Goal: Task Accomplishment & Management: Manage account settings

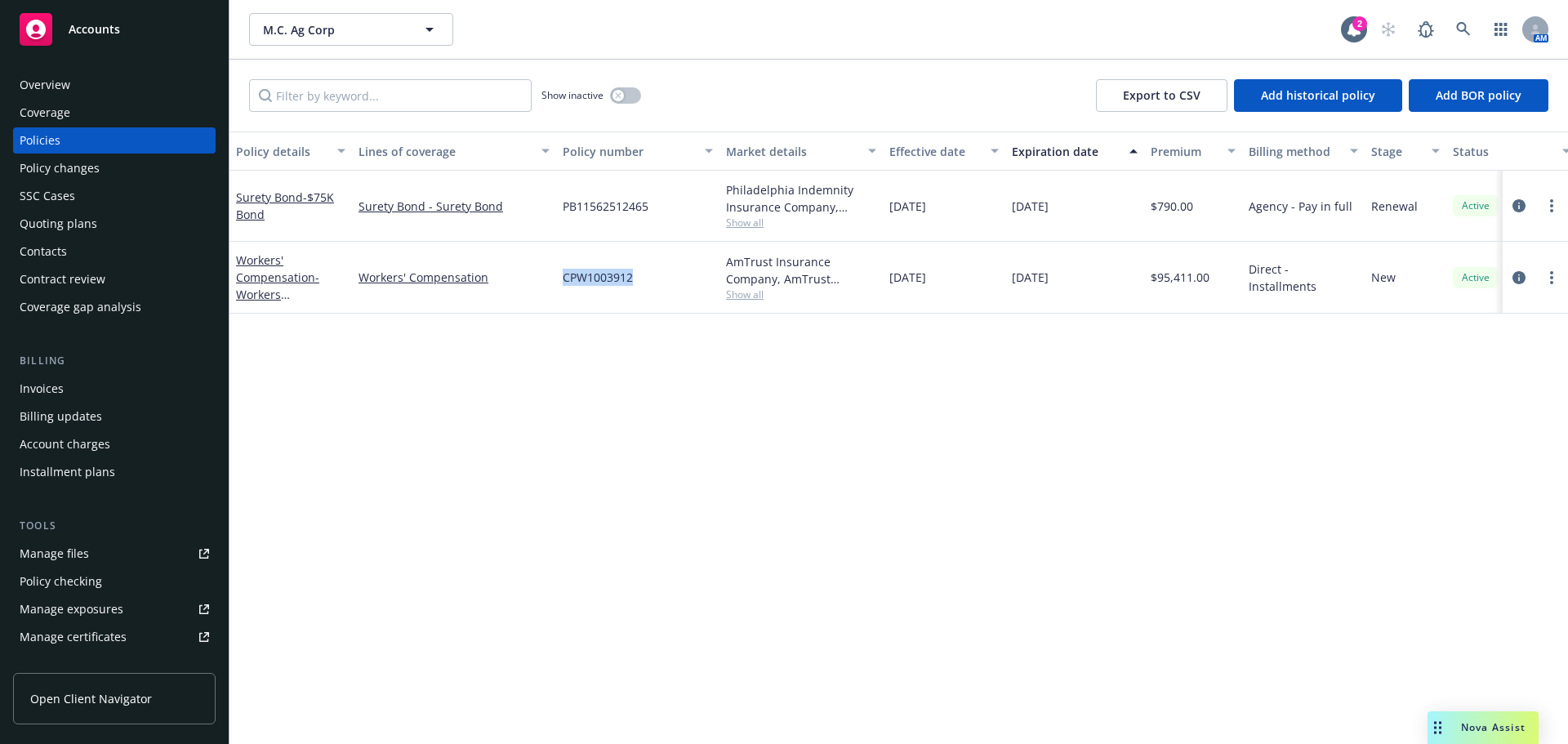
drag, startPoint x: 635, startPoint y: 280, endPoint x: 556, endPoint y: 280, distance: 79.0
click at [556, 280] on div "CPW1003912" at bounding box center [637, 278] width 163 height 72
copy span "CPW1003912"
click at [1550, 283] on icon "more" at bounding box center [1551, 277] width 4 height 13
click at [1430, 500] on link "Copy logging email" at bounding box center [1464, 507] width 192 height 32
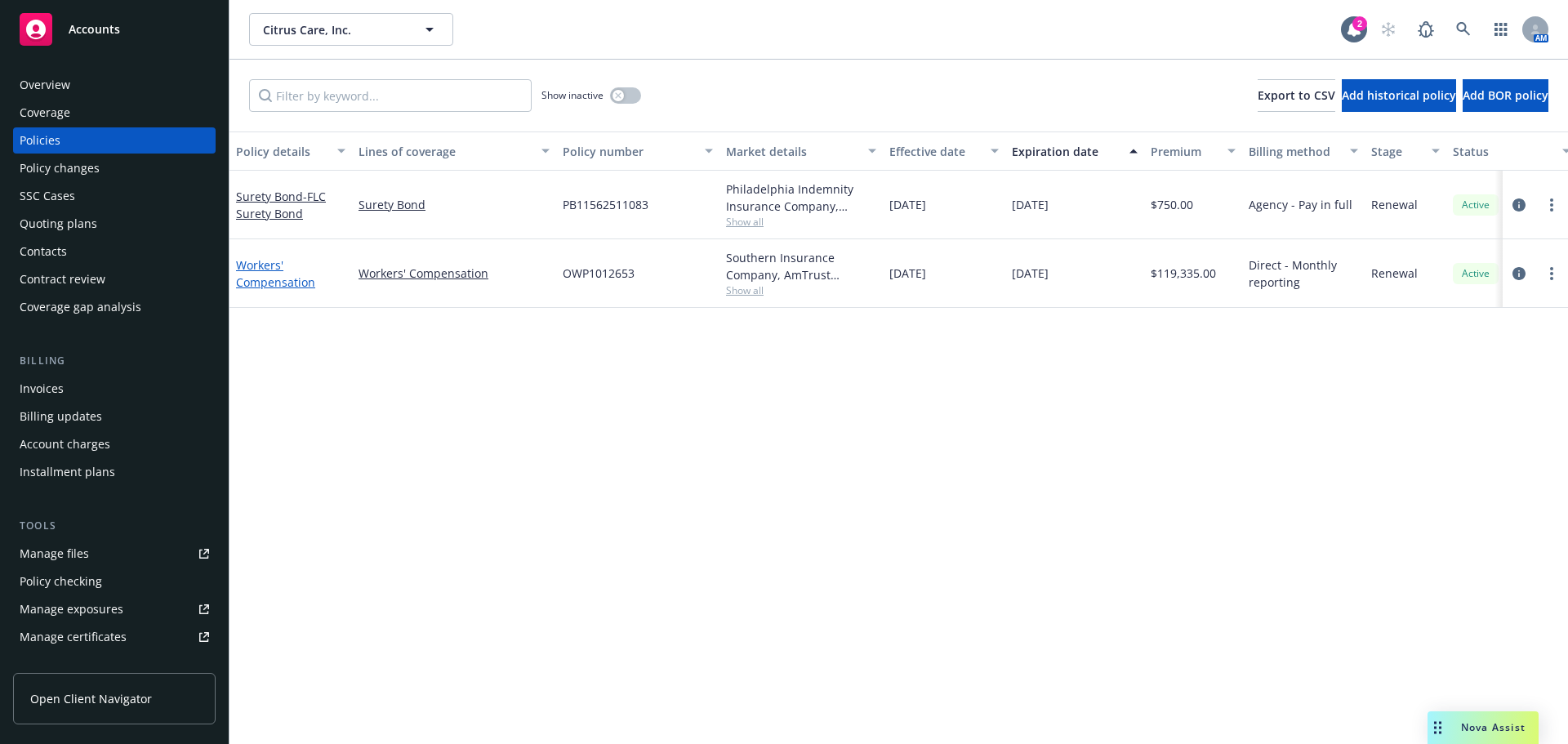
click at [245, 281] on link "Workers' Compensation" at bounding box center [275, 273] width 79 height 32
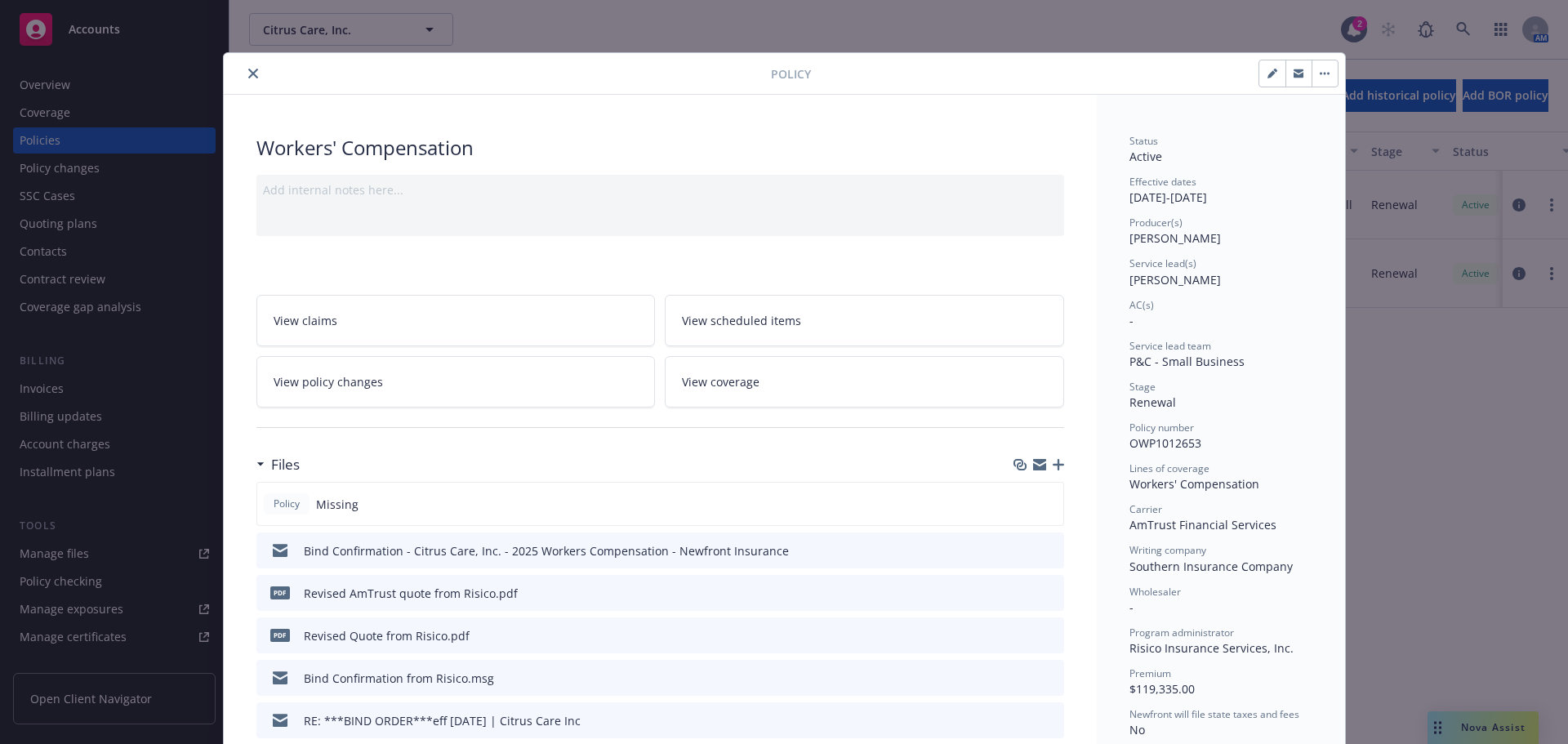
click at [1053, 461] on icon "button" at bounding box center [1058, 464] width 11 height 11
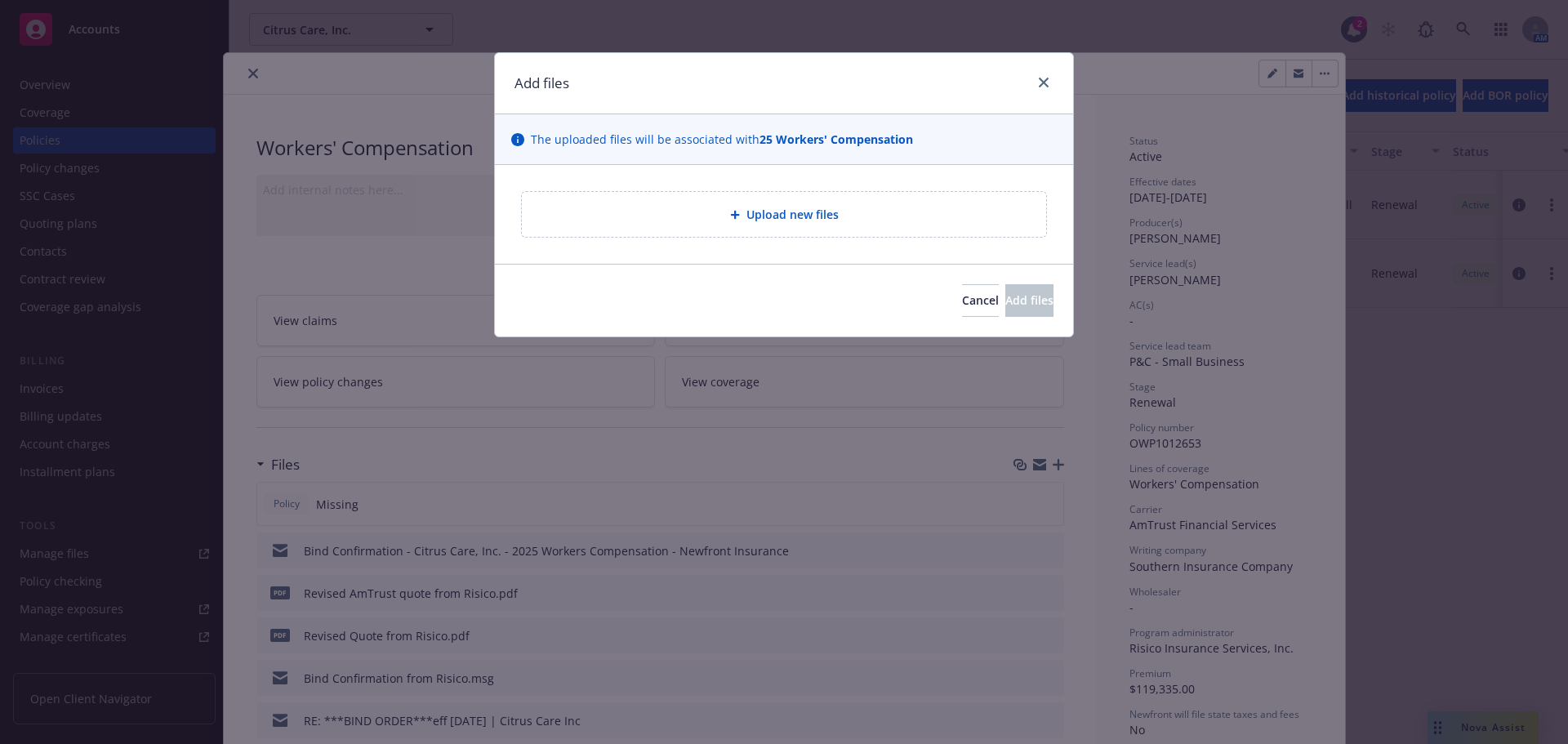
click at [755, 216] on span "Upload new files" at bounding box center [791, 215] width 92 height 18
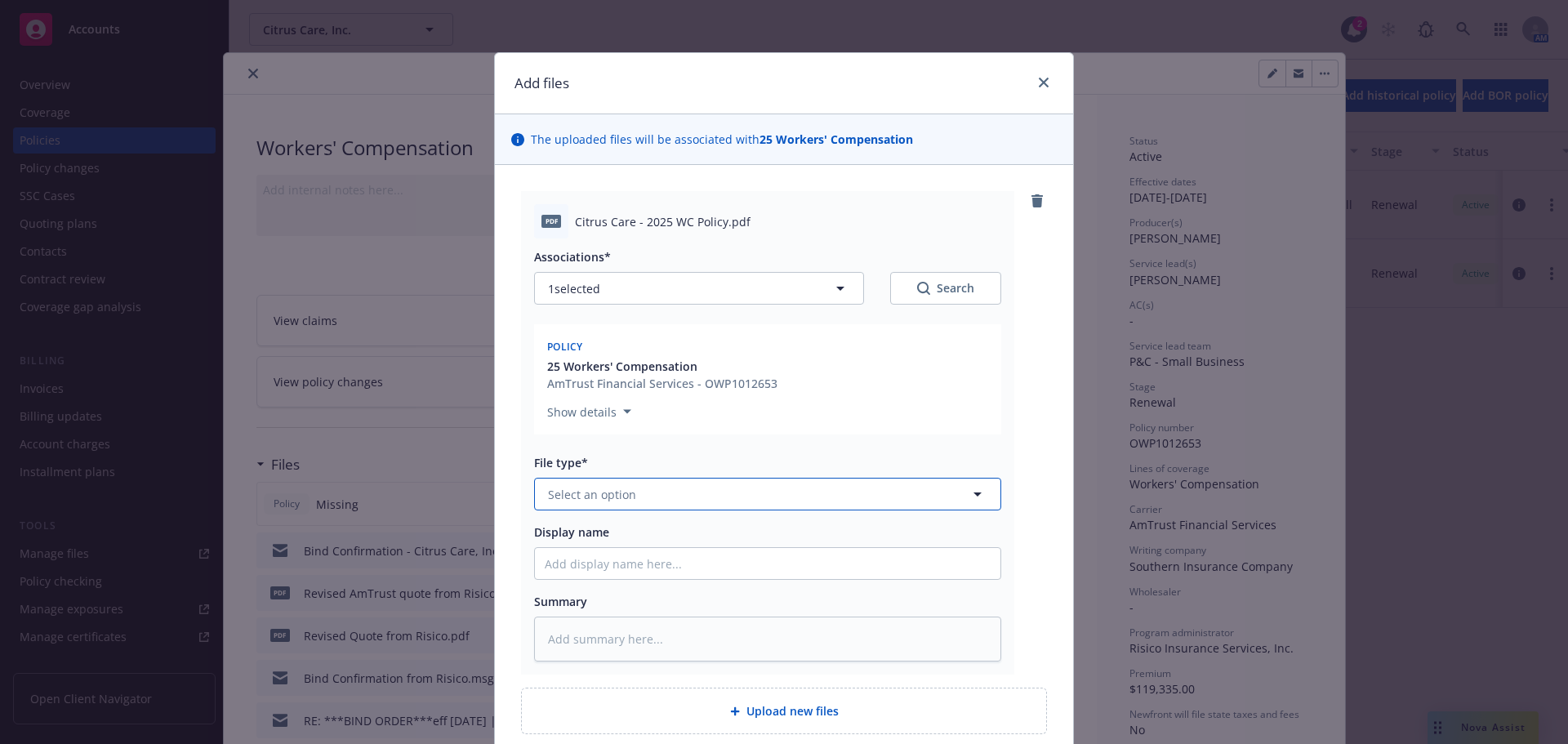
click at [639, 496] on button "Select an option" at bounding box center [767, 493] width 467 height 32
type input "po"
click at [596, 532] on div "Policy" at bounding box center [767, 539] width 446 height 24
drag, startPoint x: 597, startPoint y: 542, endPoint x: 599, endPoint y: 556, distance: 14.1
click at [599, 551] on div "Display name" at bounding box center [767, 551] width 467 height 56
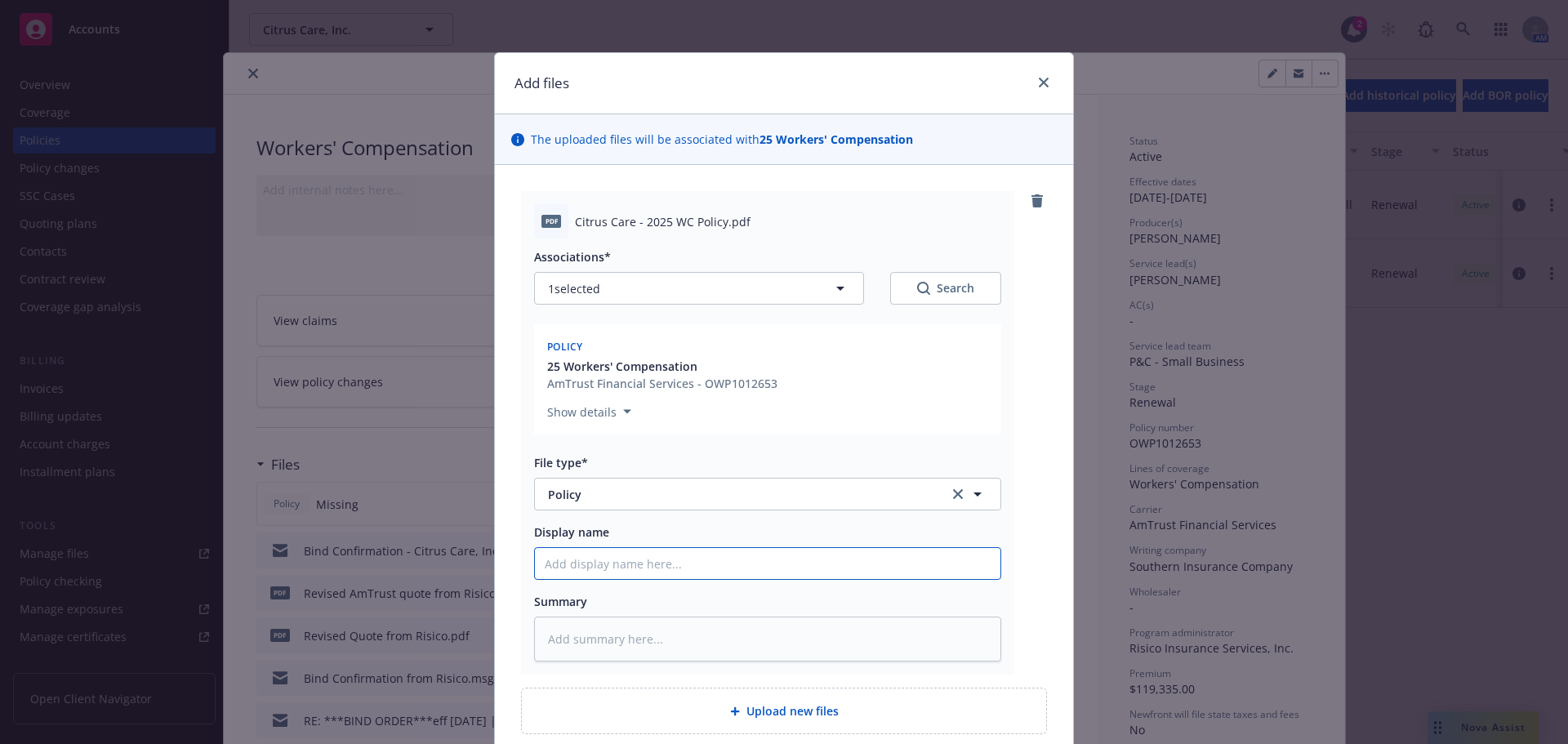
click at [602, 572] on input "Display name" at bounding box center [767, 563] width 465 height 31
type textarea "x"
type input "2"
type textarea "x"
type input "202"
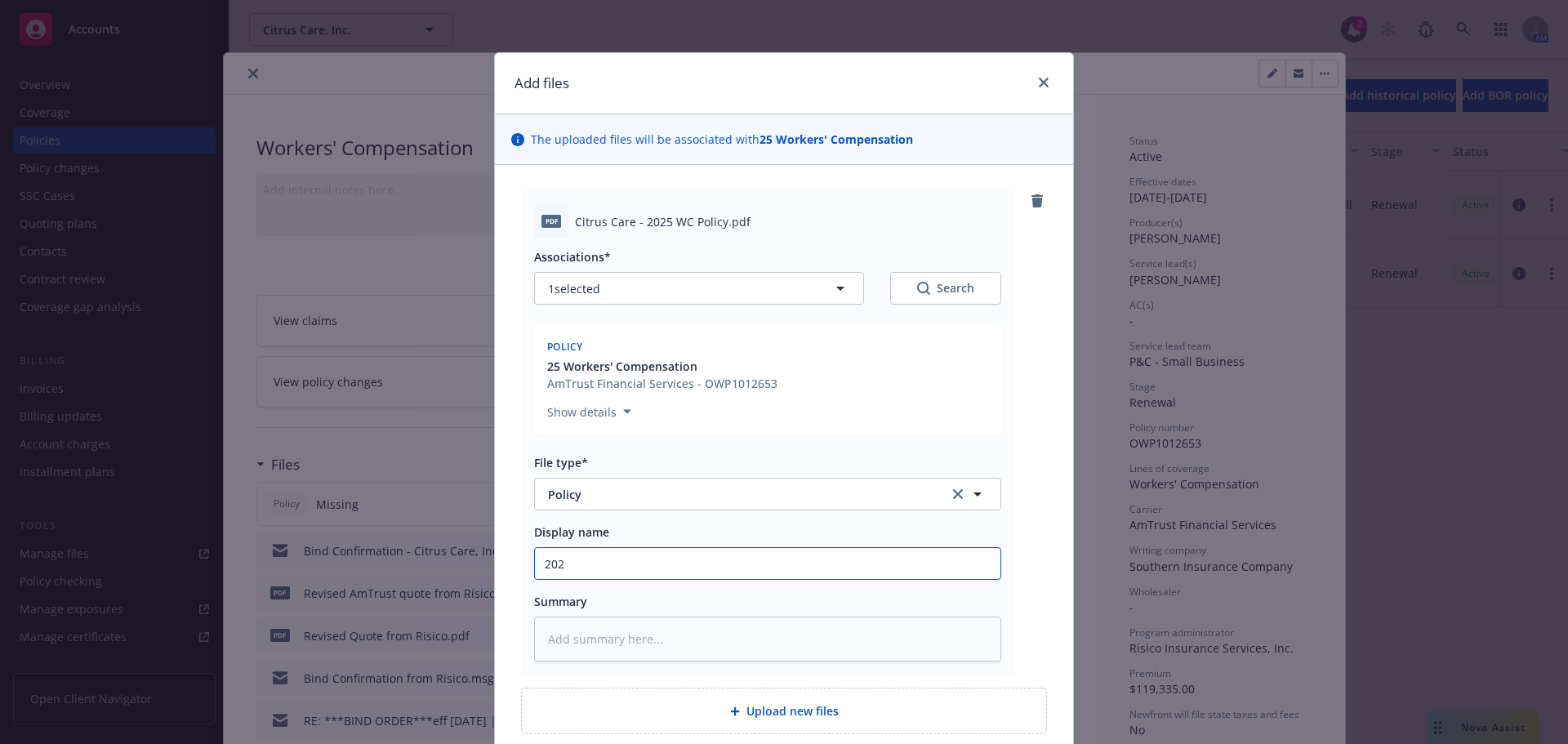
type textarea "x"
type input "2025"
type textarea "x"
type input "20255"
type textarea "x"
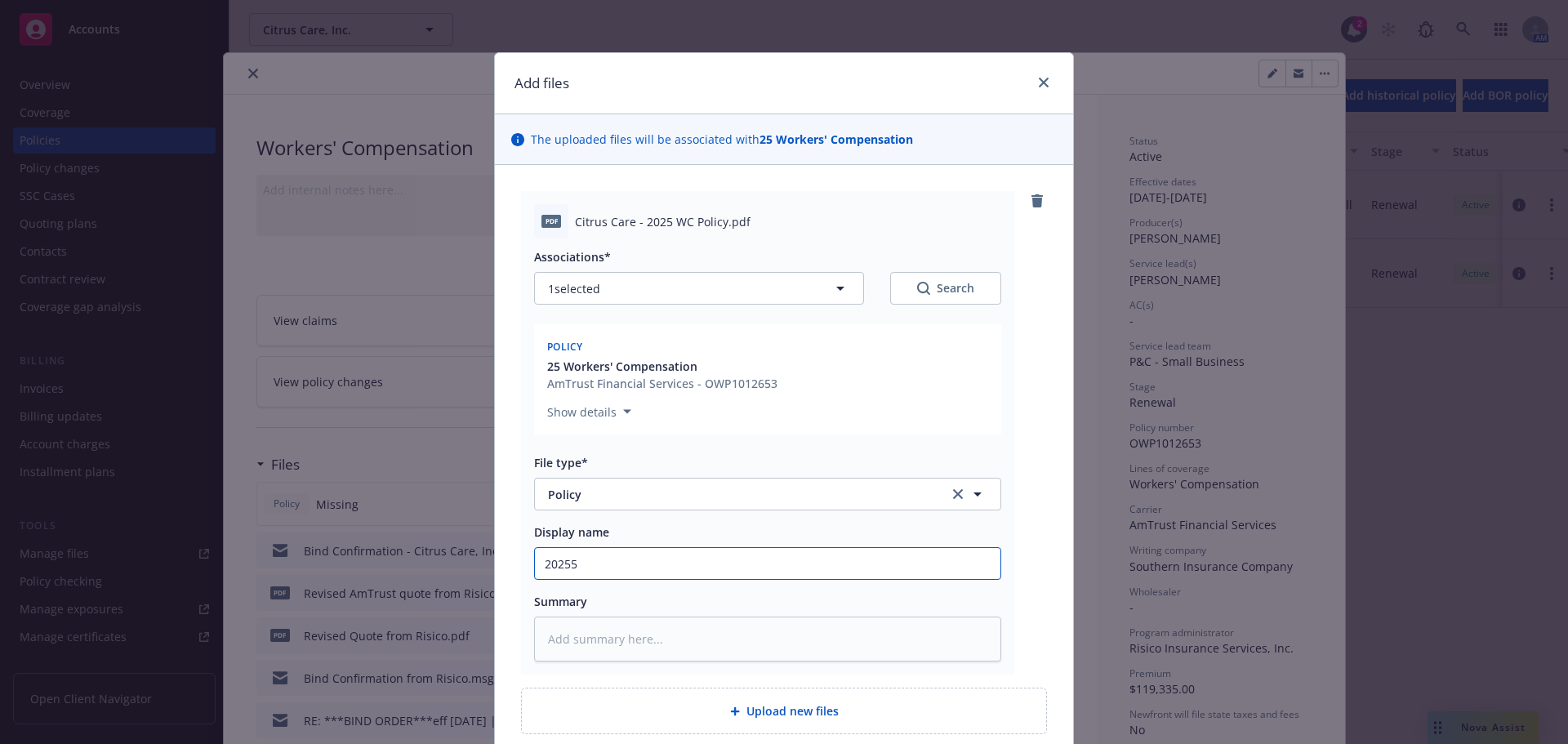
type input "20255"
type textarea "x"
type input "20255"
type textarea "x"
type input "2025"
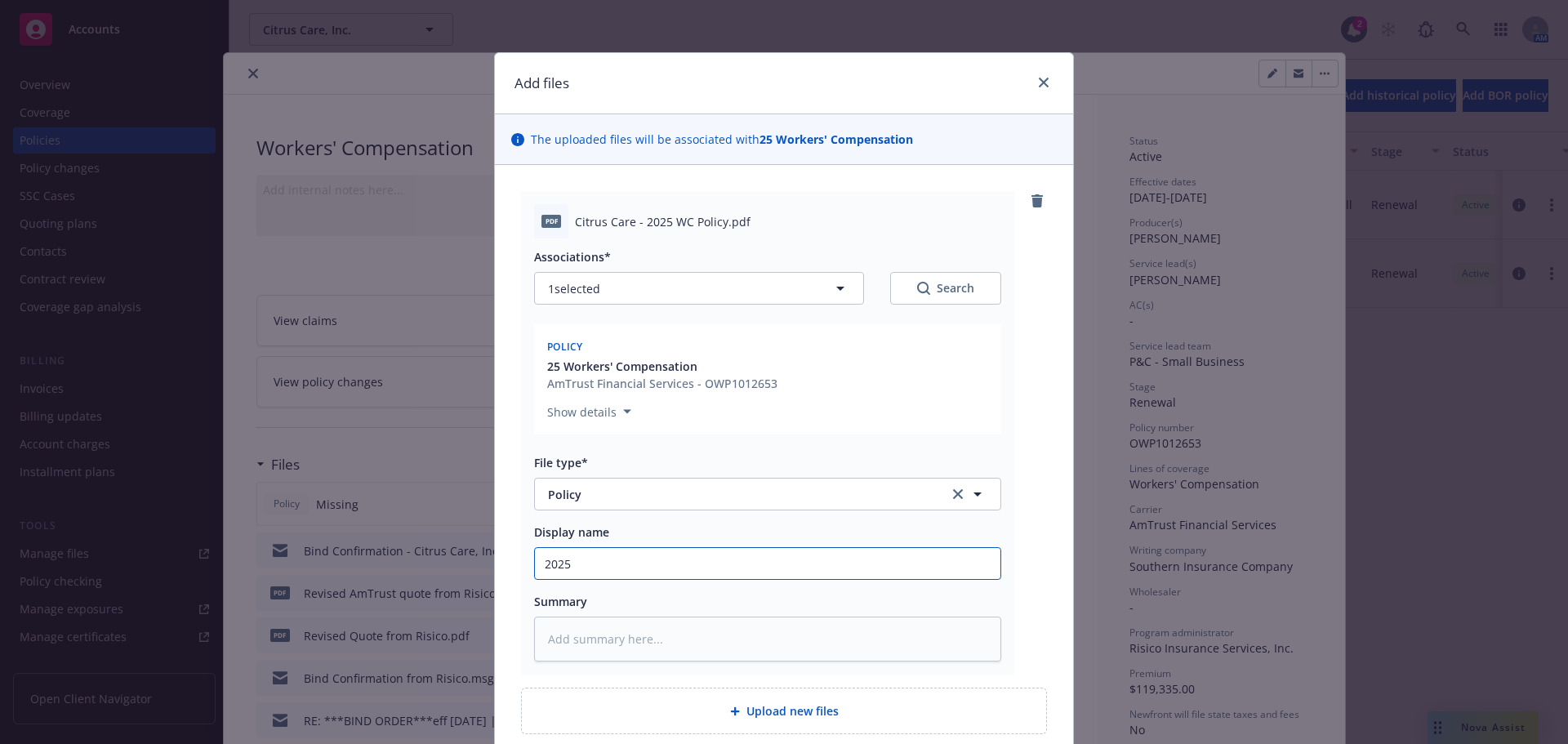
type textarea "x"
type input "202"
type textarea "x"
type input "2025"
type textarea "x"
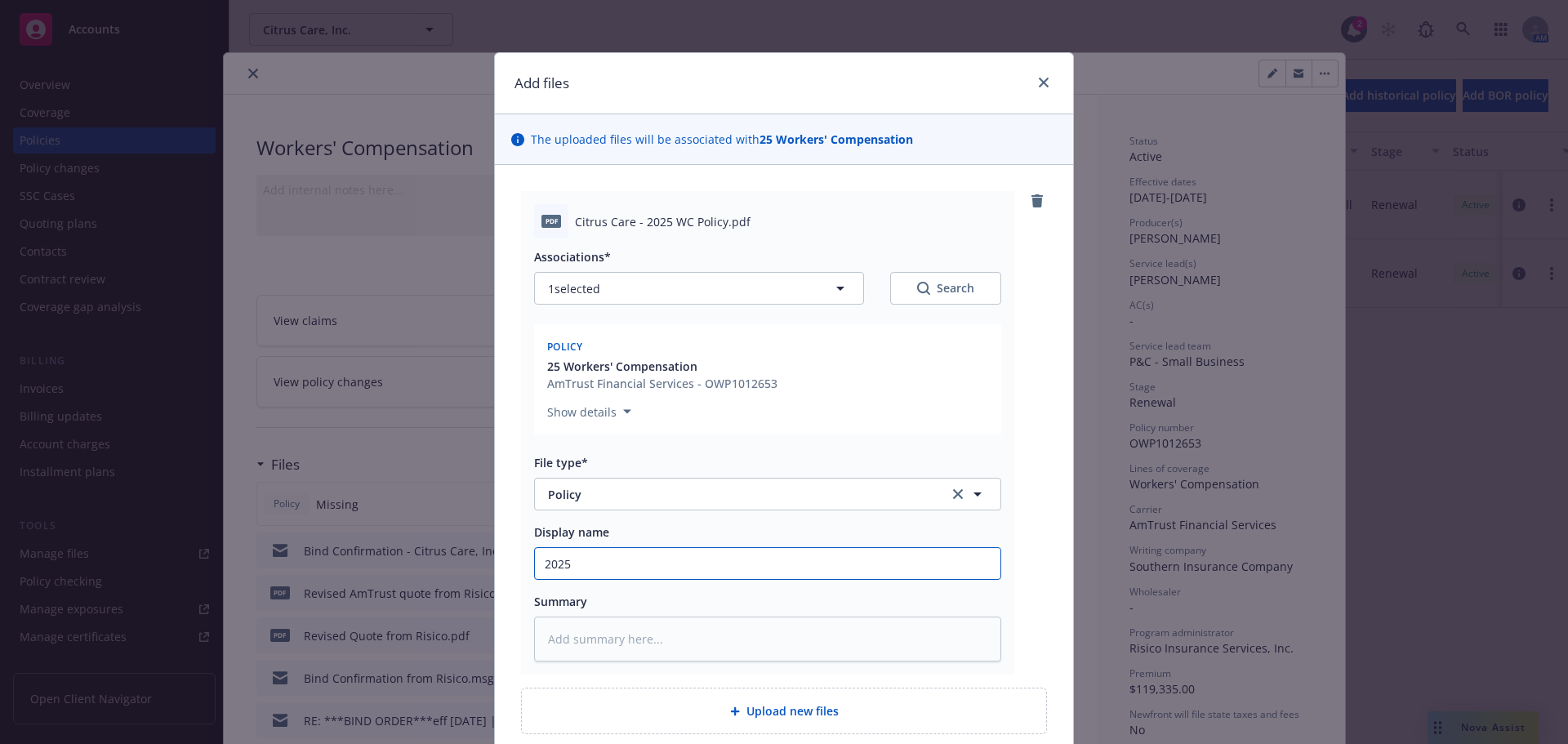
type input "2025"
type textarea "x"
type input "2025 W"
type textarea "x"
type input "2025 Wo"
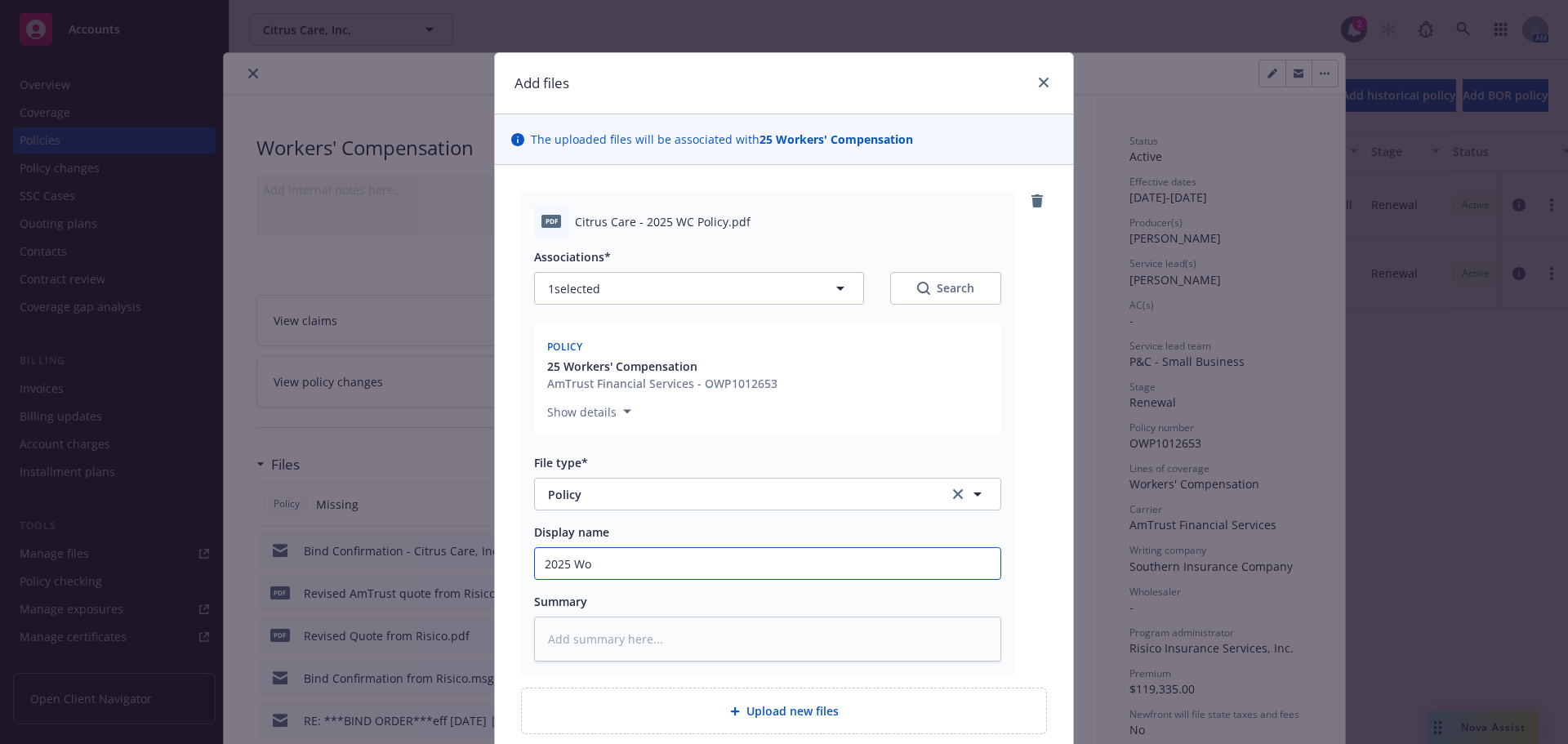
type textarea "x"
type input "2025 Wor"
type textarea "x"
type input "2025 Work"
type textarea "x"
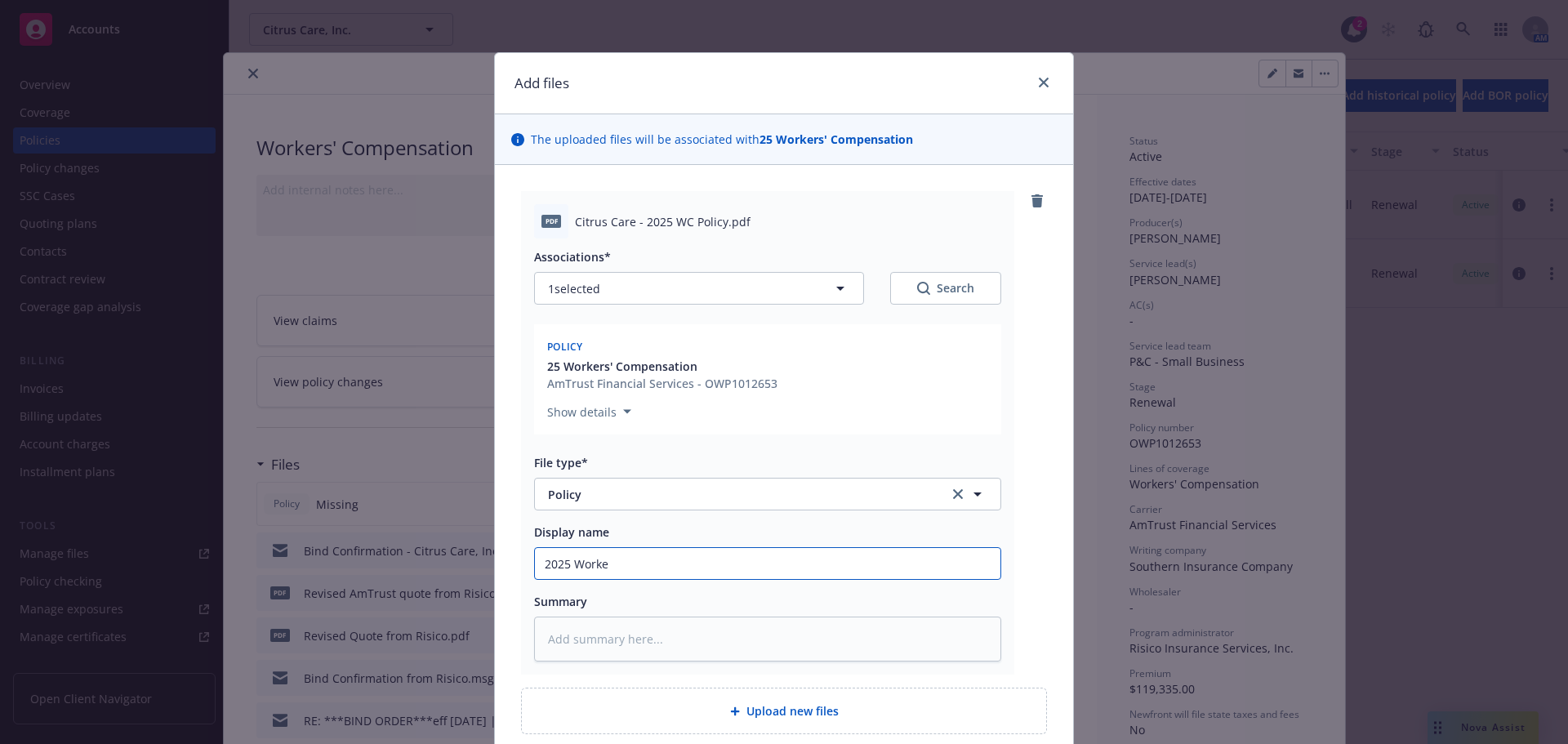
type input "2025 Worker"
type textarea "x"
type input "2025 Workers"
type textarea "x"
type input "2025 Workers"
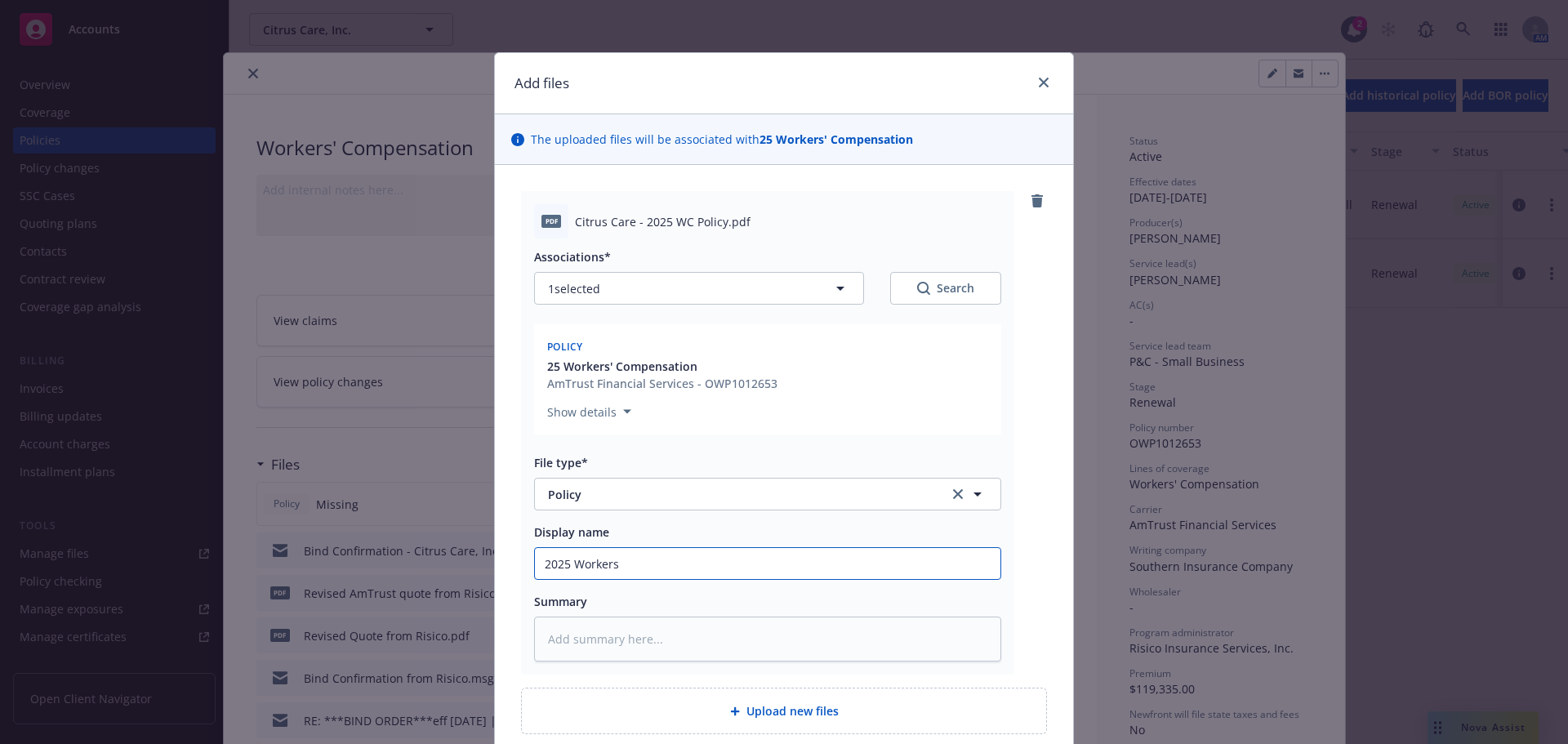
type textarea "x"
type input "2025 Workers C"
type textarea "x"
type input "2025 Workers CO"
type textarea "x"
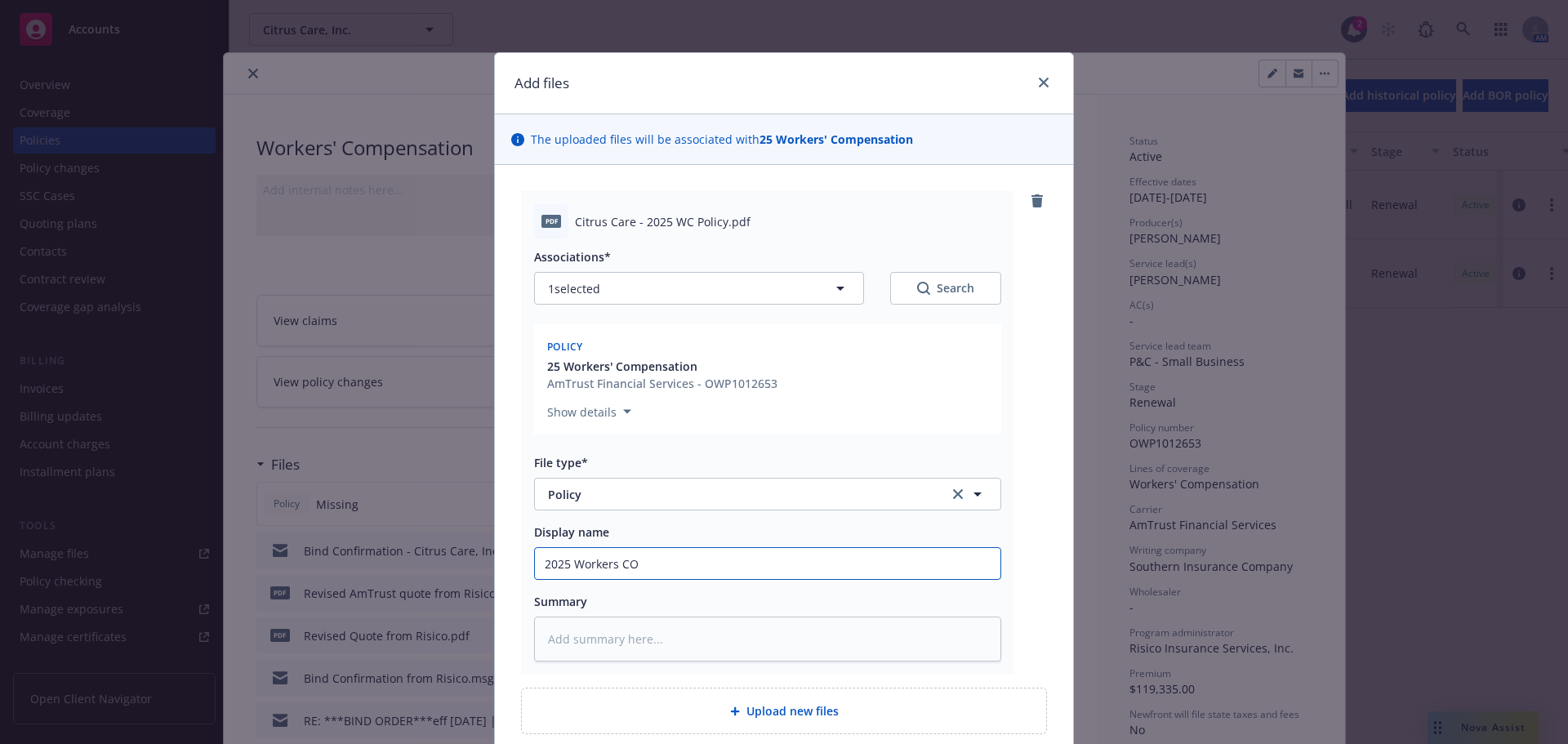
type input "2025 Workers COm"
type textarea "x"
type input "2025 Workers COmp"
type textarea "x"
type input "2025 Workers COmpe"
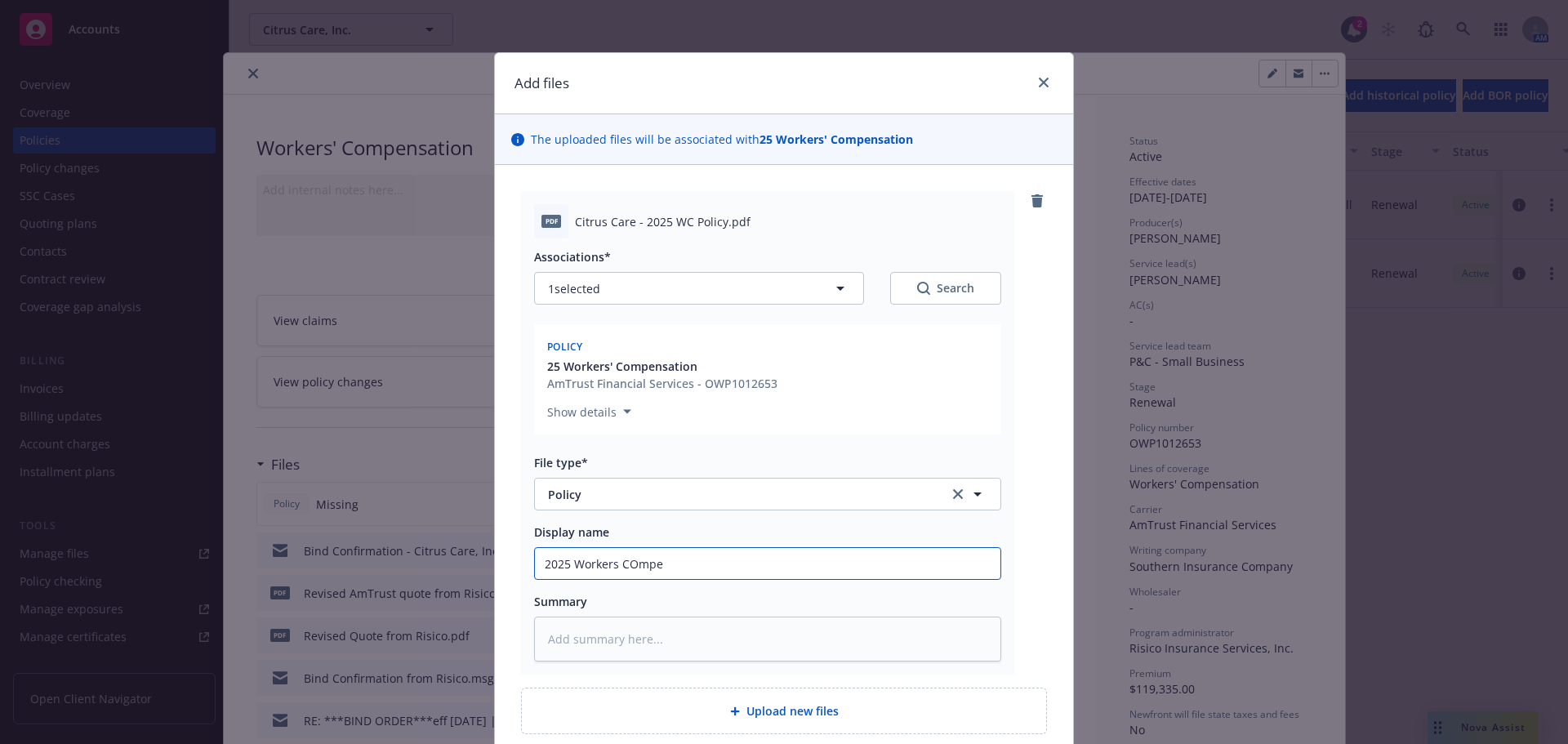
type textarea "x"
type input "2025 Workers COmpen"
type textarea "x"
type input "2025 Workers COmpe"
type textarea "x"
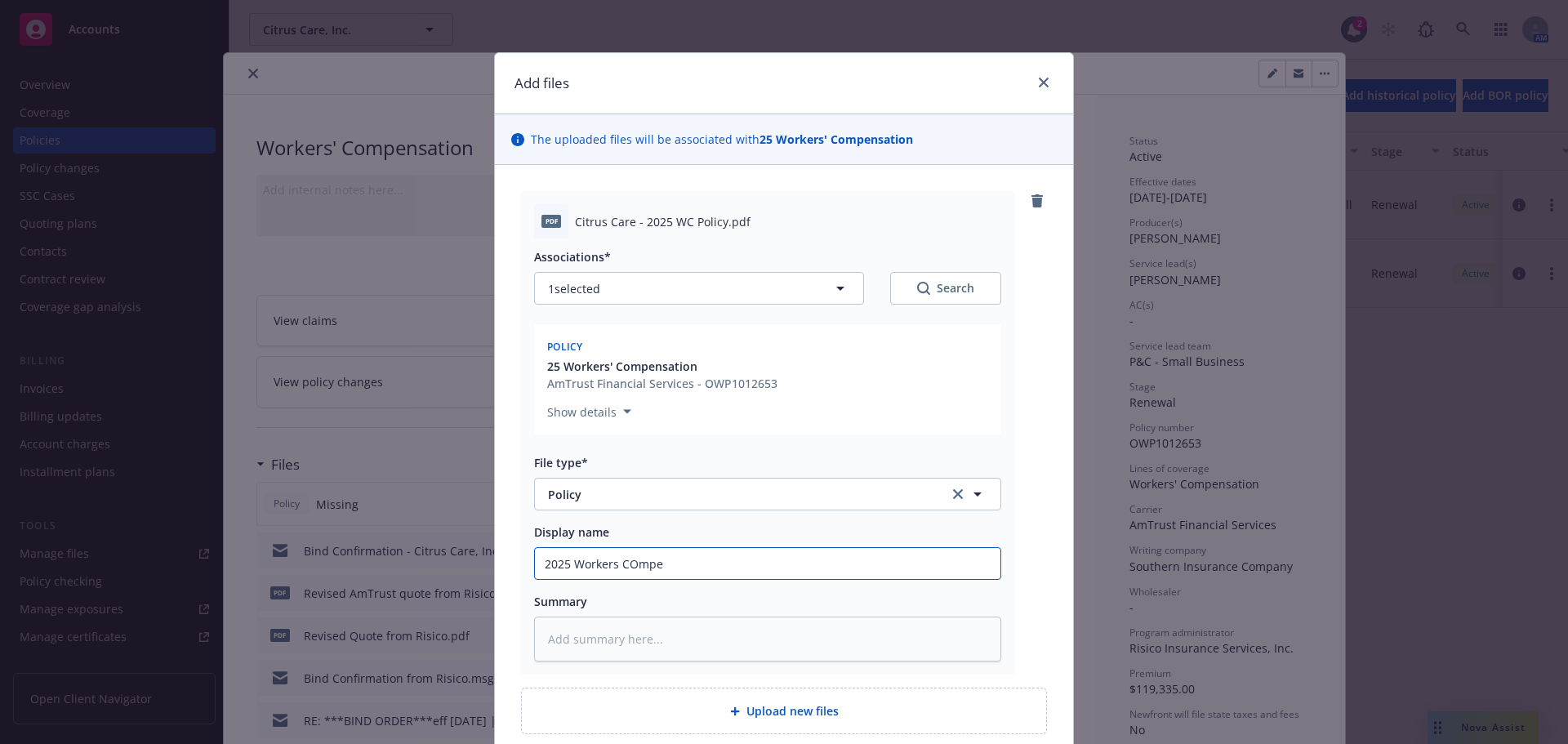
type input "2025 Workers COmp"
type textarea "x"
type input "2025 Workers COm"
type textarea "x"
type input "2025 Workers CO"
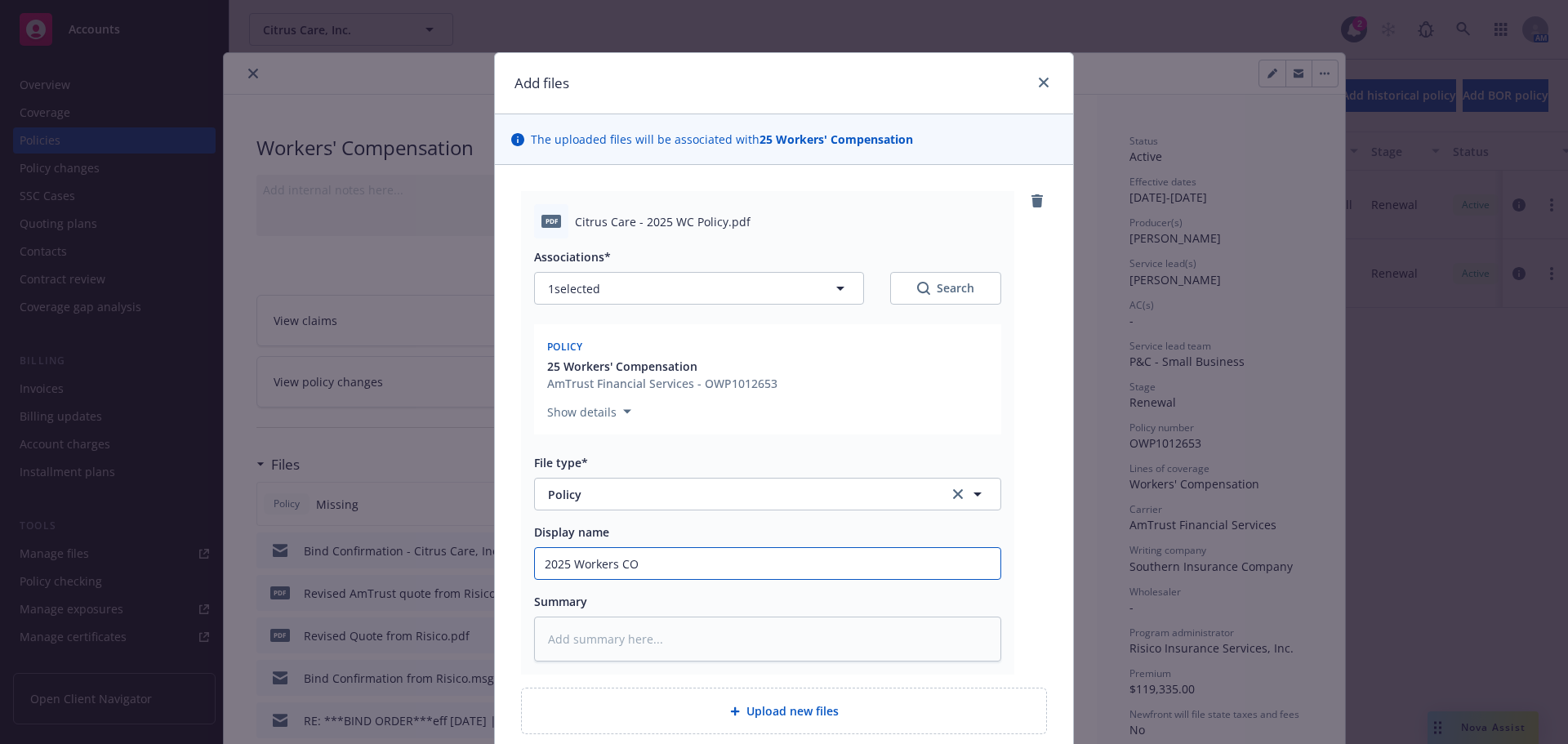
type textarea "x"
type input "2025 Workers C"
type textarea "x"
type input "2025 Workers Co"
type textarea "x"
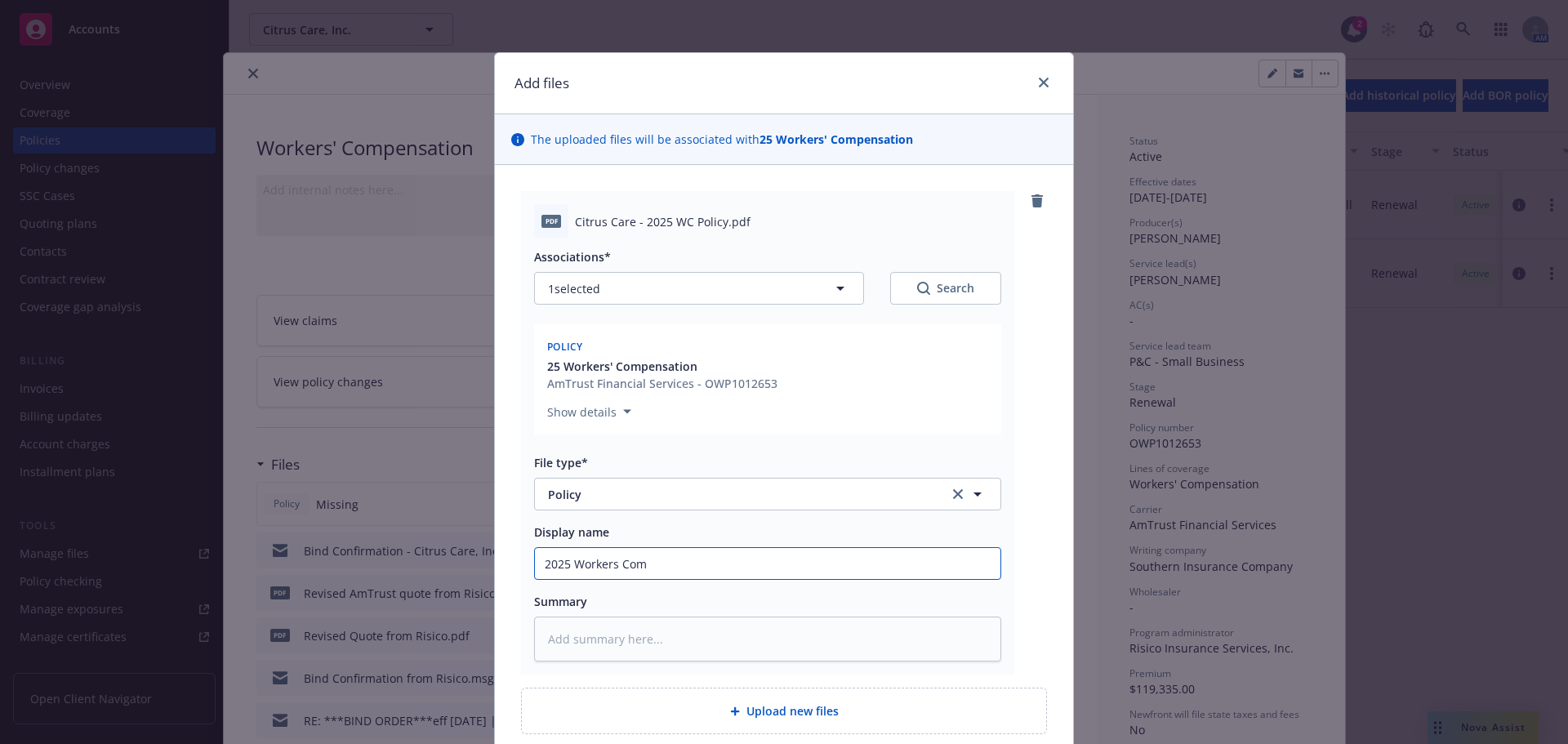
type input "2025 Workers Comp"
type textarea "x"
type input "2025 Workers Compe"
type textarea "x"
type input "2025 Workers Compen"
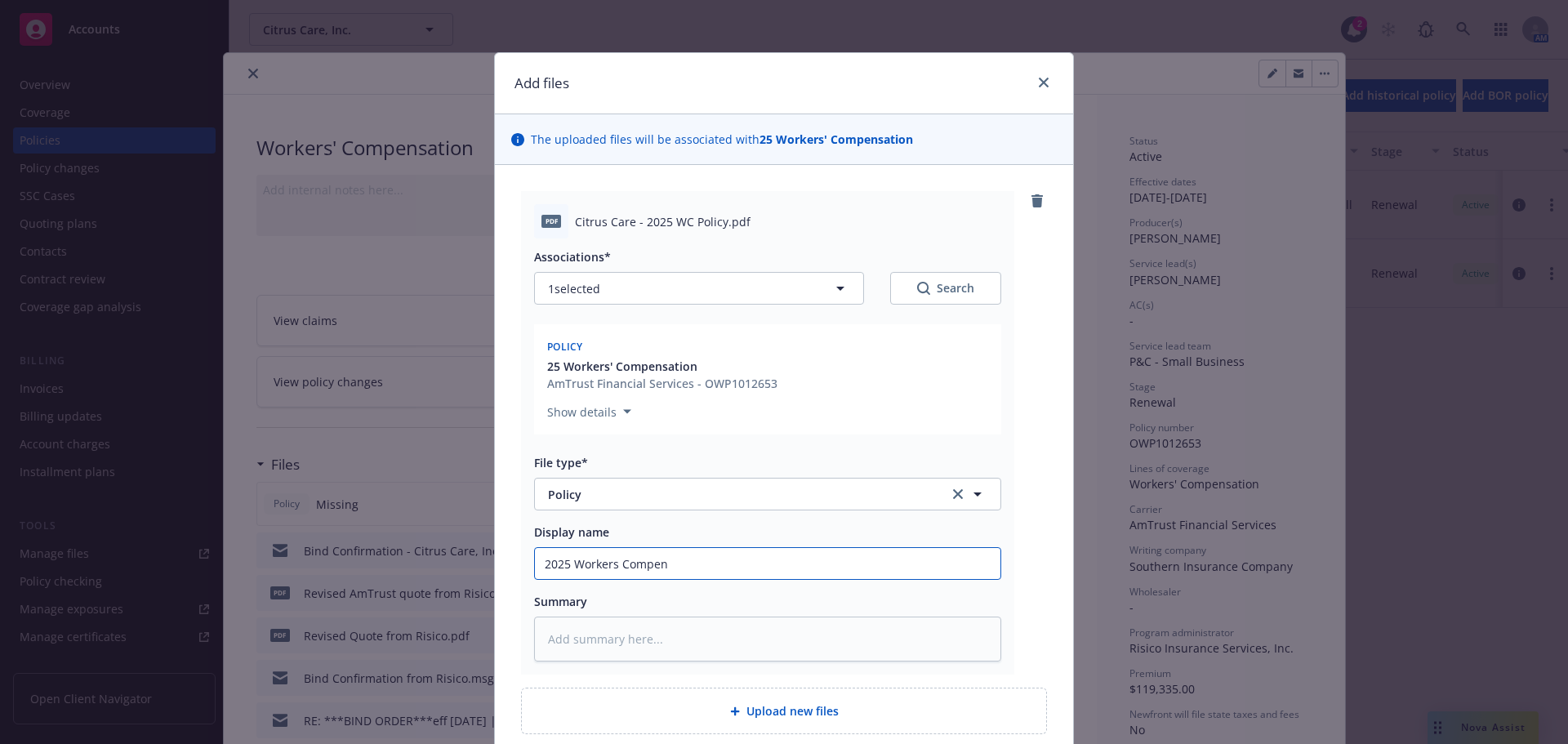
type textarea "x"
type input "2025 Workers Compens"
type textarea "x"
type input "2025 Workers Compensa"
type textarea "x"
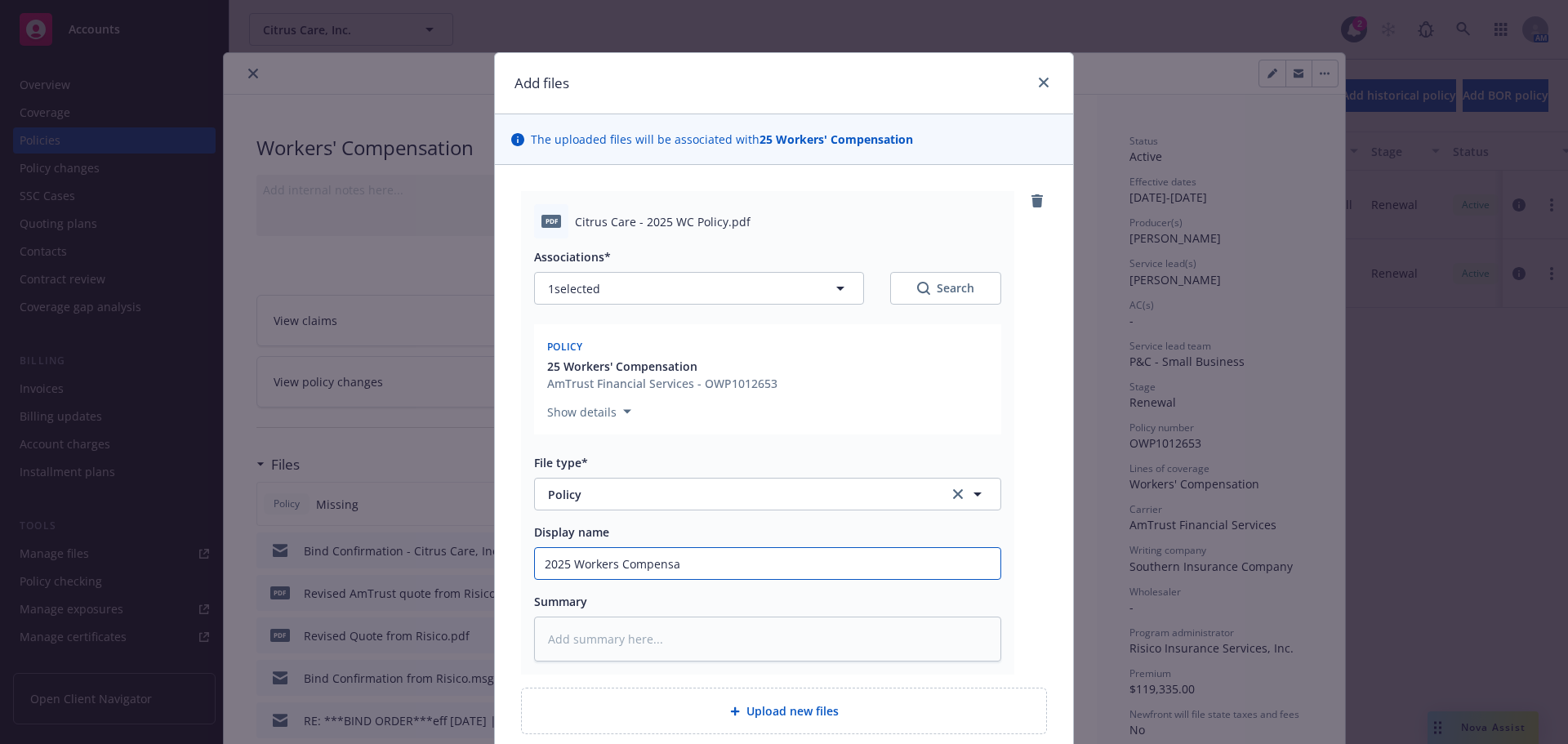
type input "2025 Workers Compensat"
type textarea "x"
type input "2025 Workers Compensati"
type textarea "x"
type input "2025 Workers Compensatio"
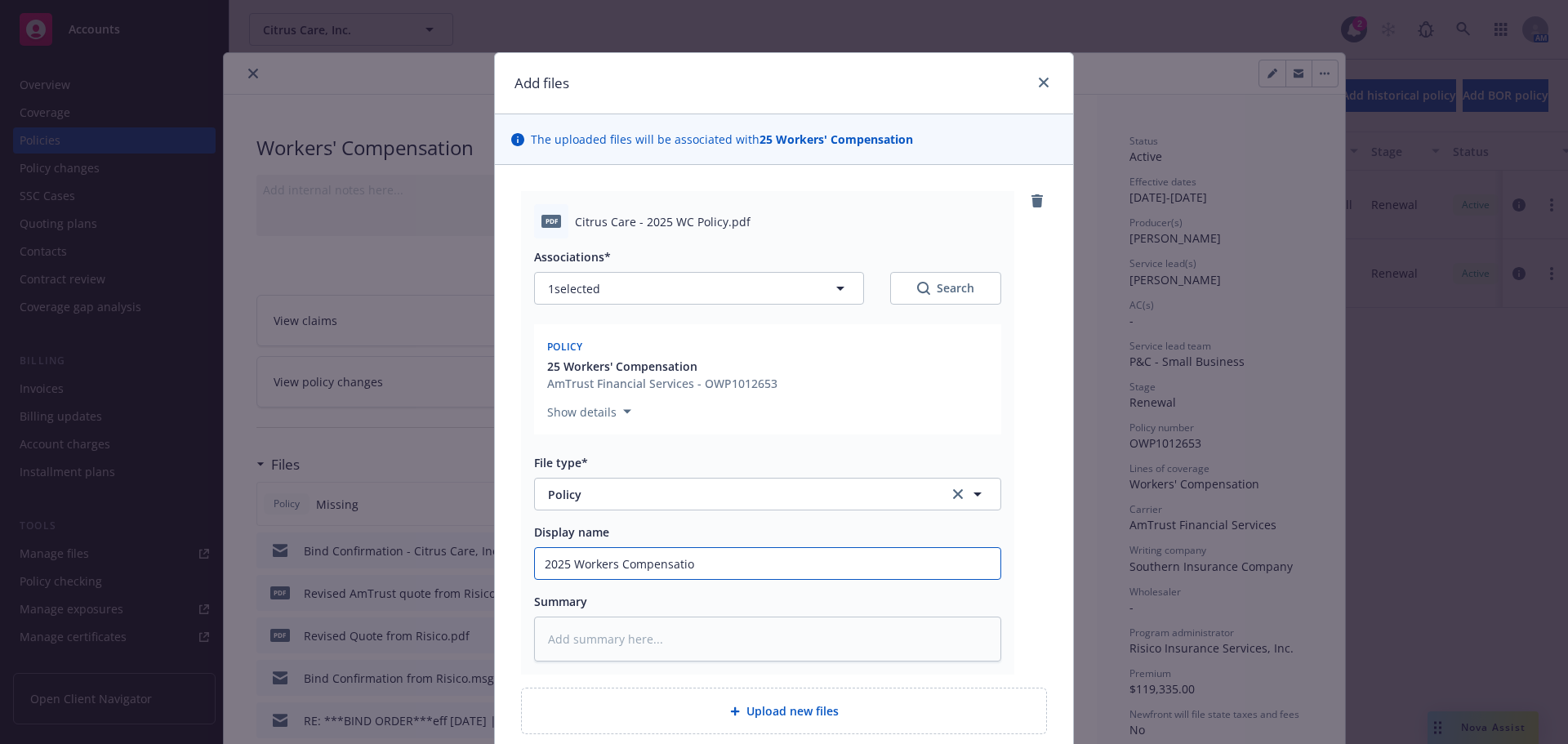
type textarea "x"
type input "2025 Workers Compensation"
type textarea "x"
type input "2025 Workers Compensation"
type textarea "x"
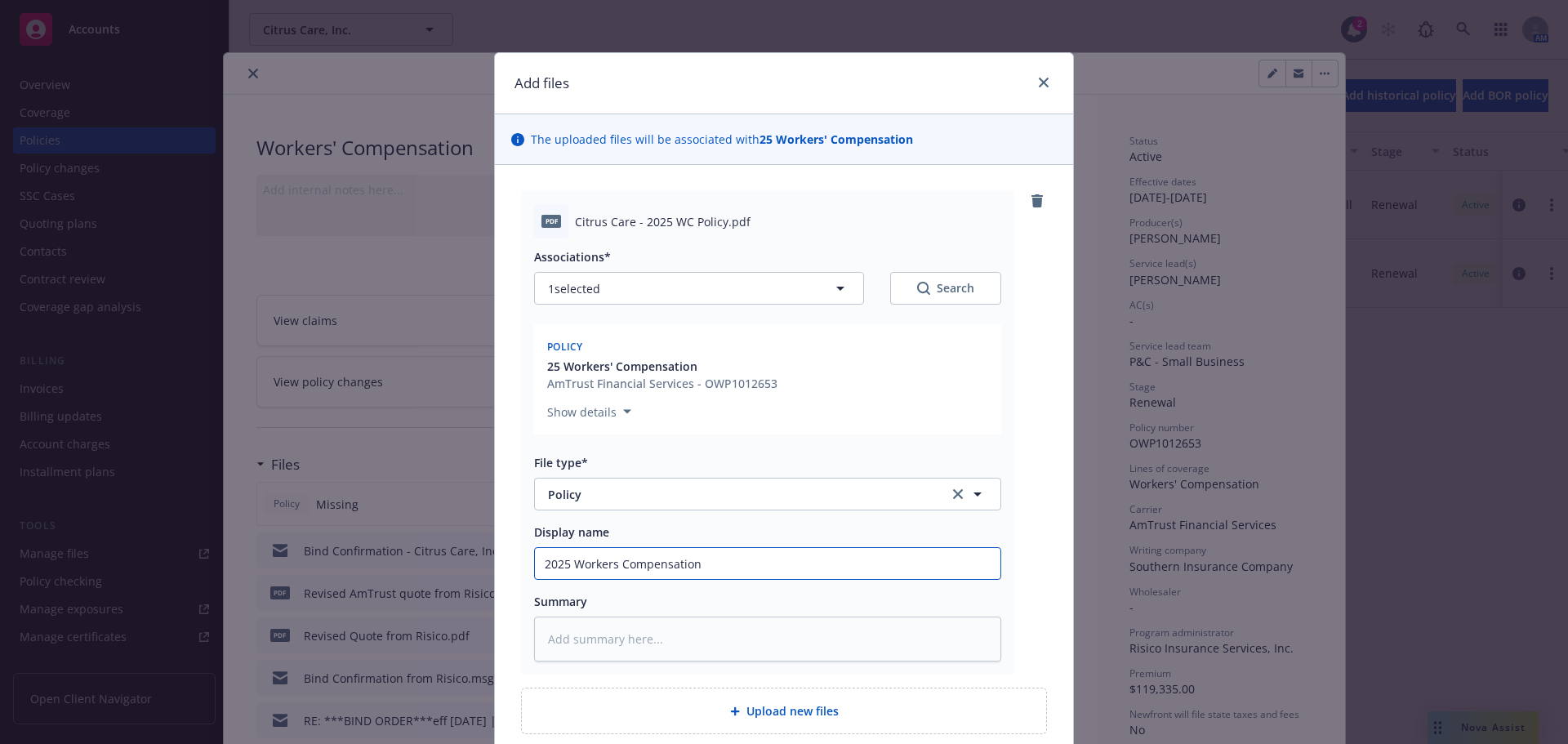
type input "2025 Workers Compensation P"
type textarea "x"
type input "2025 Workers Compensation Po"
type textarea "x"
type input "2025 Workers Compensation Pol"
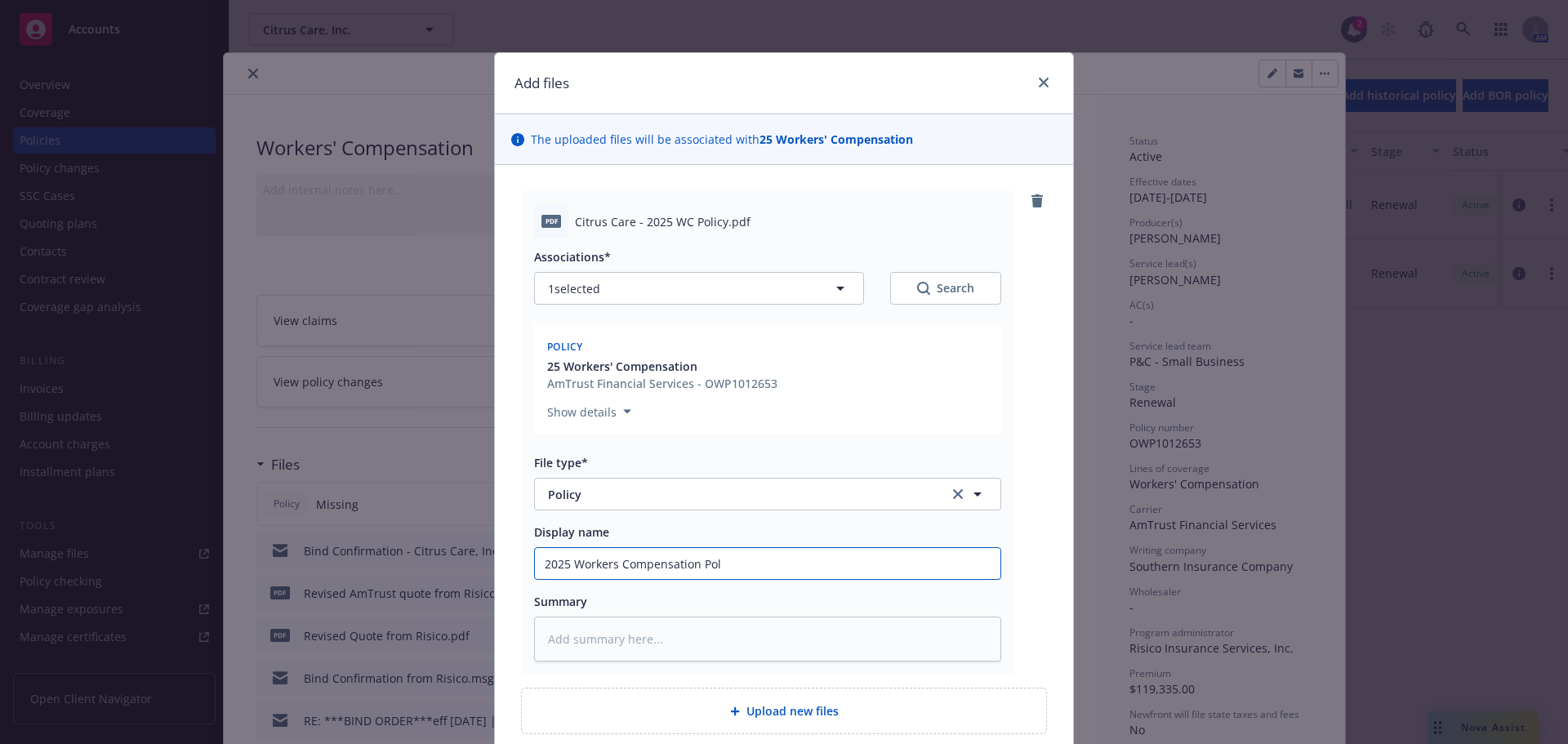
type textarea "x"
type input "2025 Workers Compensation Poli"
type textarea "x"
type input "2025 Workers Compensation Polic"
type textarea "x"
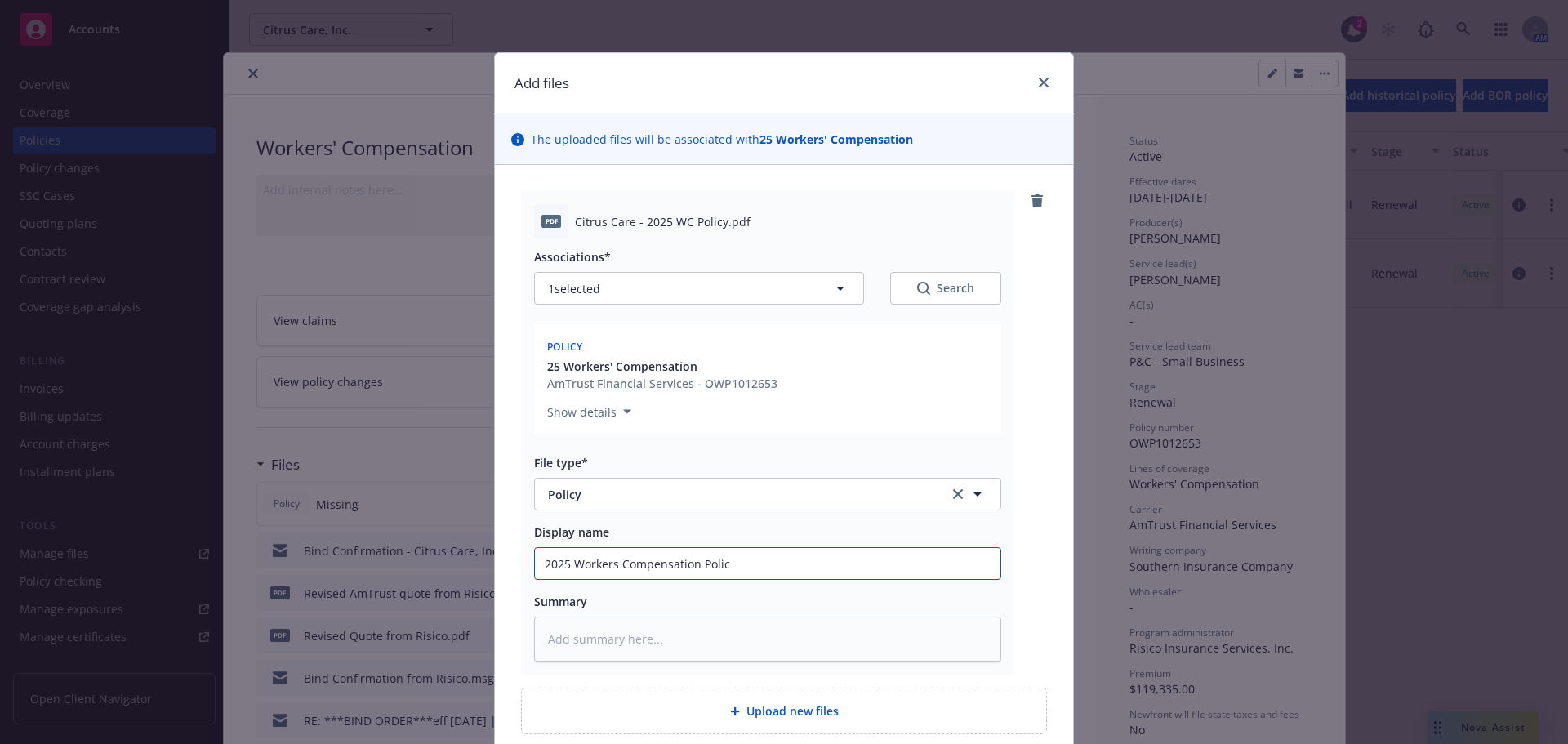
type input "2025 Workers Compensation Policy"
type textarea "x"
type input "2025 Workers Compensation Policy"
type textarea "x"
type input "2025 Workers Compensation Policy -"
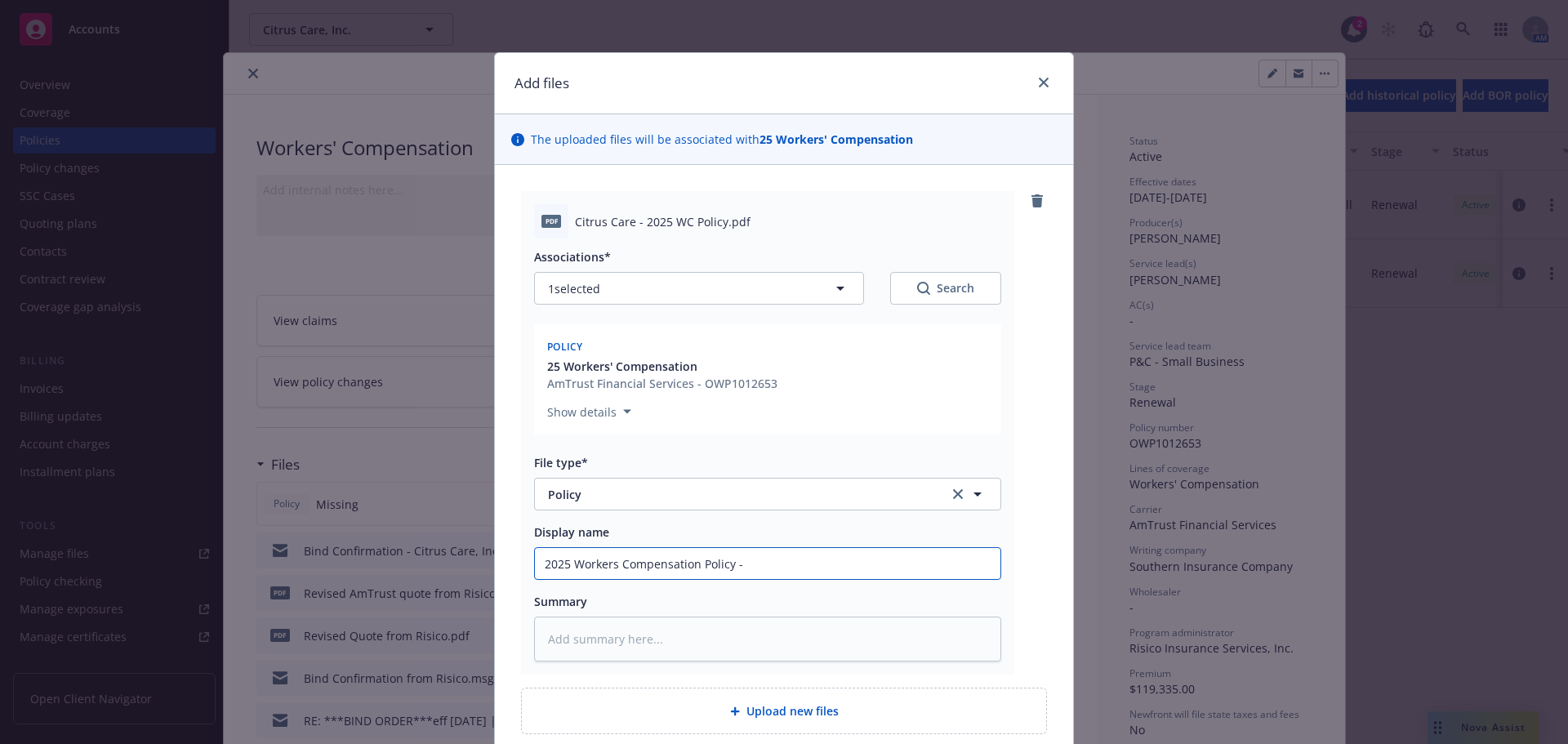
type textarea "x"
type input "2025 Workers Compensation Policy -"
type textarea "x"
type input "2025 Workers Compensation Policy - R"
type textarea "x"
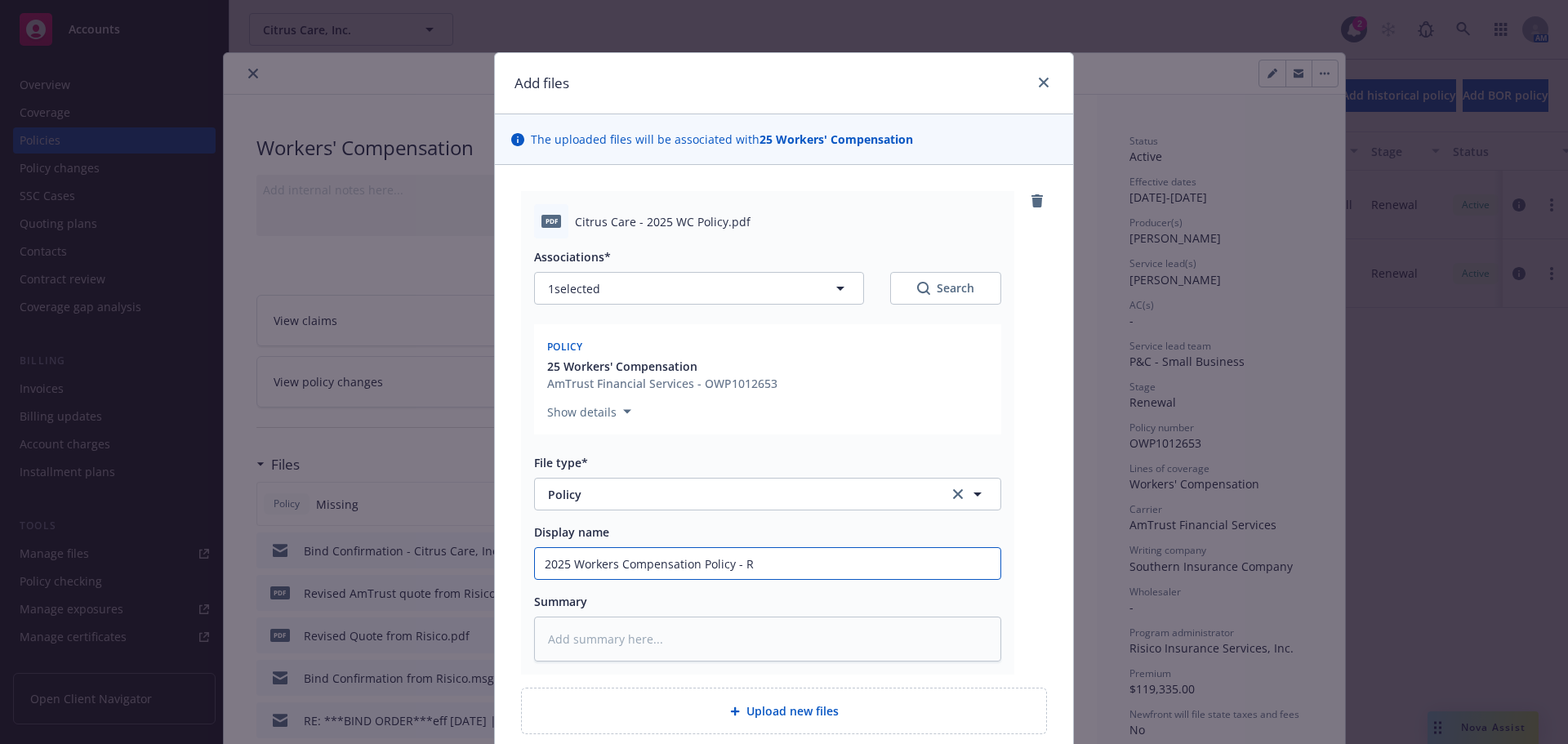
type input "2025 Workers Compensation Policy - Ri"
type textarea "x"
type input "2025 Workers Compensation Policy - Ris"
type textarea "x"
type input "2025 Workers Compensation Policy - Risi"
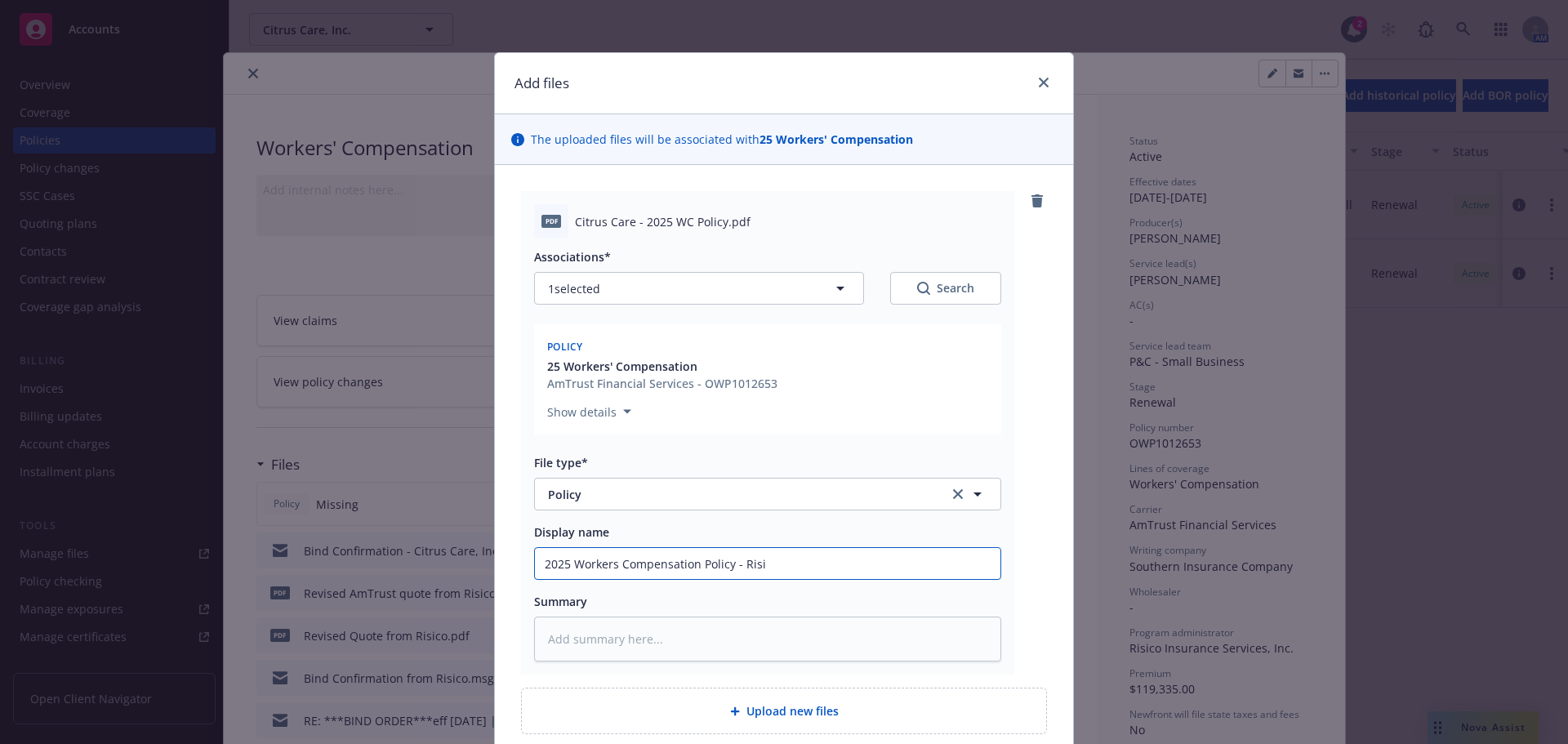
type textarea "x"
type input "2025 Workers Compensation Policy - Risic"
type textarea "x"
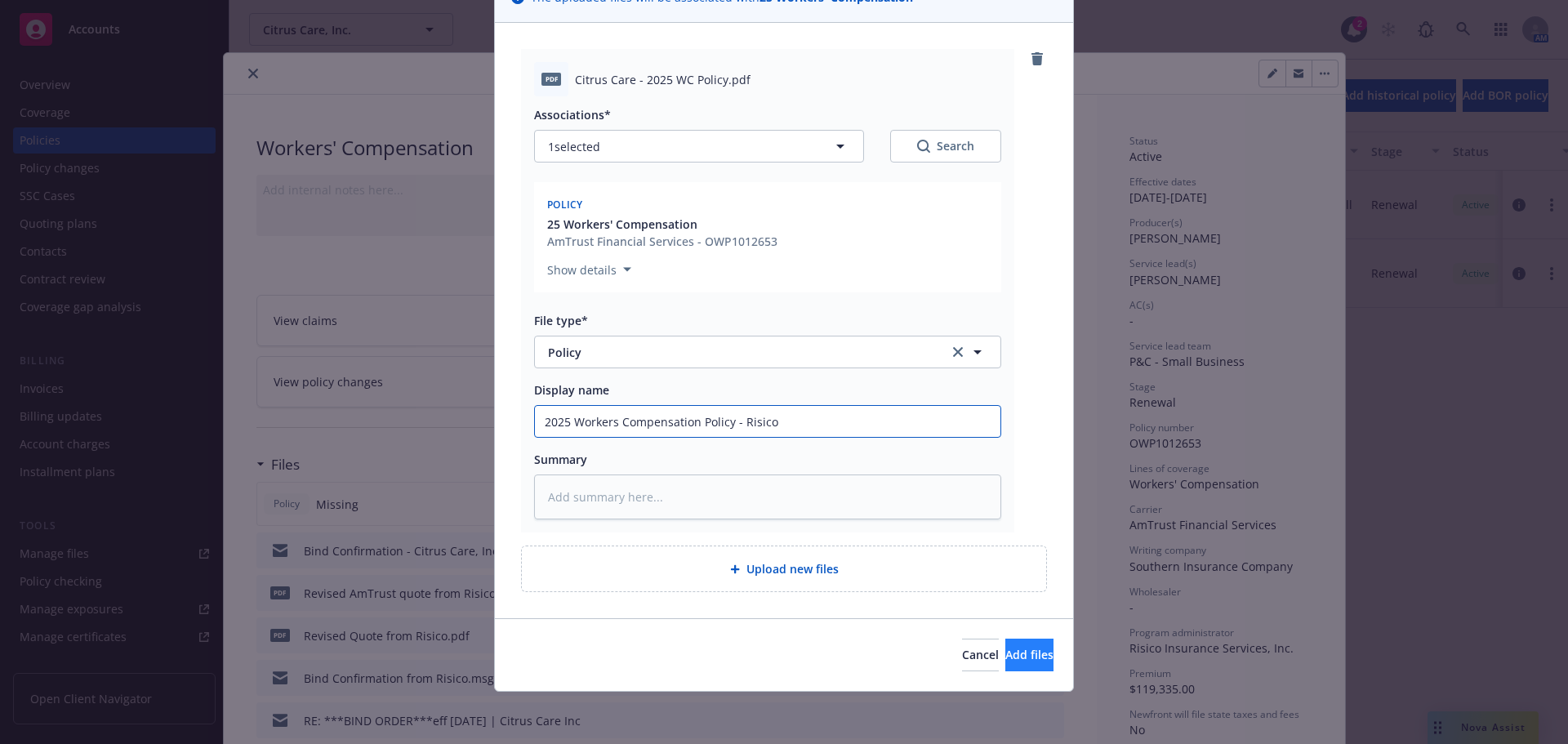
type input "2025 Workers Compensation Policy - Risico"
click at [1005, 663] on button "Add files" at bounding box center [1029, 654] width 48 height 32
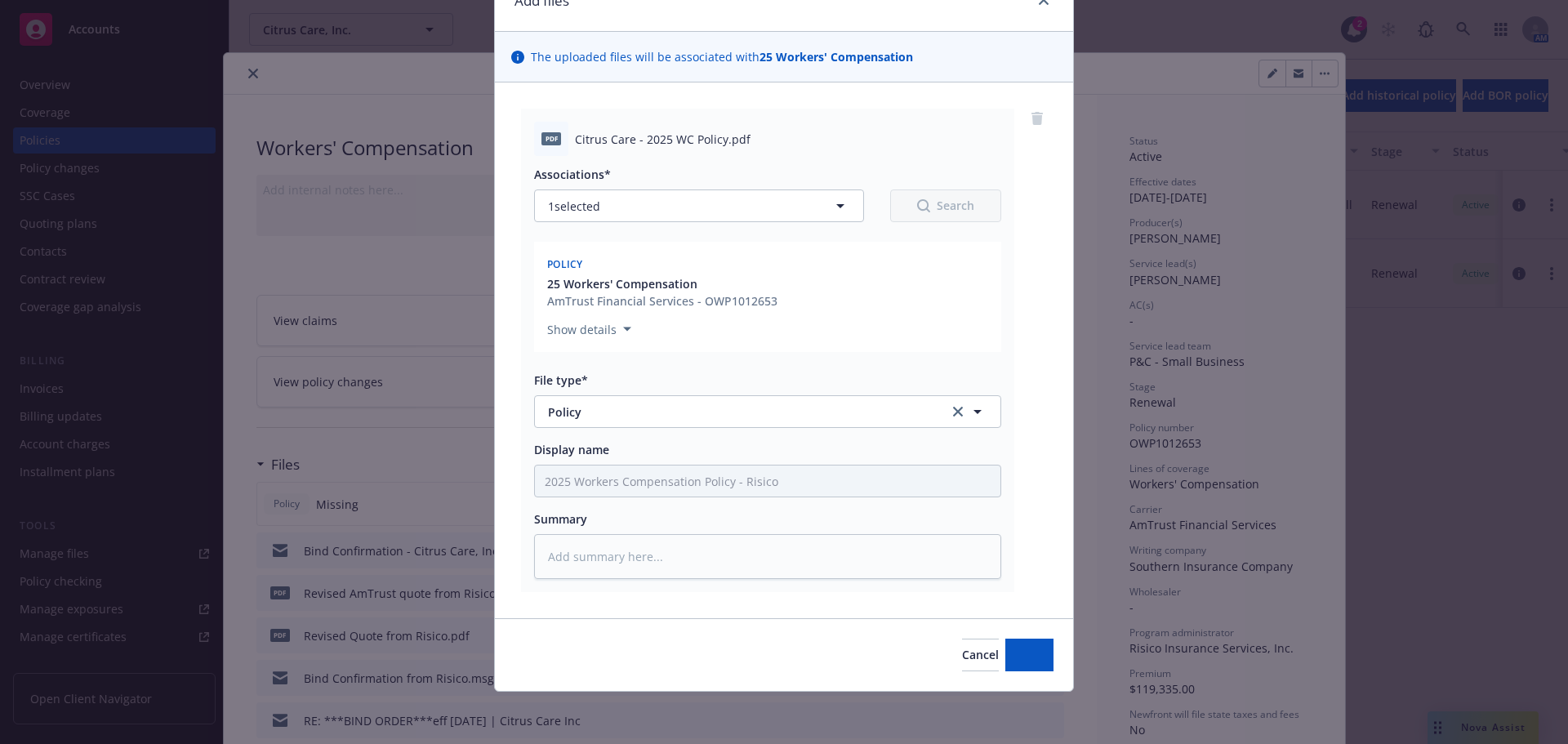
scroll to position [82, 0]
type textarea "x"
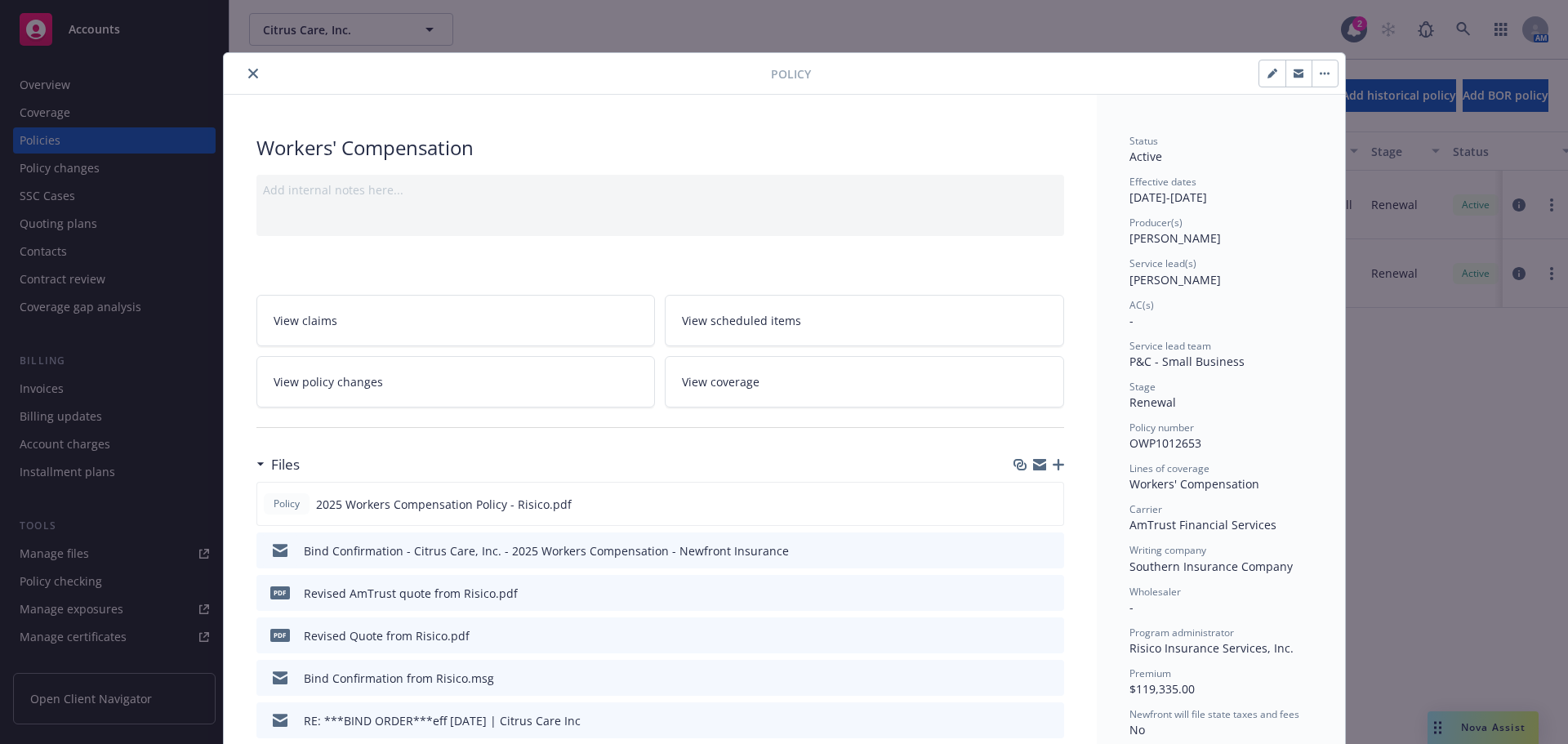
click at [248, 69] on icon "close" at bounding box center [252, 73] width 10 height 10
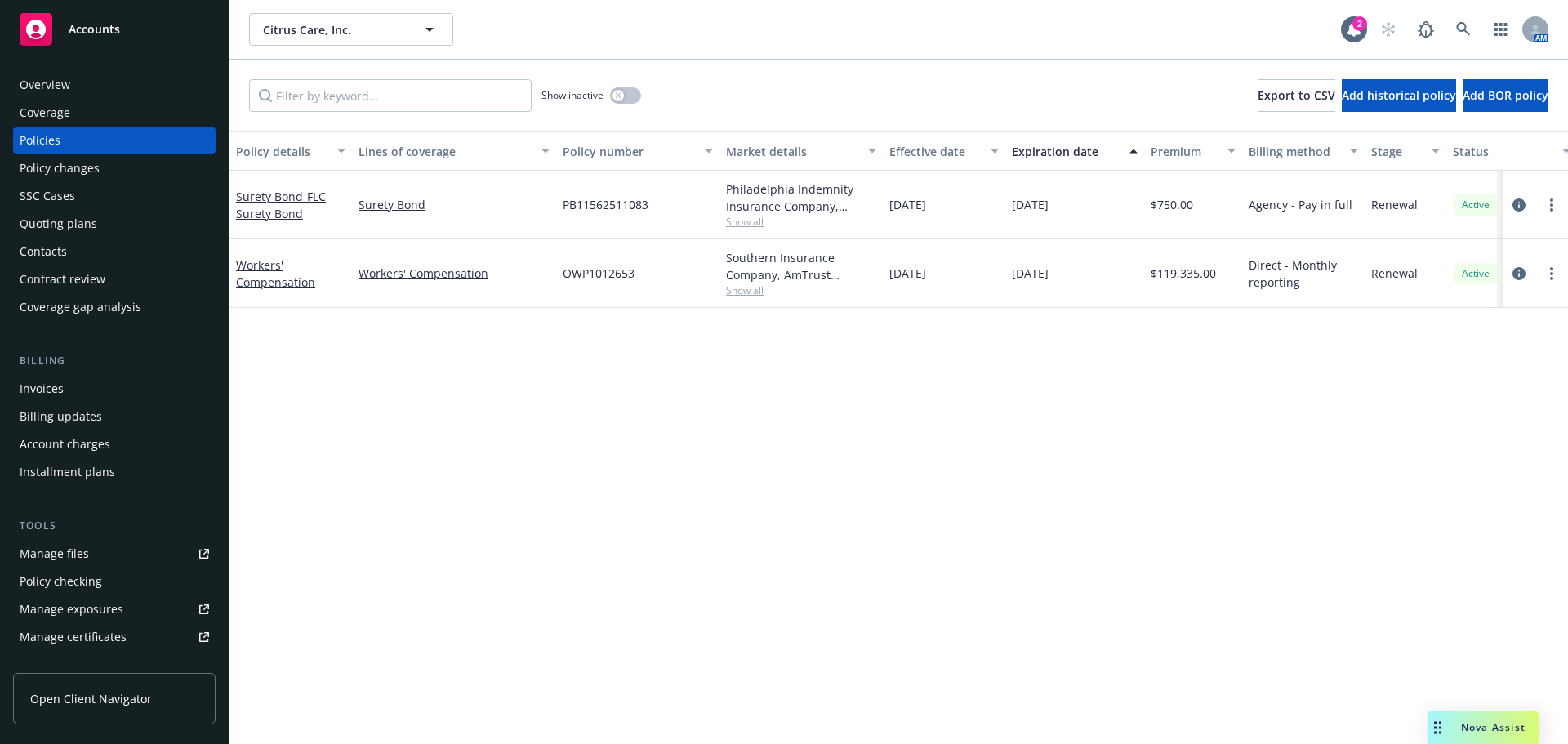
click at [100, 254] on div "Contacts" at bounding box center [114, 252] width 189 height 26
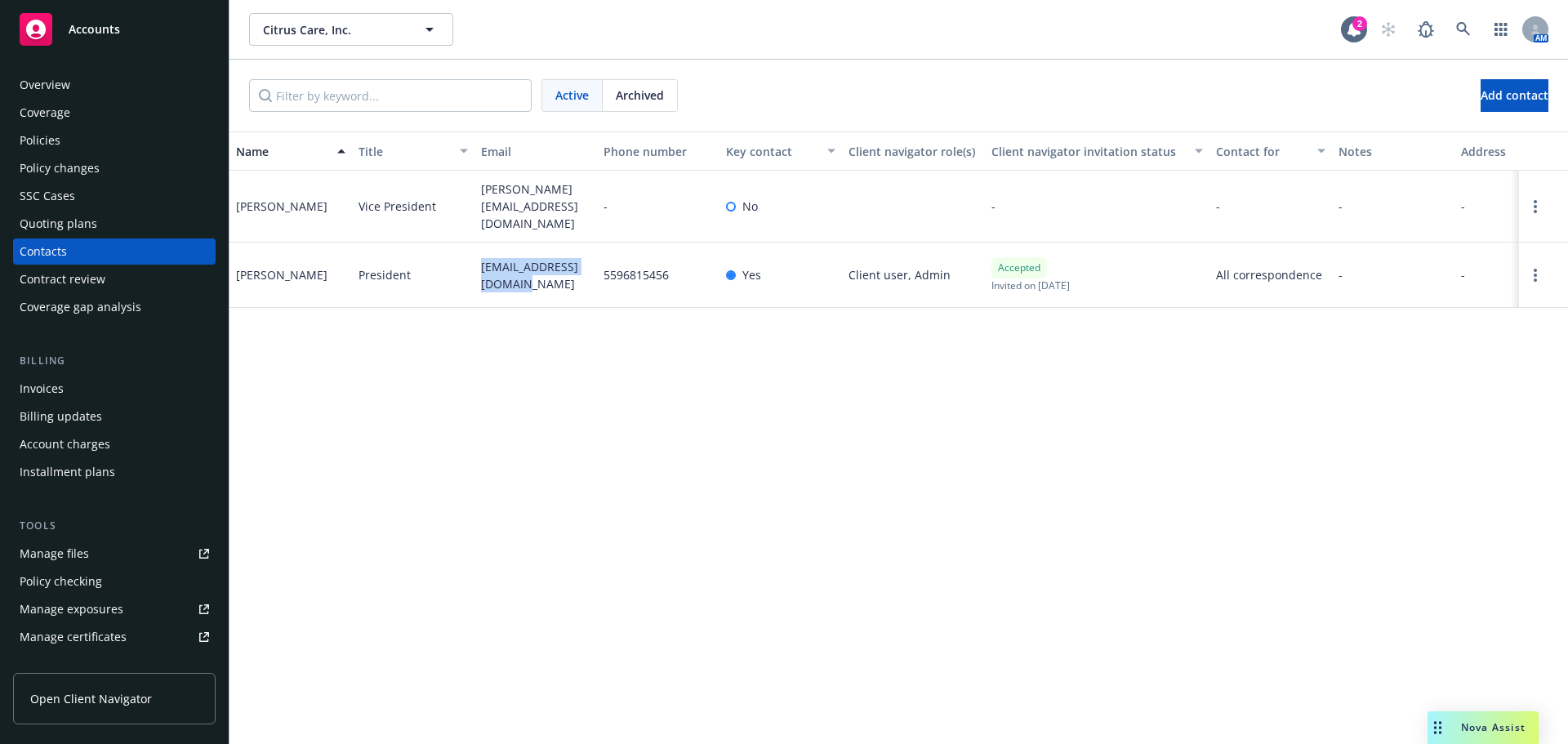
drag, startPoint x: 519, startPoint y: 276, endPoint x: 453, endPoint y: 259, distance: 68.2
click at [453, 259] on div "[PERSON_NAME] President [PERSON_NAME][EMAIL_ADDRESS][DOMAIN_NAME] 5596815456 Ye…" at bounding box center [898, 275] width 1338 height 66
copy div "[EMAIL_ADDRESS][DOMAIN_NAME]"
click at [91, 138] on div "Policies" at bounding box center [114, 140] width 189 height 26
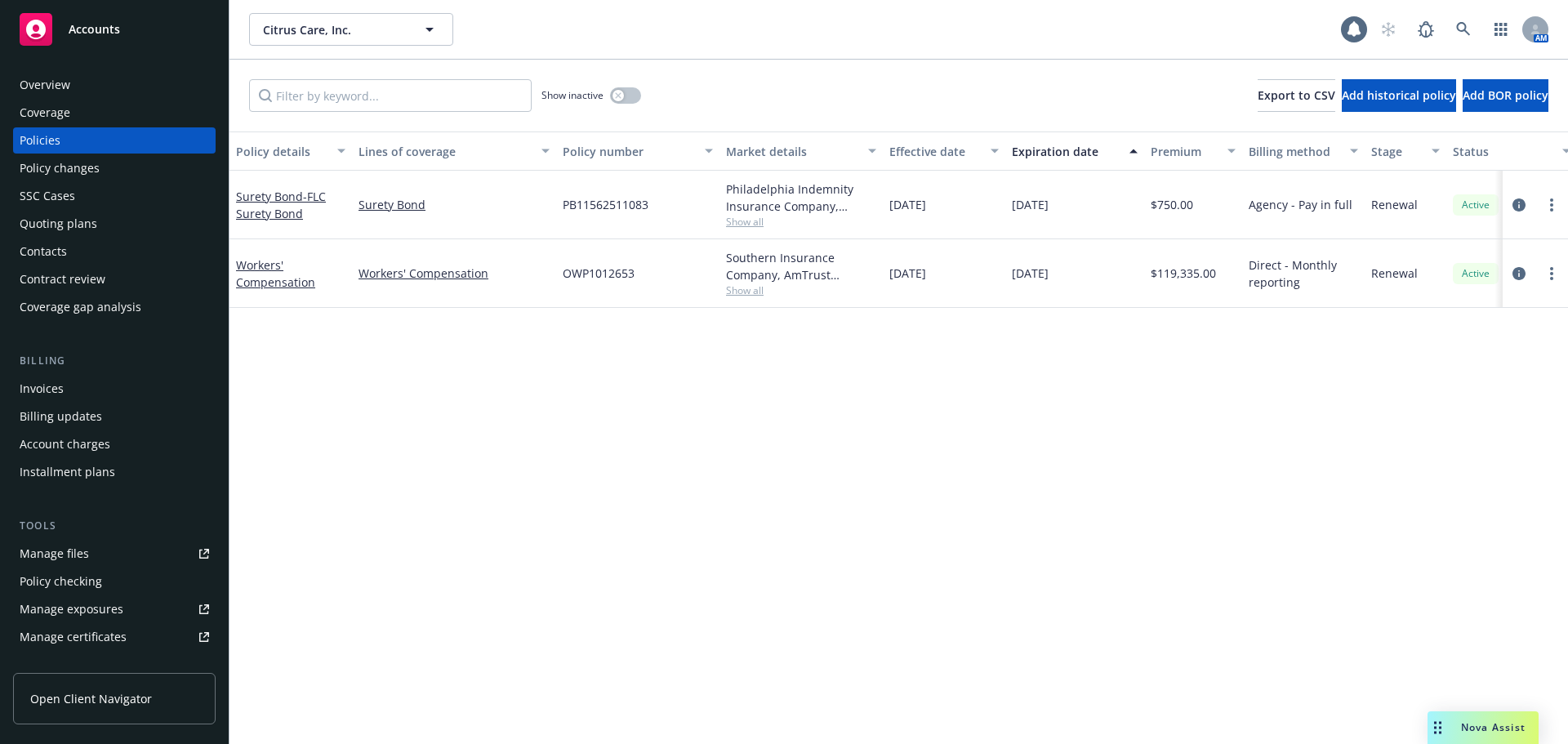
click at [1542, 278] on div at bounding box center [1536, 273] width 53 height 19
click at [1552, 277] on link "more" at bounding box center [1551, 273] width 19 height 19
click at [1471, 492] on link "Copy logging email" at bounding box center [1464, 502] width 192 height 32
drag, startPoint x: 637, startPoint y: 279, endPoint x: 551, endPoint y: 273, distance: 86.2
click at [551, 273] on div "Workers' Compensation Workers' Compensation OWP1012653 Southern Insurance Compa…" at bounding box center [1018, 273] width 1576 height 68
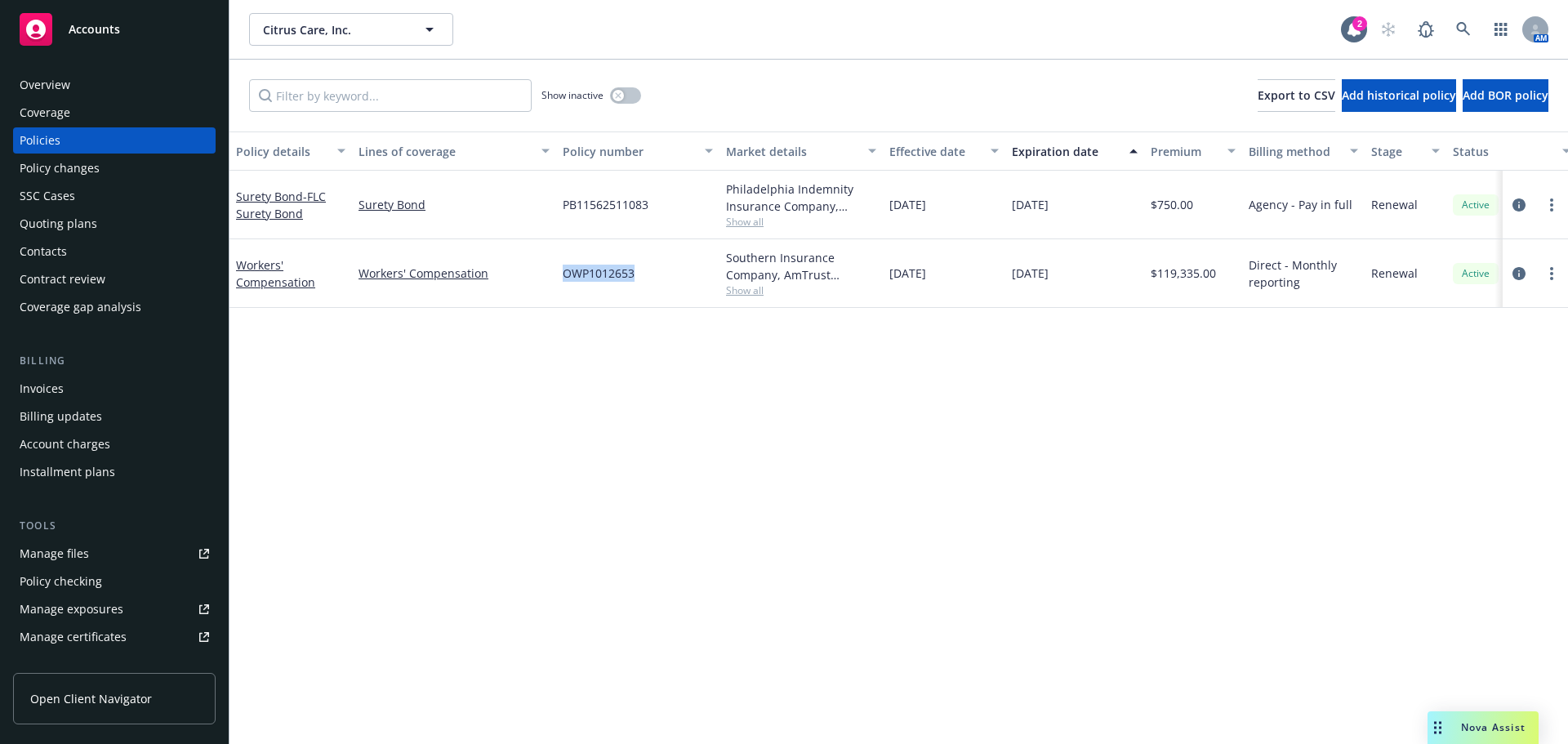
copy div "OWP1012653"
click at [89, 683] on link "Open Client Navigator" at bounding box center [114, 698] width 202 height 52
click at [1459, 22] on icon at bounding box center [1463, 29] width 15 height 15
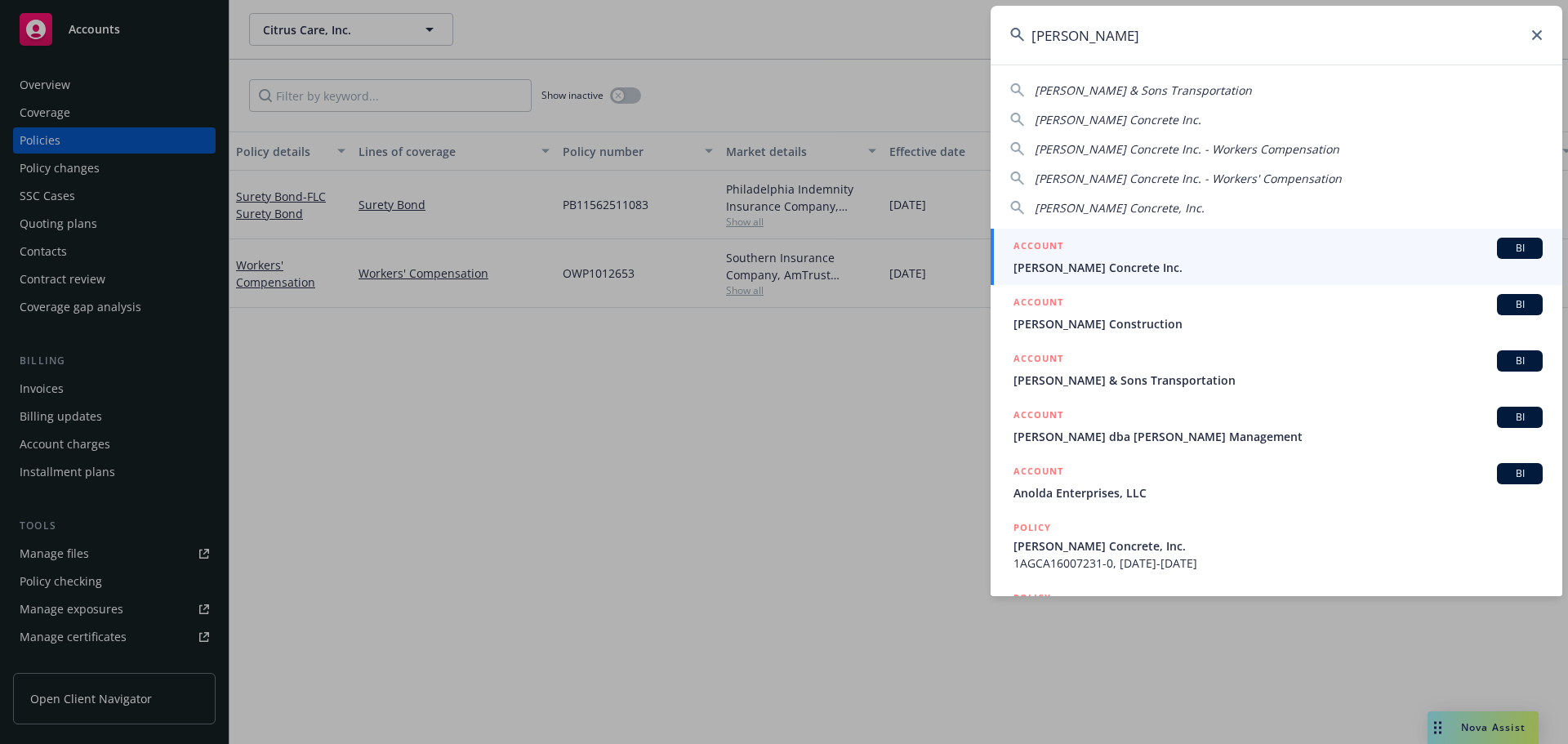
type input "[PERSON_NAME]"
click at [1126, 251] on div "ACCOUNT BI" at bounding box center [1278, 248] width 529 height 21
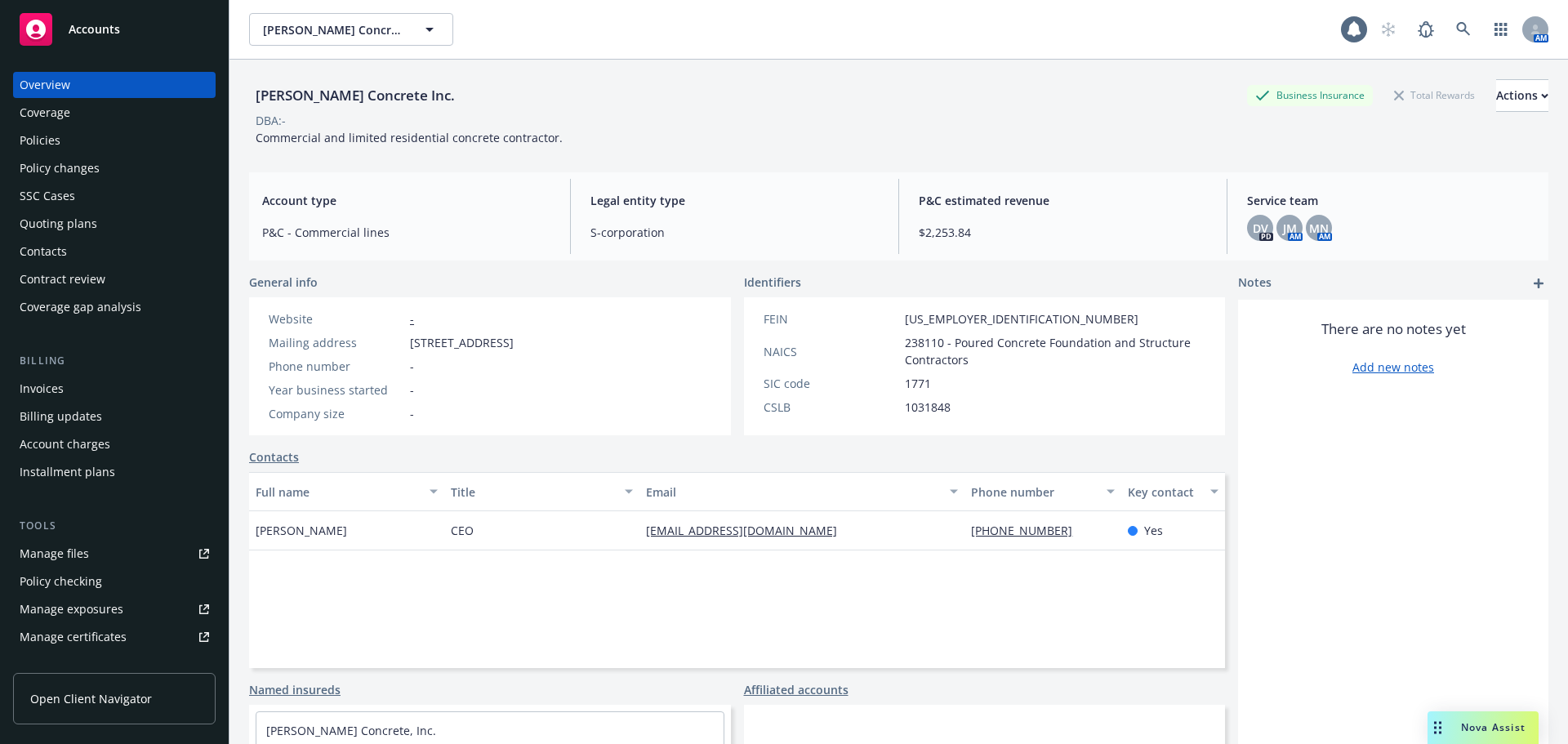
click at [96, 150] on div "Policies" at bounding box center [114, 140] width 189 height 26
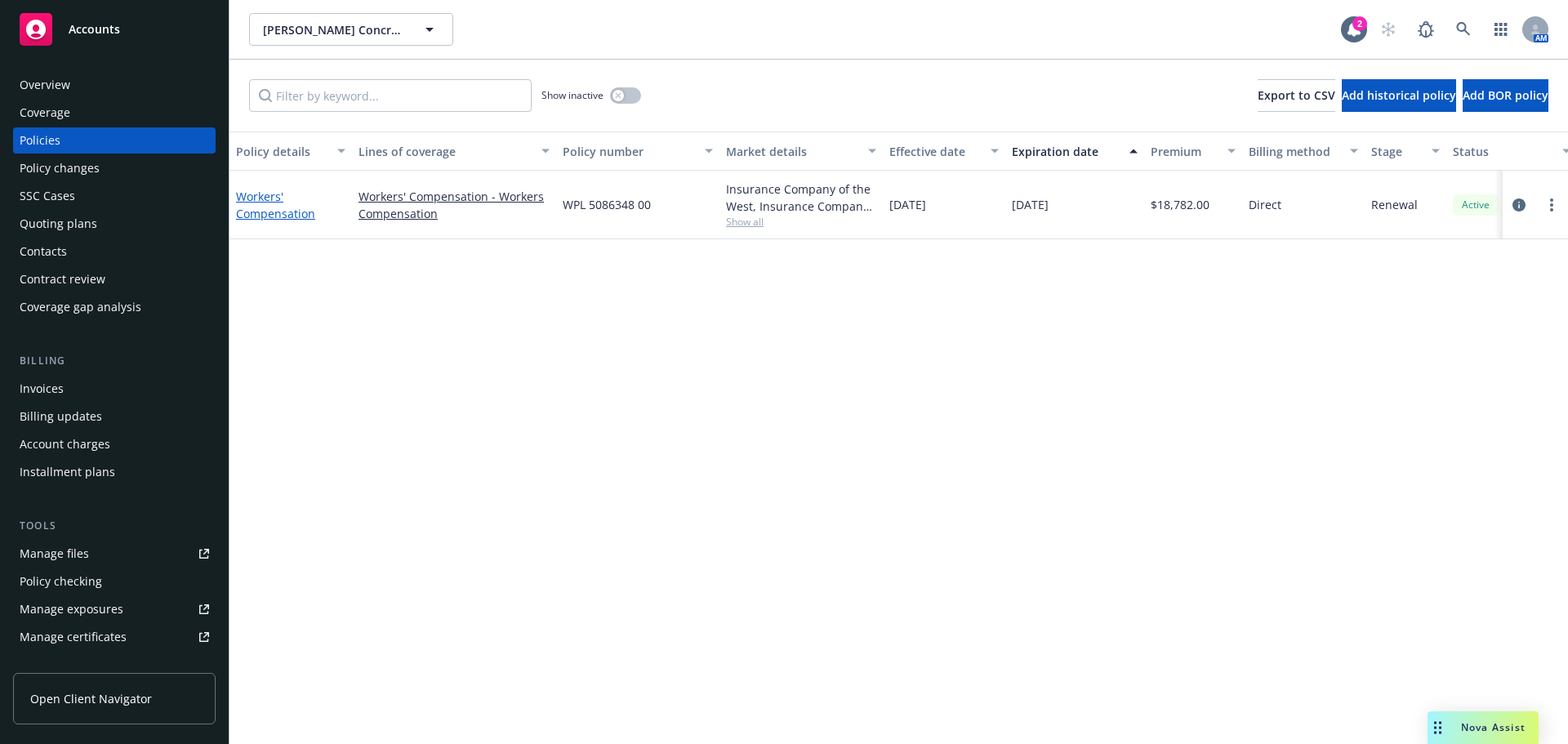
click at [272, 213] on link "Workers' Compensation" at bounding box center [275, 204] width 79 height 32
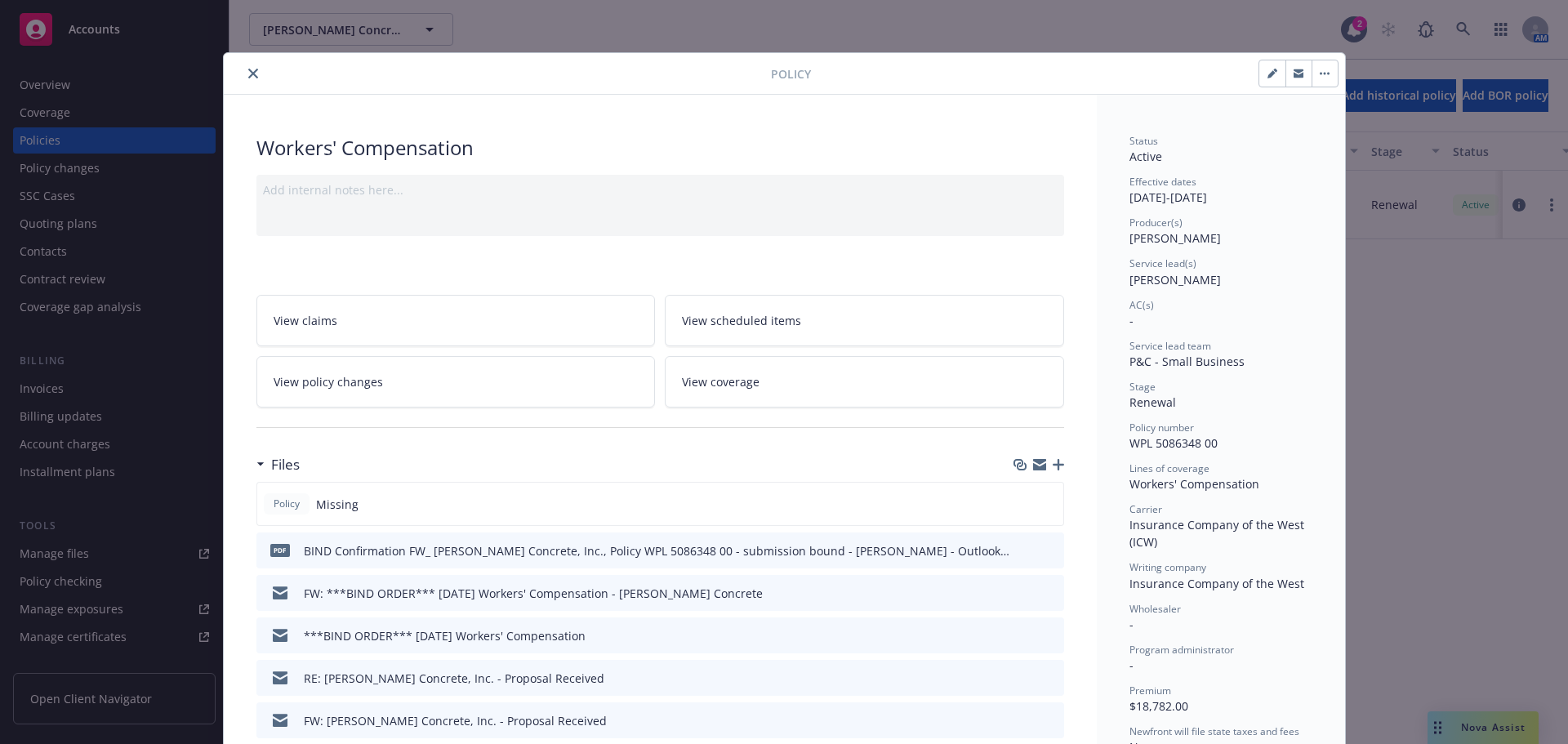
click at [248, 77] on icon "close" at bounding box center [252, 73] width 10 height 10
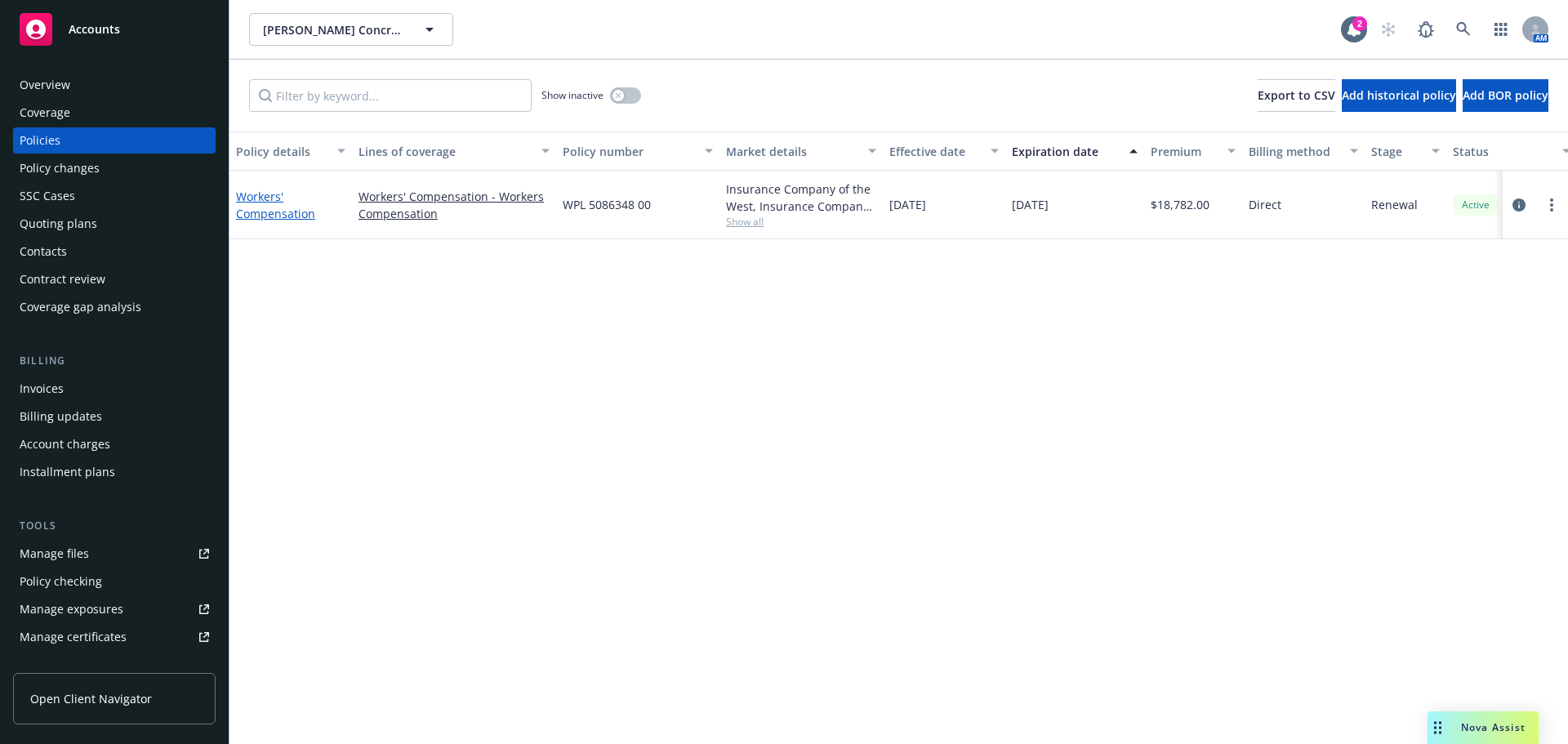
click at [284, 213] on link "Workers' Compensation" at bounding box center [275, 204] width 79 height 32
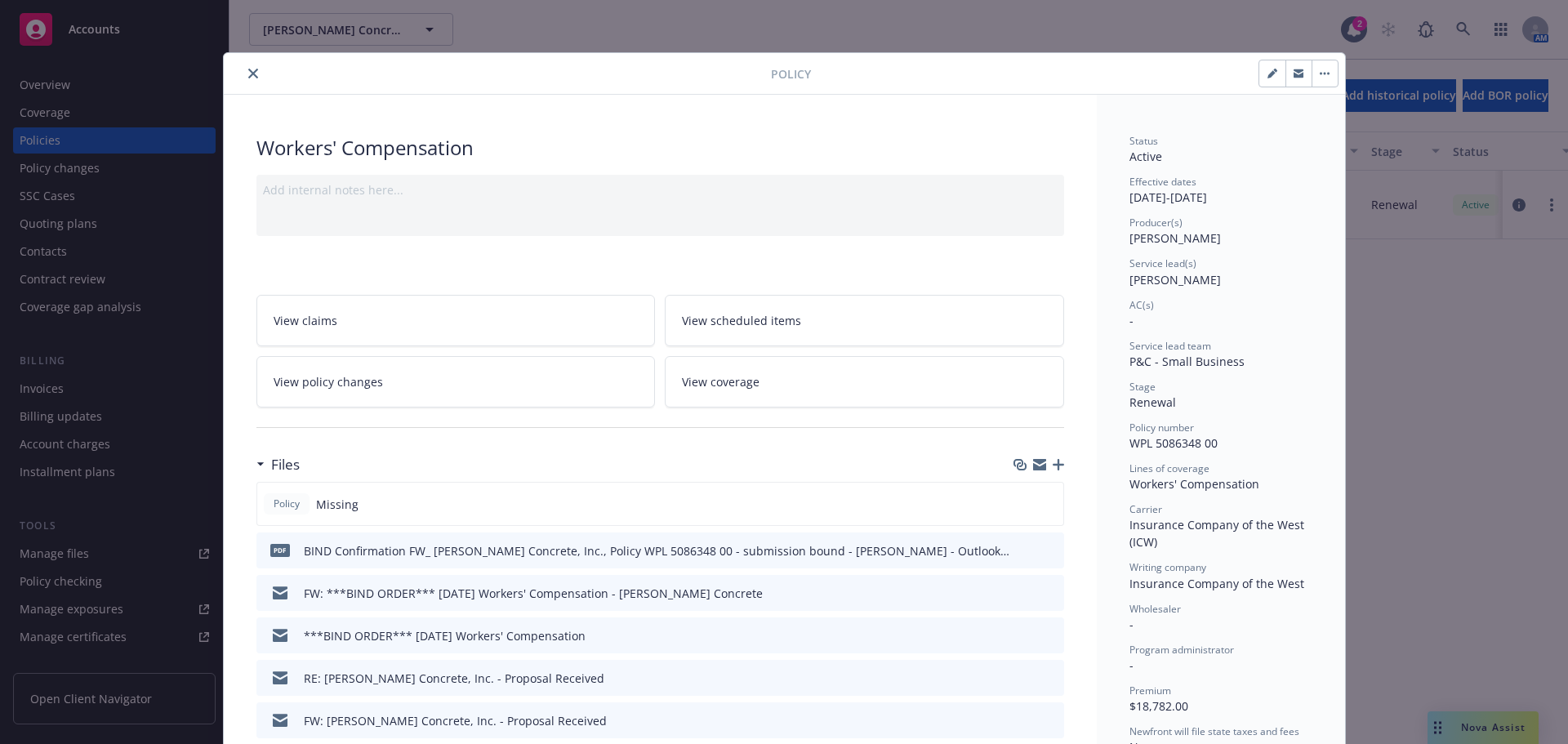
scroll to position [49, 0]
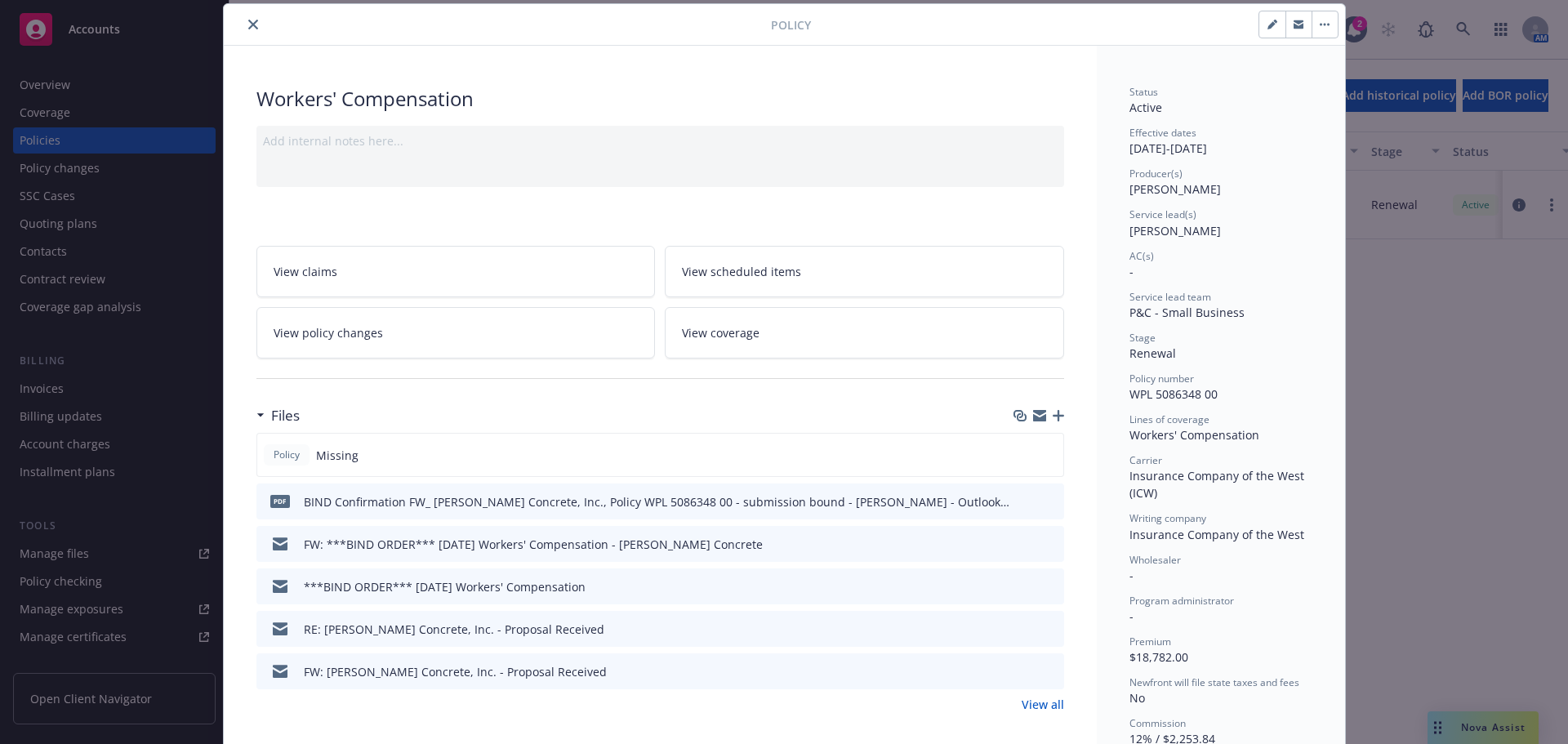
click at [1054, 415] on icon "button" at bounding box center [1058, 415] width 11 height 11
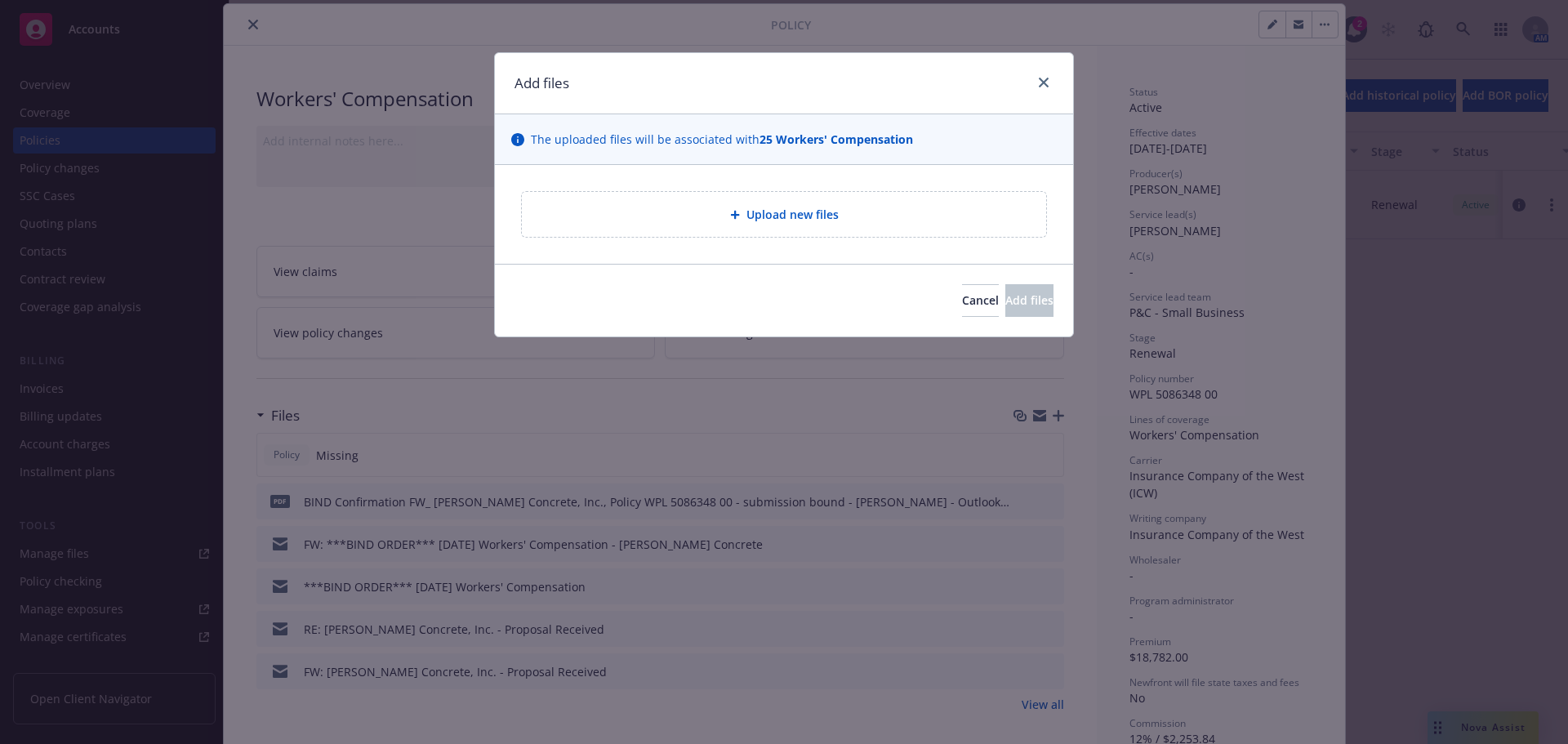
click at [588, 182] on div "Upload new files" at bounding box center [784, 214] width 578 height 99
click at [593, 206] on div "Upload new files" at bounding box center [784, 214] width 498 height 18
type textarea "x"
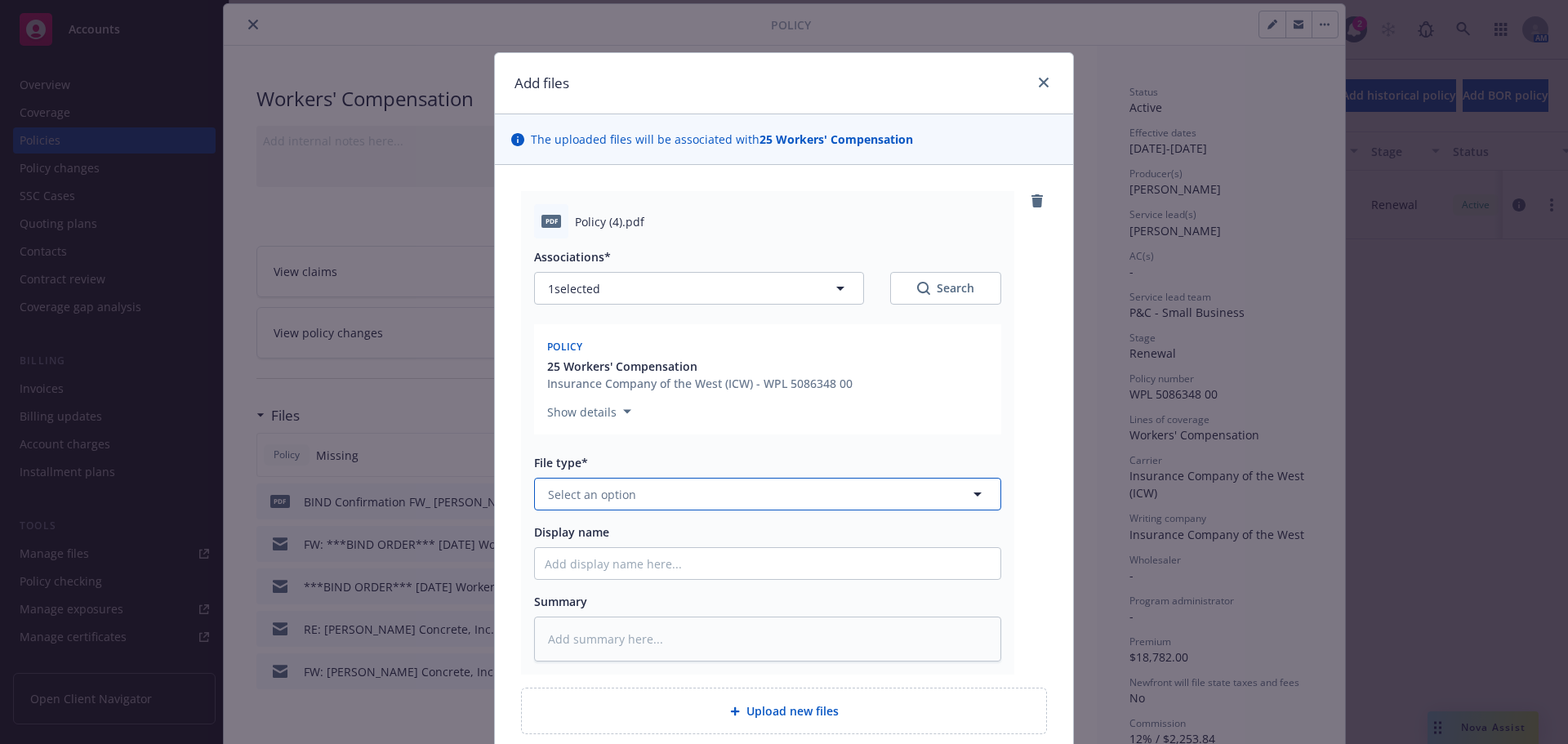
click at [618, 499] on span "Select an option" at bounding box center [592, 494] width 89 height 18
type input "2"
type input "po"
click at [599, 527] on div "Policy" at bounding box center [767, 539] width 465 height 43
click at [592, 558] on input "Display name" at bounding box center [767, 563] width 465 height 31
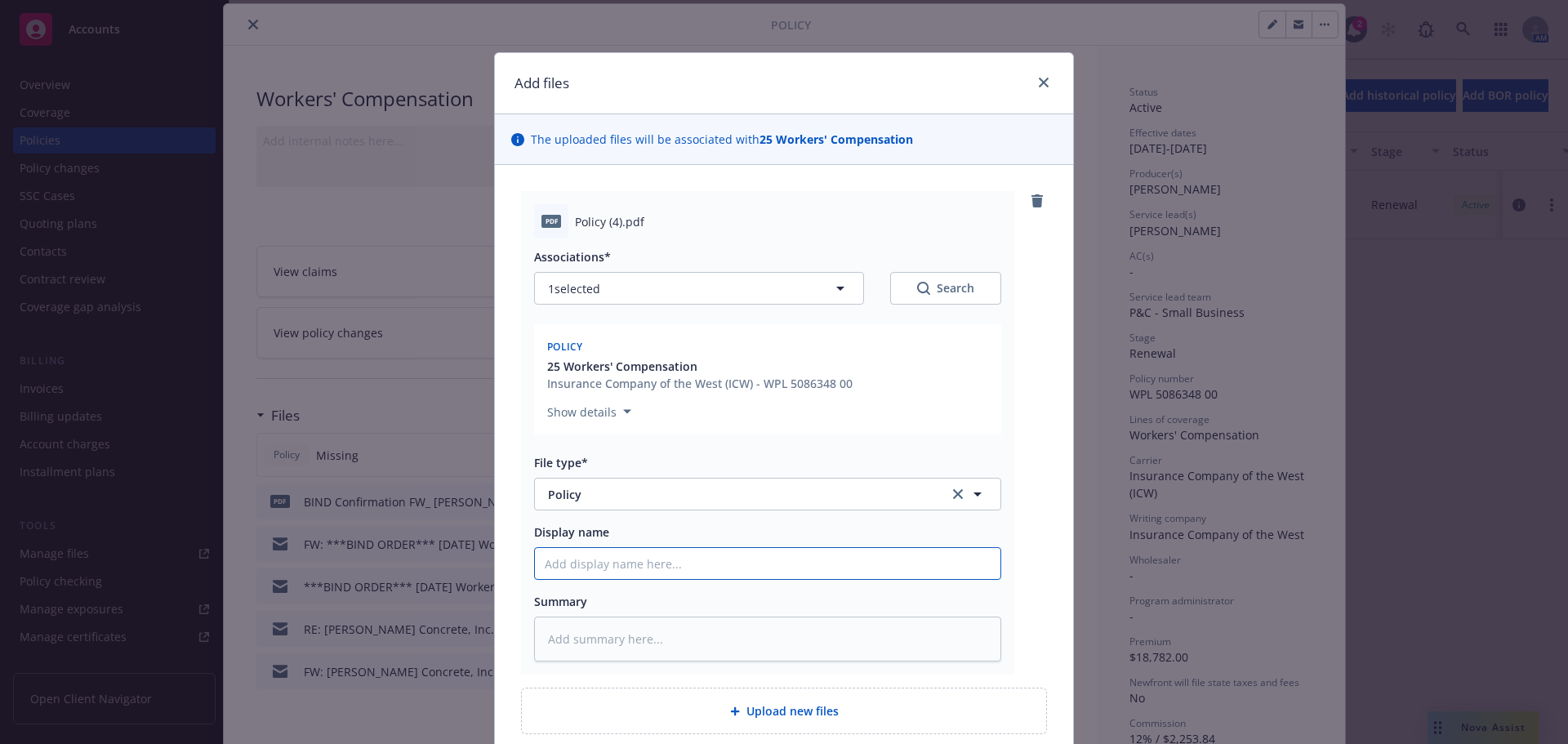
type textarea "x"
type input "2"
type textarea "x"
type input "20"
type textarea "x"
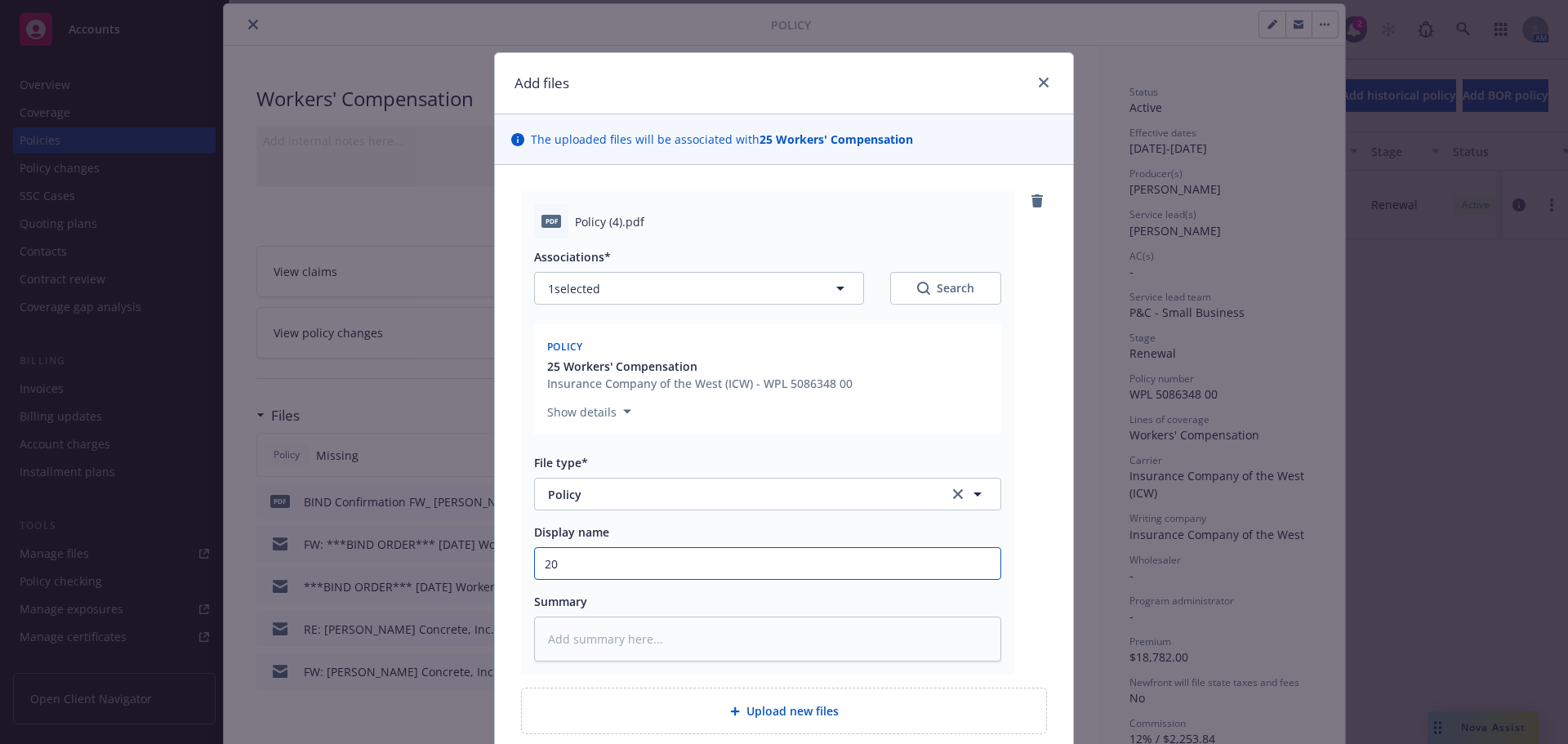
type input "205"
type textarea "x"
type input "20"
type textarea "x"
type input "200"
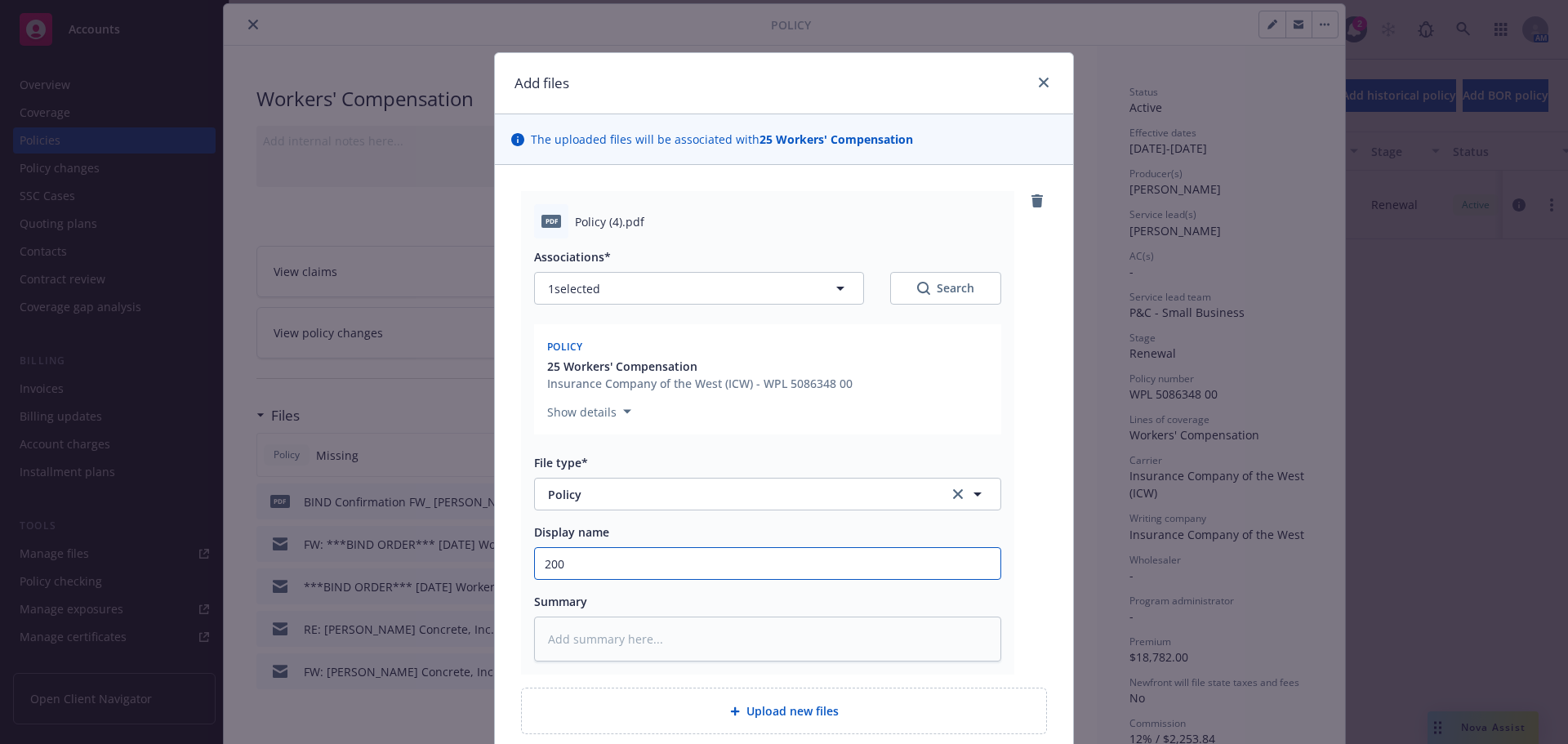
type textarea "x"
type input "2002"
type textarea "x"
type input "20025"
type textarea "x"
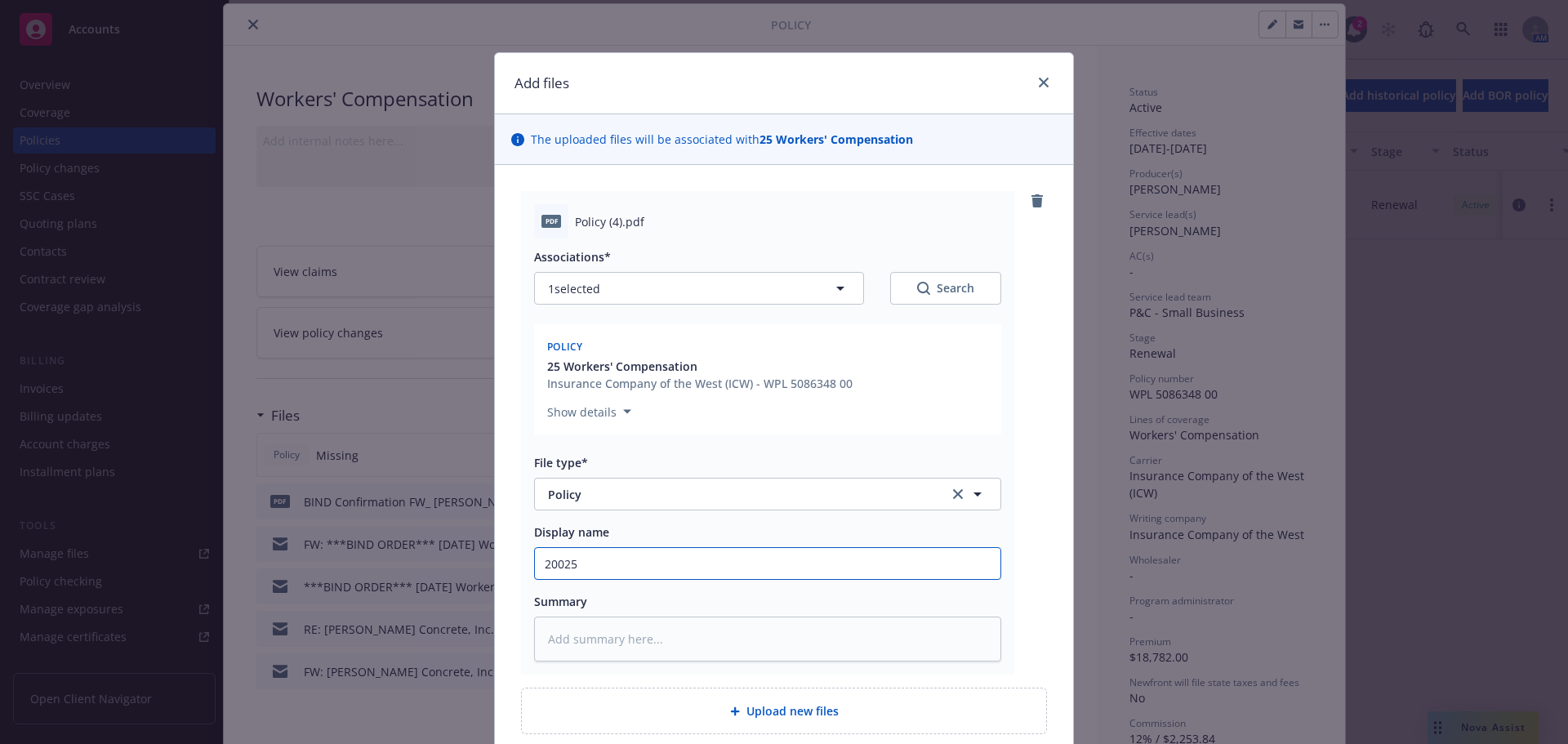
type input "2002"
type textarea "x"
type input "200"
type textarea "x"
type input "20"
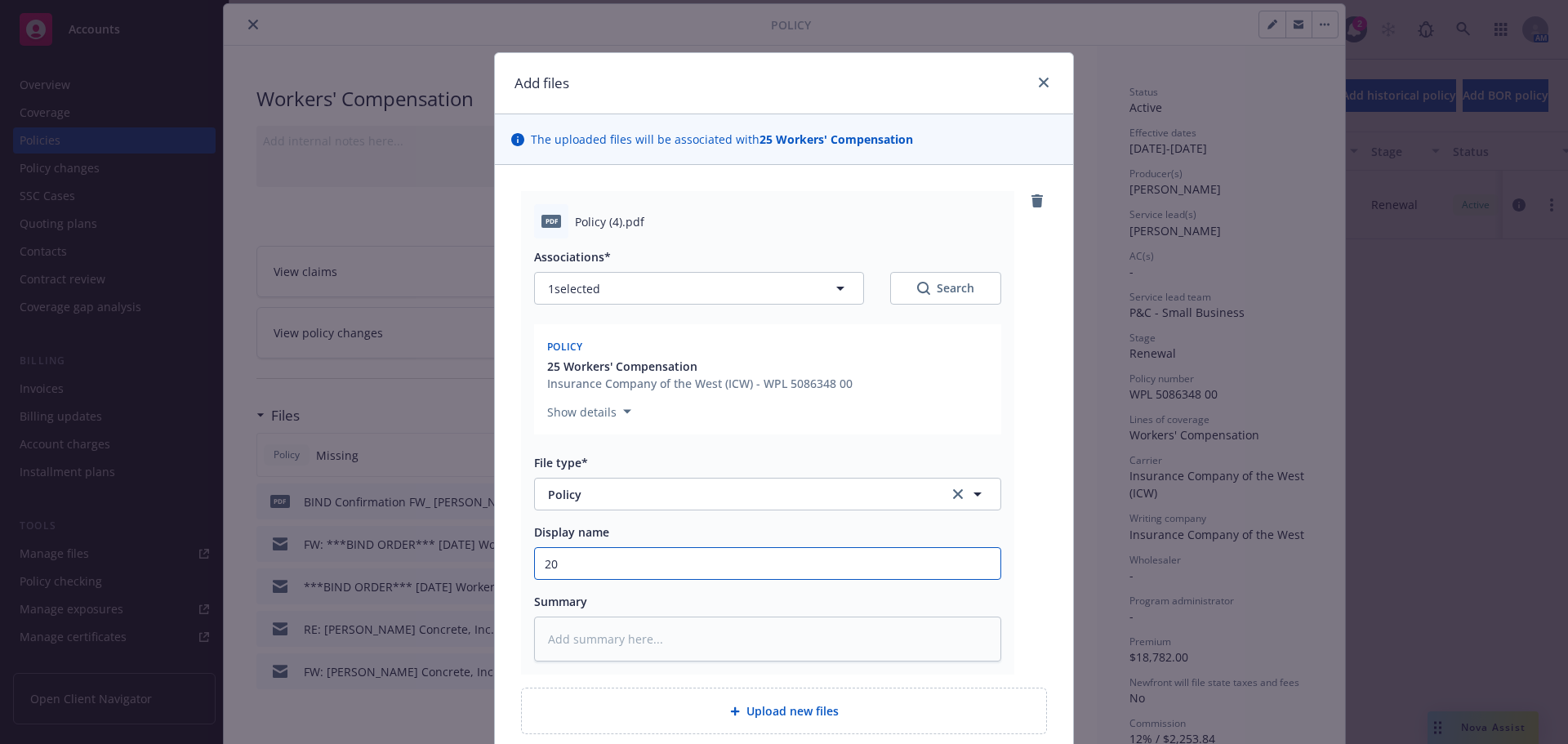
type textarea "x"
type input "202"
type textarea "x"
type input "2025"
type textarea "x"
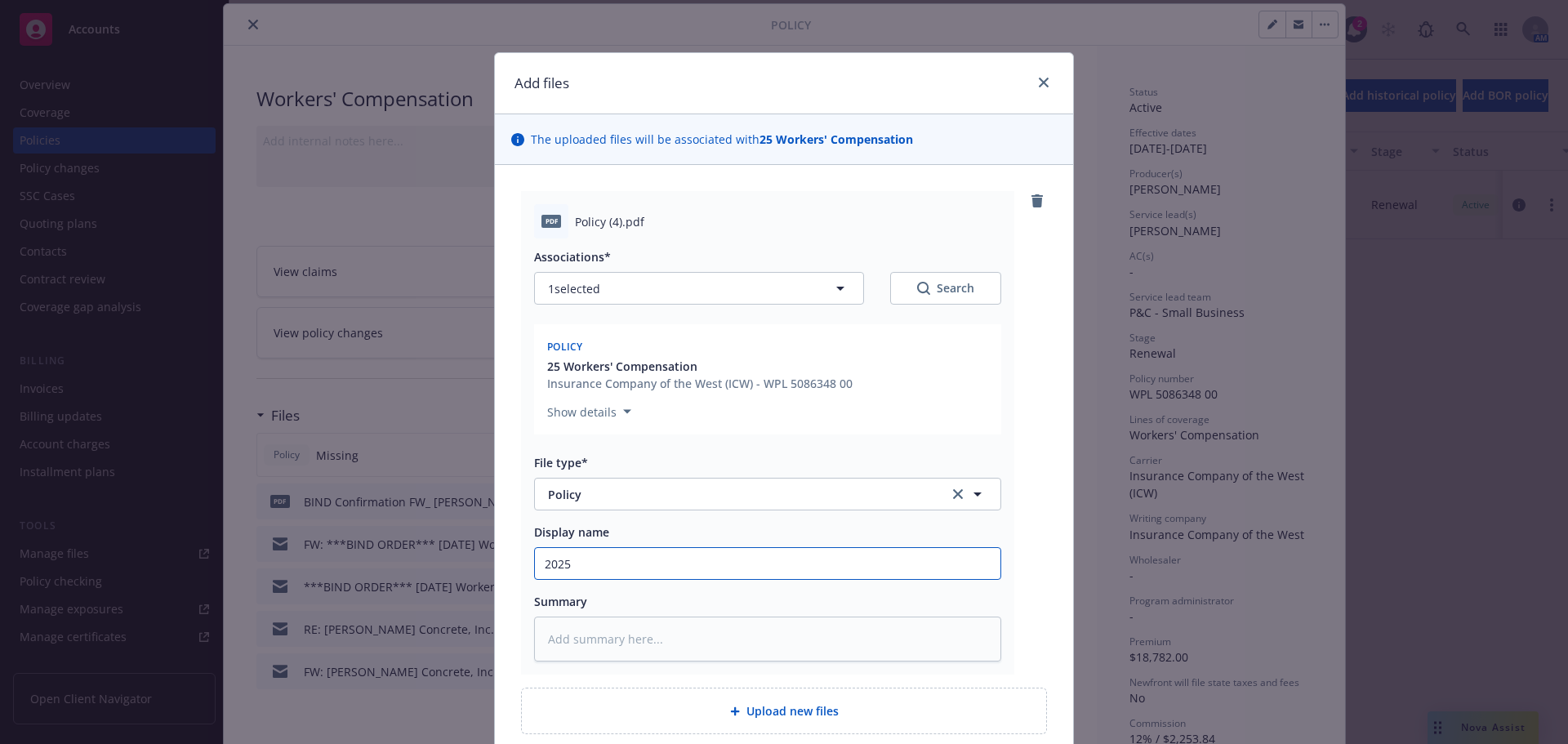
type input "2025"
type textarea "x"
type input "2025 W"
type textarea "x"
type input "2025 Wo"
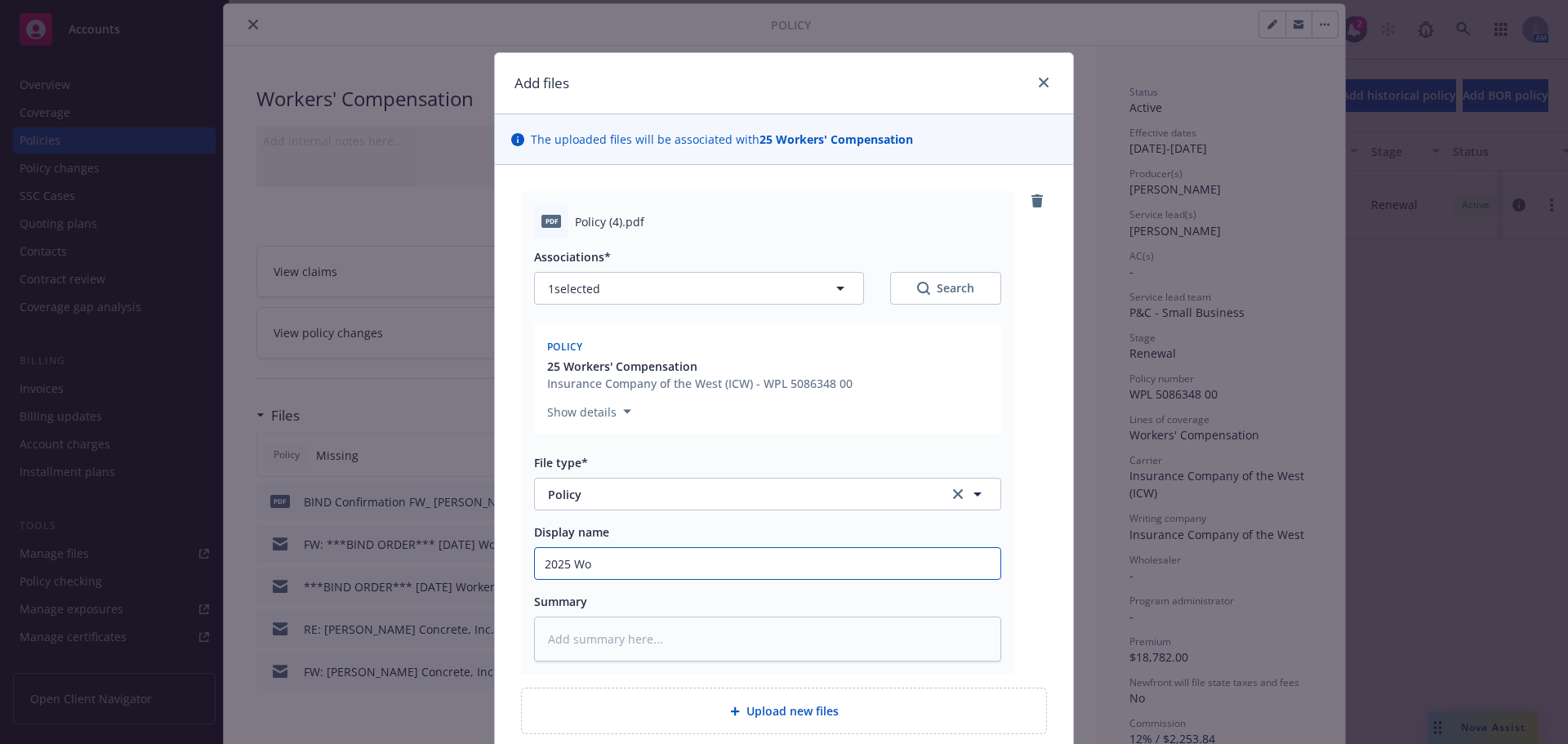
type textarea "x"
type input "2025 Wor"
type textarea "x"
type input "2025 Work"
type textarea "x"
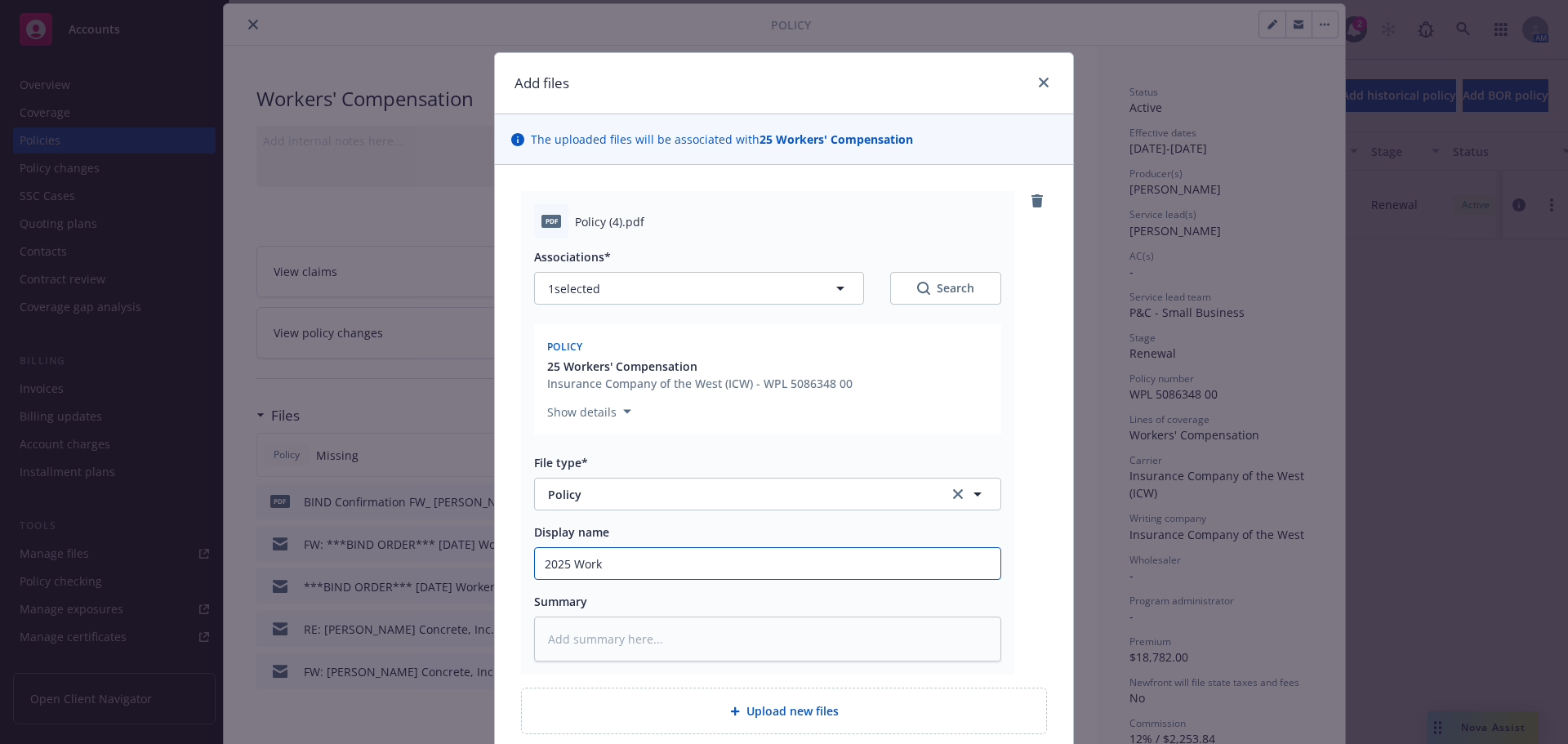
type input "2025 Worke"
type textarea "x"
type input "2025 Worker"
type textarea "x"
type input "2025 Workers"
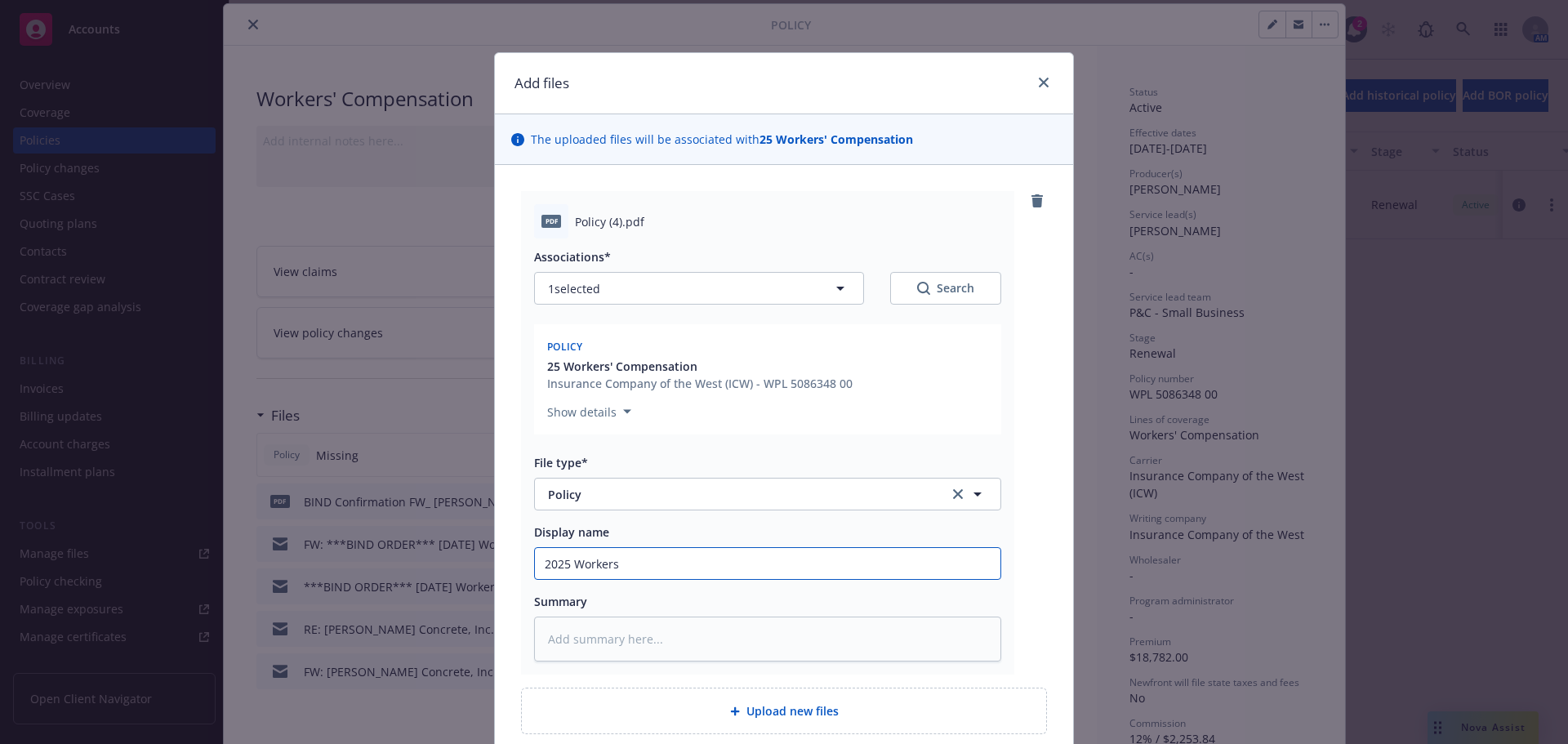
type textarea "x"
type input "2025 Workers"
type textarea "x"
type input "2025 Workers C"
type textarea "x"
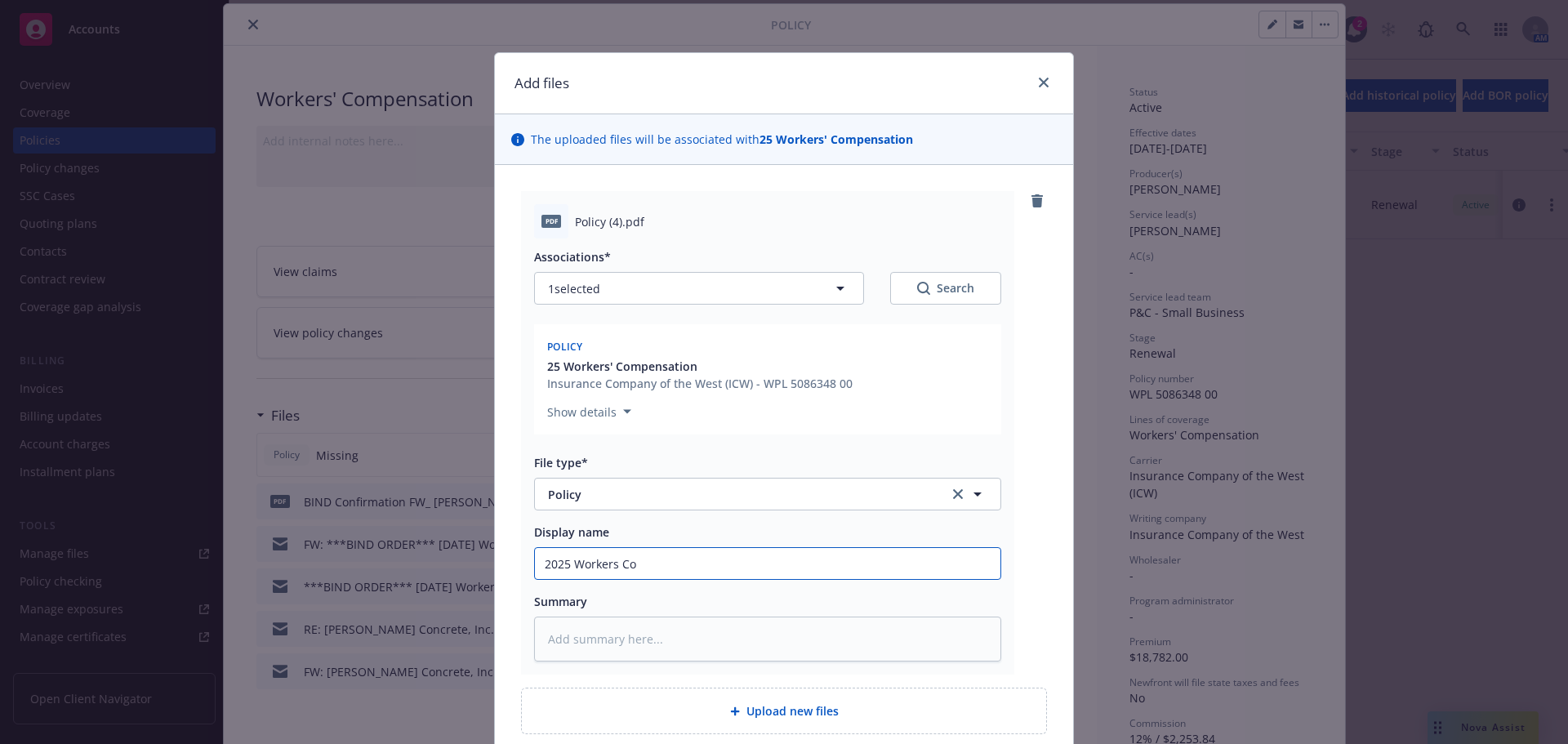
type input "2025 Workers Com"
type textarea "x"
type input "2025 Workers Comp"
type textarea "x"
type input "2025 Workers Compe"
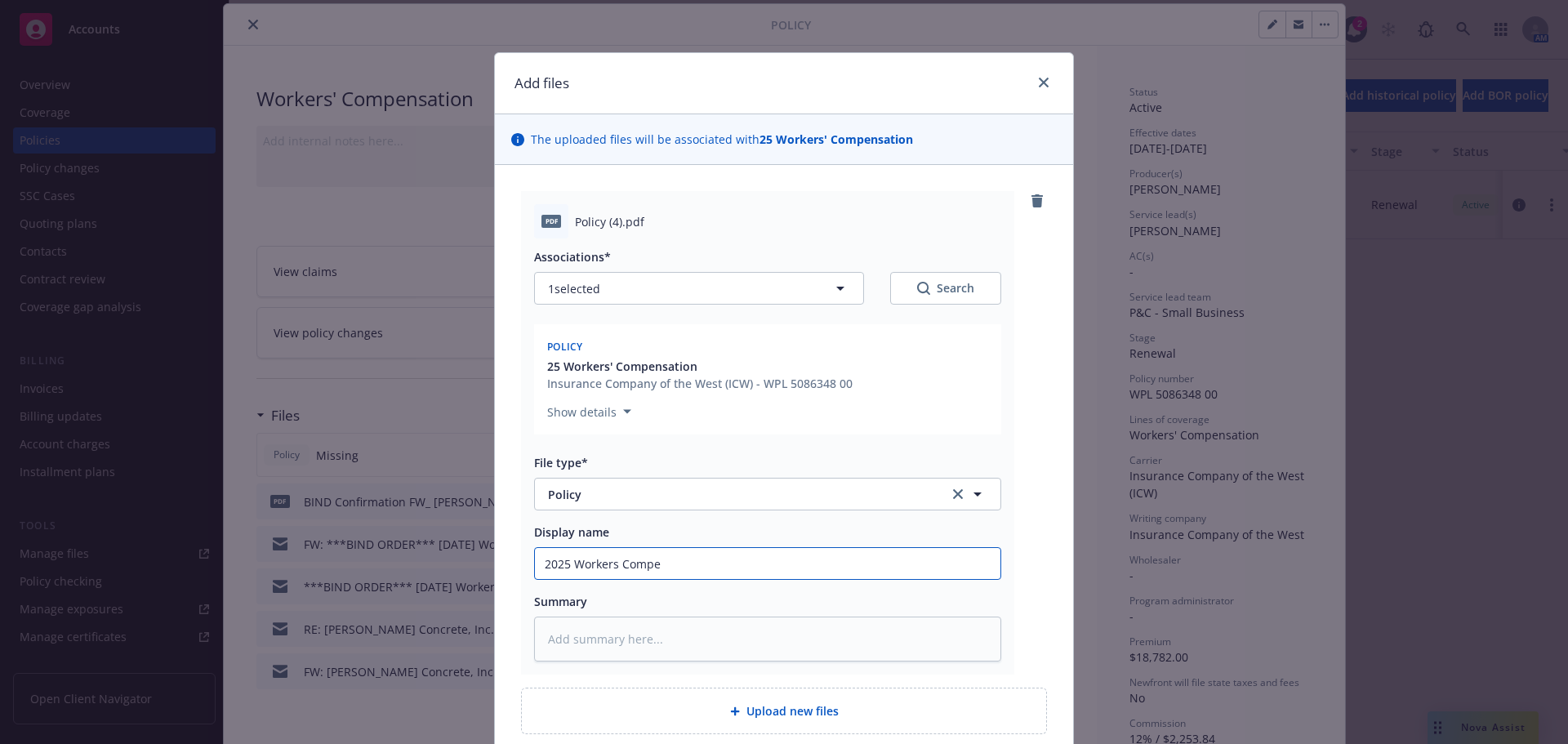
type textarea "x"
type input "2025 Workers Compen"
type textarea "x"
type input "2025 Workers Compens"
type textarea "x"
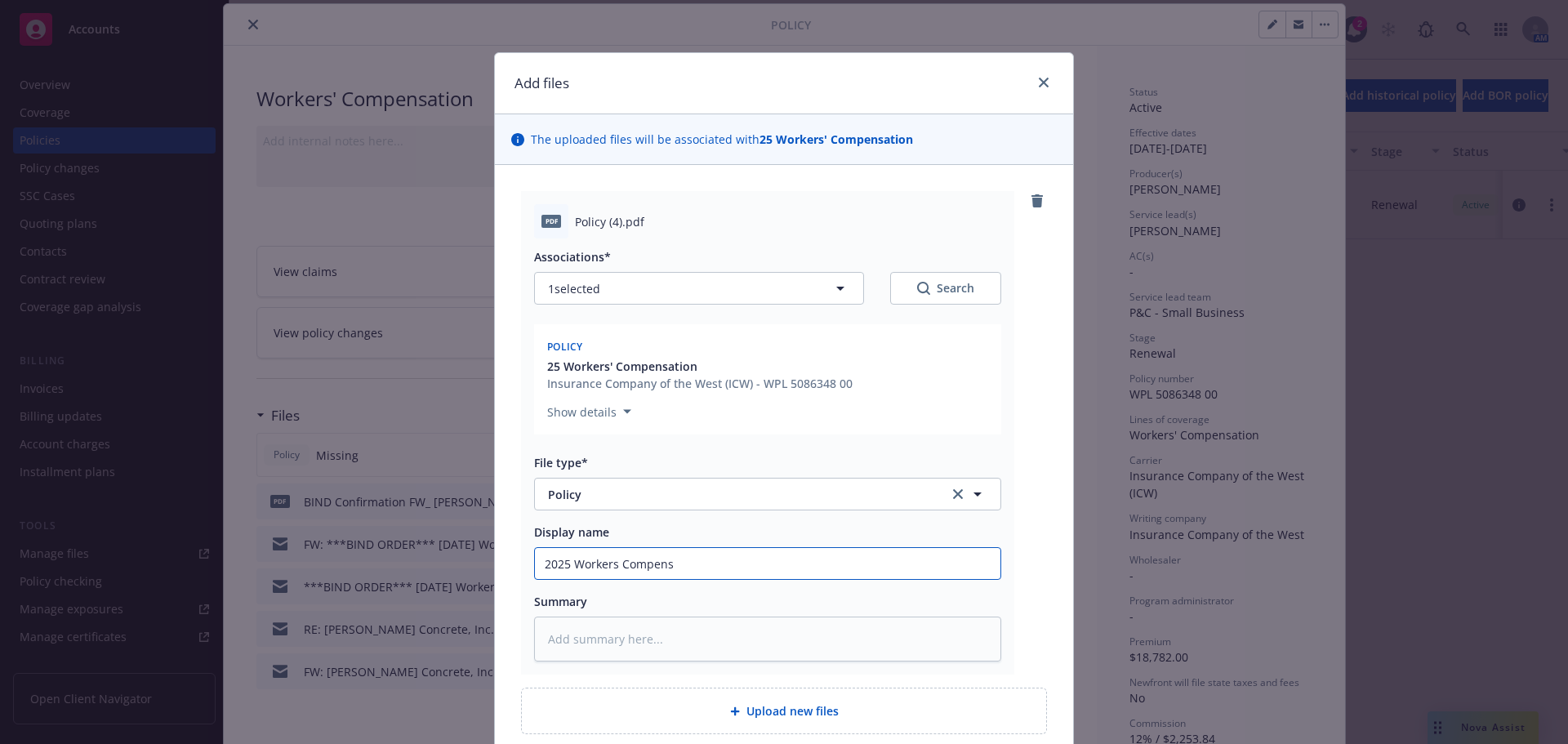
type input "2025 Workers Compensa"
type textarea "x"
type input "2025 Workers Compensat"
type textarea "x"
type input "2025 Workers Compensati"
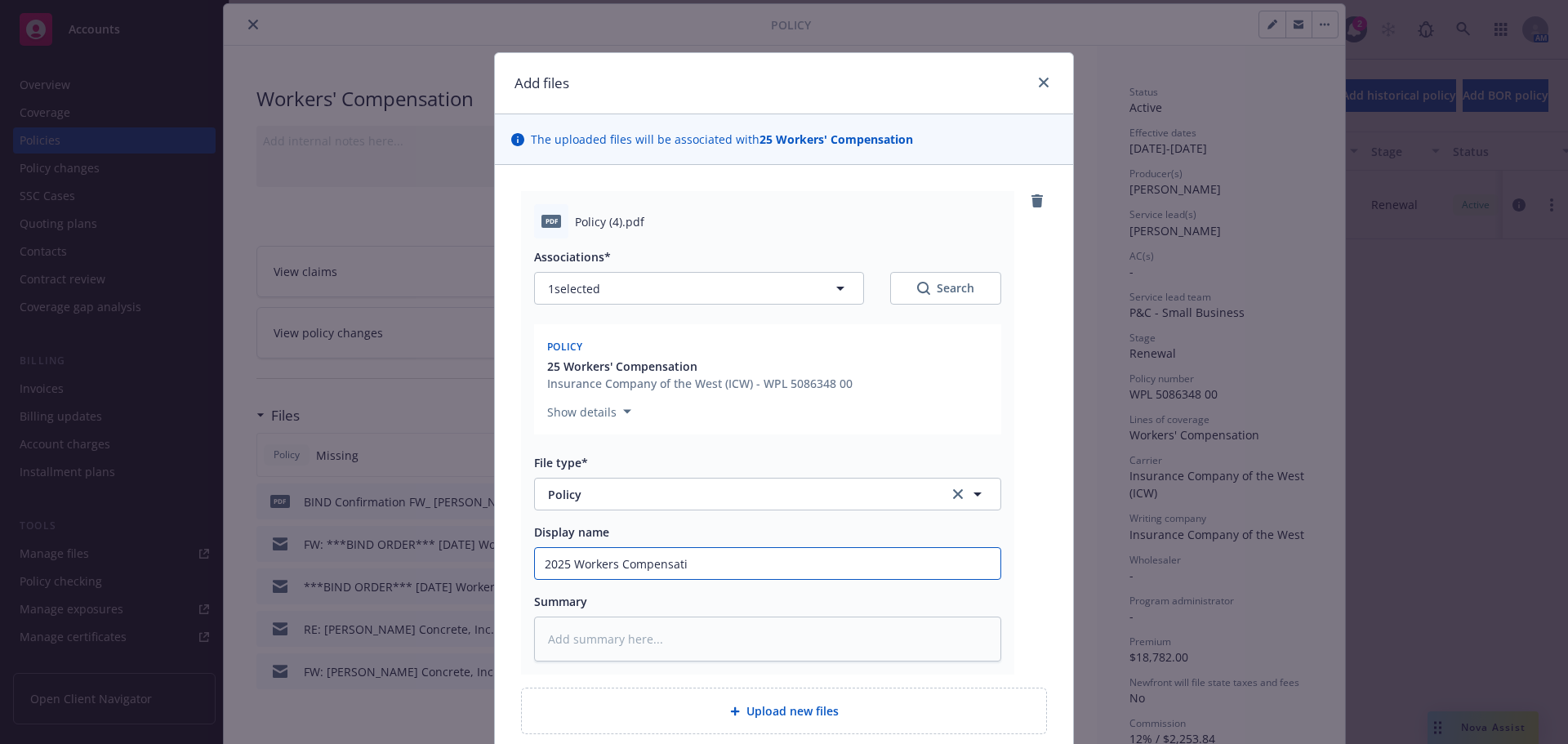
type textarea "x"
type input "2025 Workers Compensatio"
type textarea "x"
type input "2025 Workers Compensation"
type textarea "x"
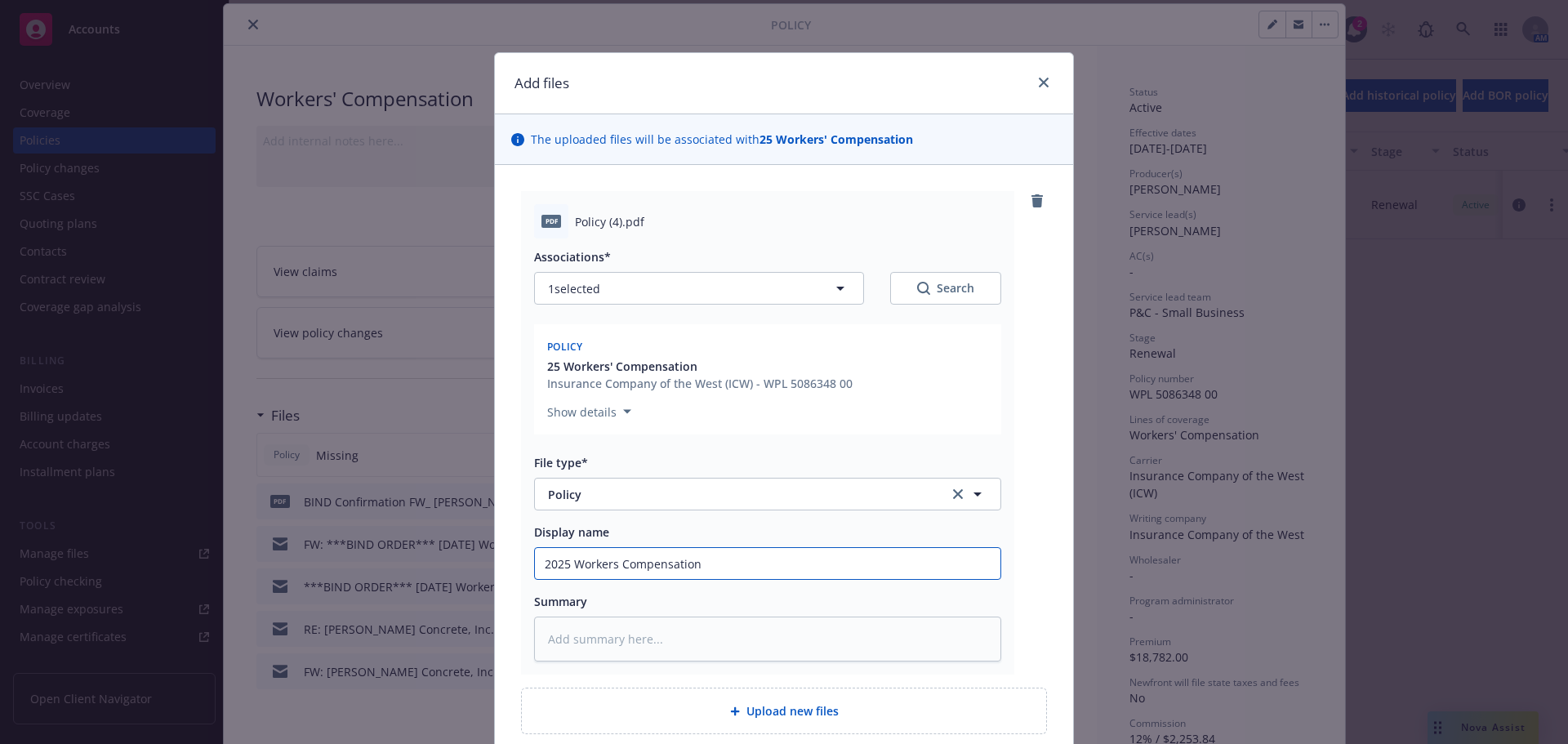
type input "2025 Workers Compensation"
type textarea "x"
type input "2025 Workers Compensation P"
type textarea "x"
type input "2025 Workers Compensation Po"
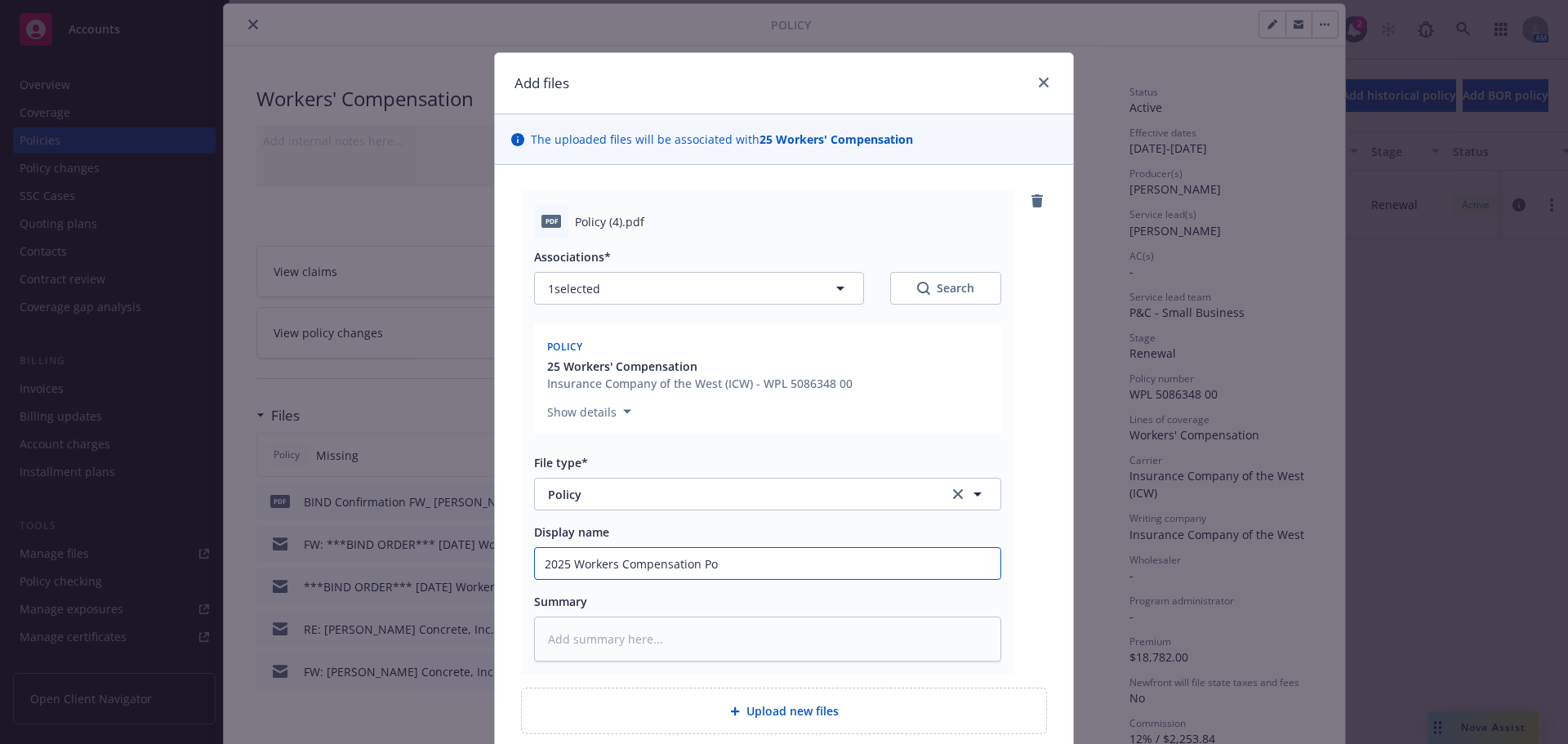
type textarea "x"
type input "2025 Workers Compensation Pol"
type textarea "x"
type input "2025 Workers Compensation Poli"
type textarea "x"
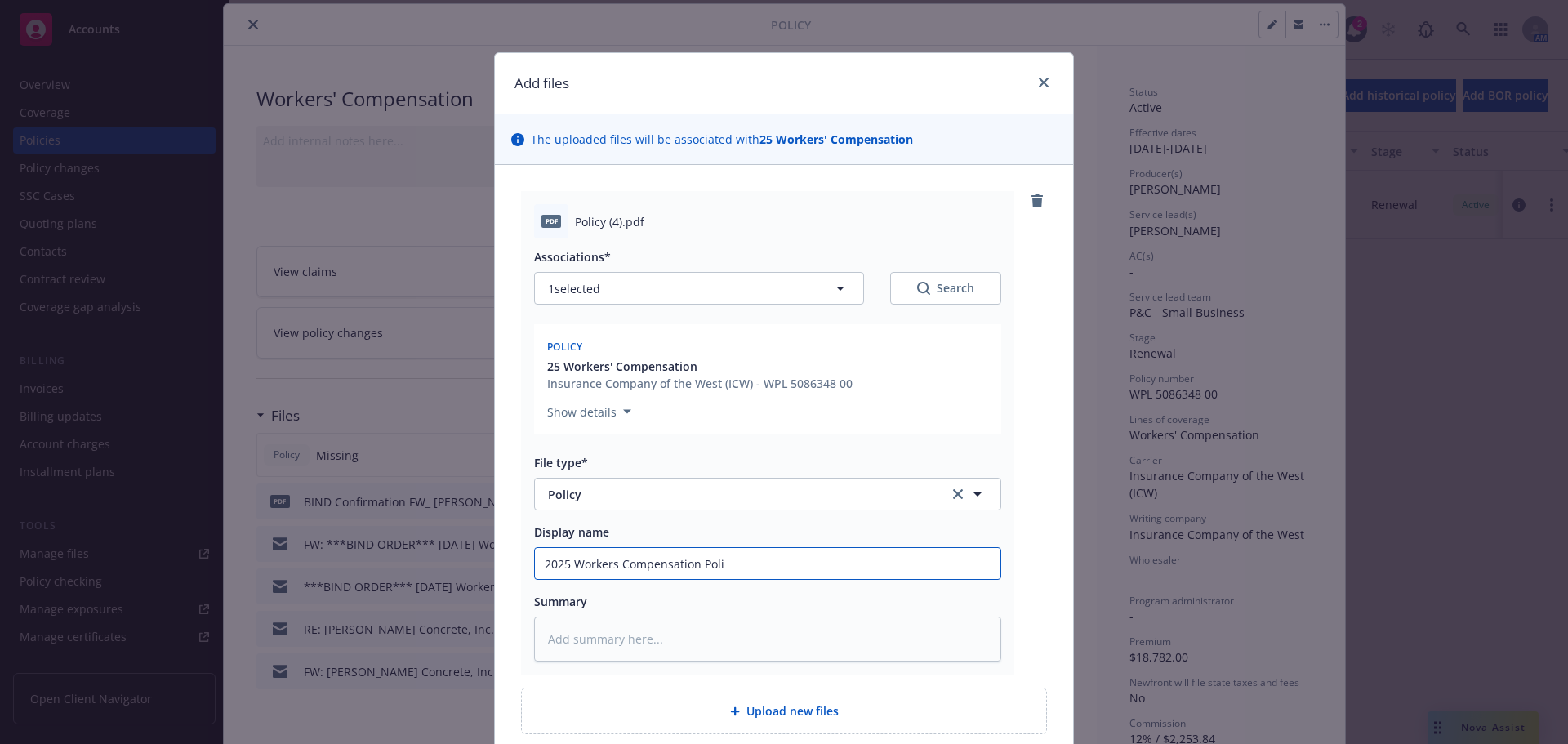
type input "2025 Workers Compensation Poliy"
type textarea "x"
type input "2025 Workers Compensation Poliy"
type textarea "x"
type input "2025 Workers Compensation Poliy"
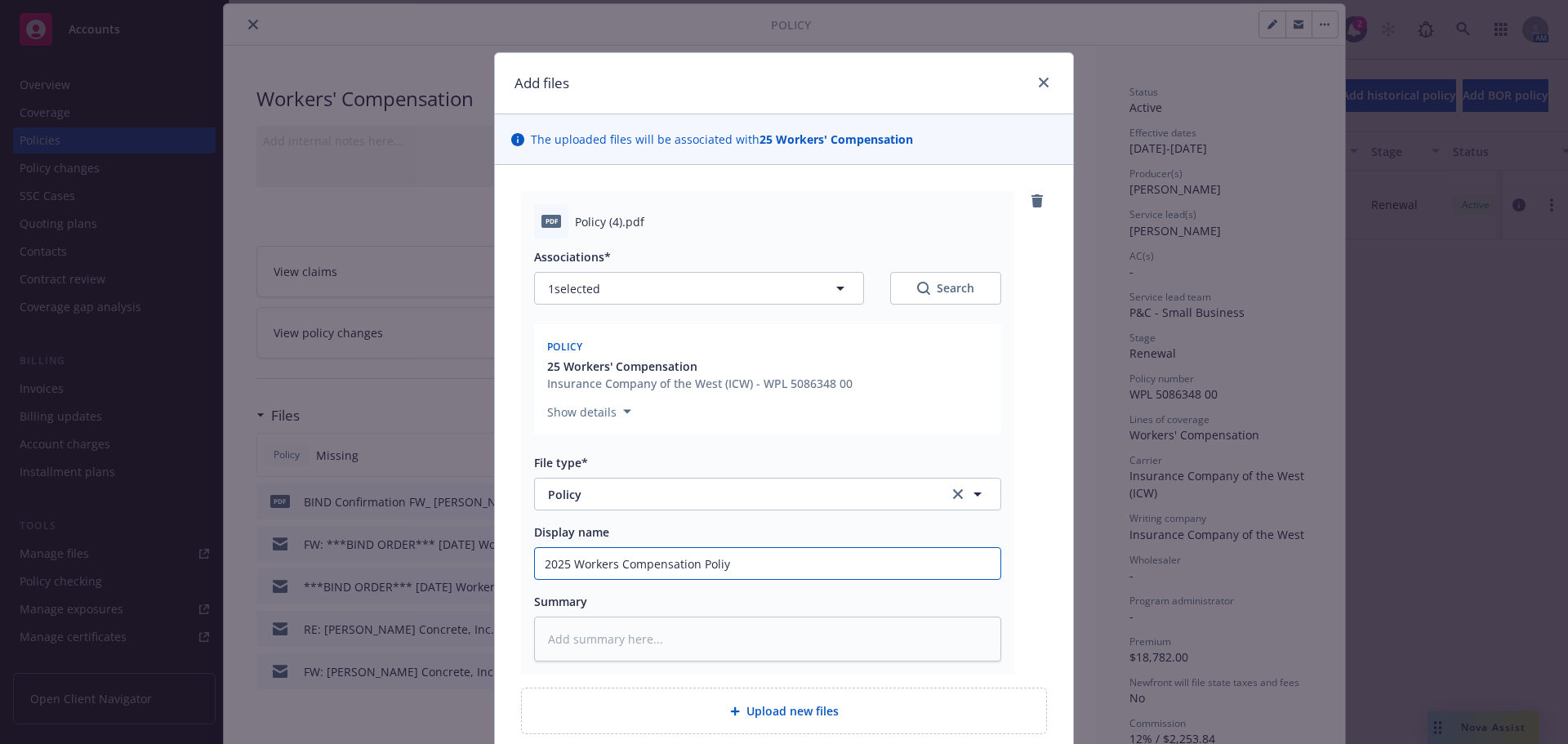
type textarea "x"
type input "2025 Workers Compensation Poli"
type textarea "x"
type input "2025 Workers Compensation Polic"
type textarea "x"
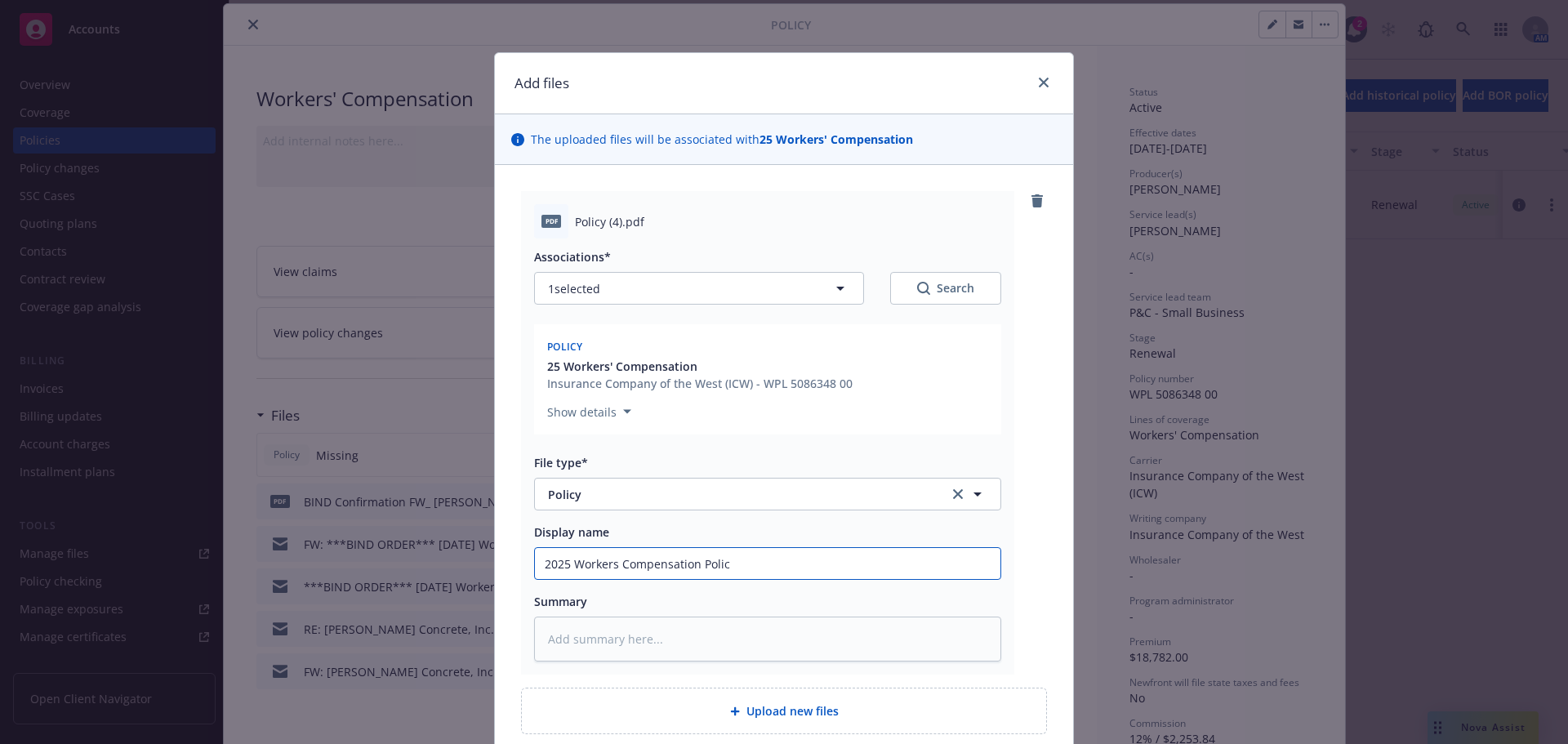
type input "2025 Workers Compensation Policy"
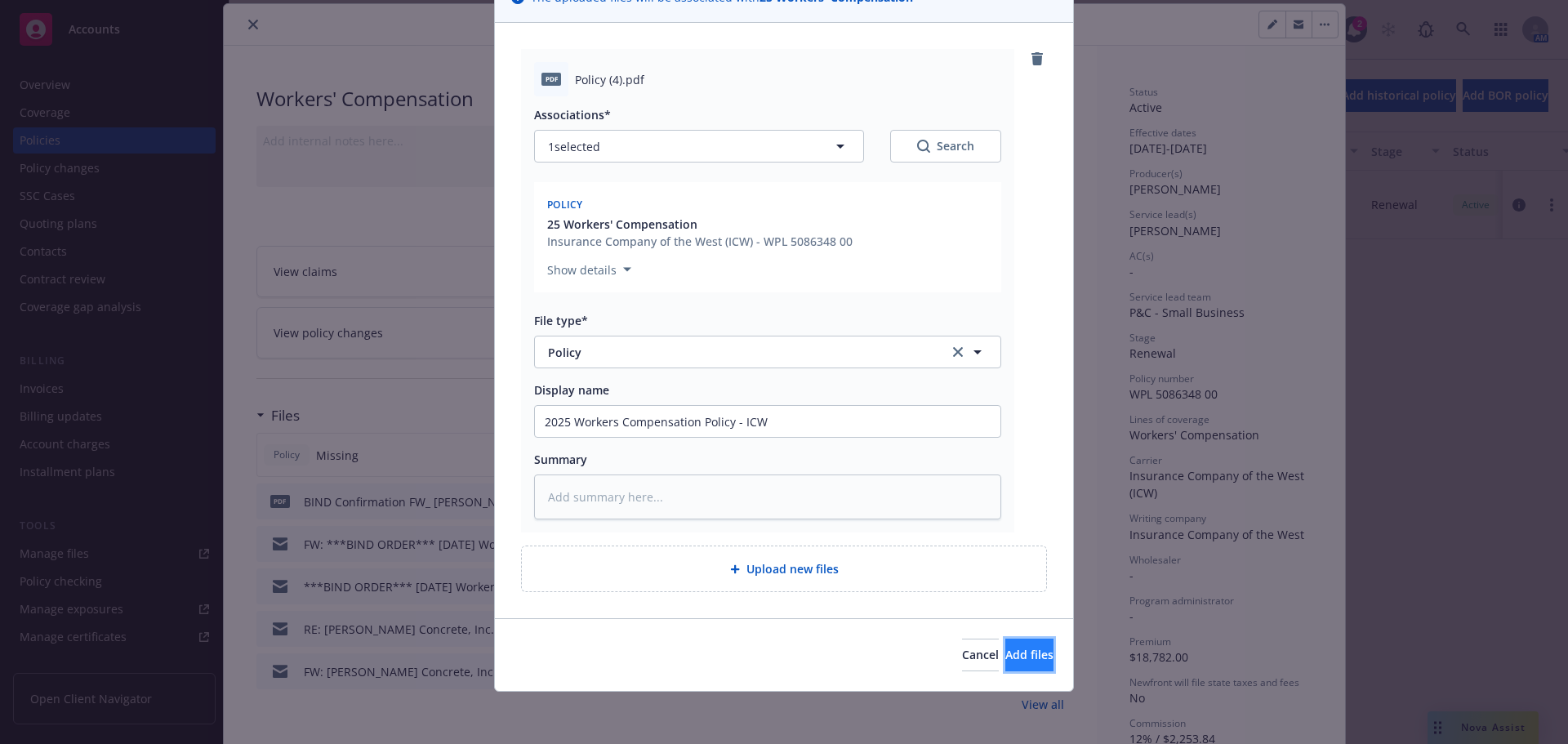
click at [1005, 639] on button "Add files" at bounding box center [1029, 654] width 48 height 32
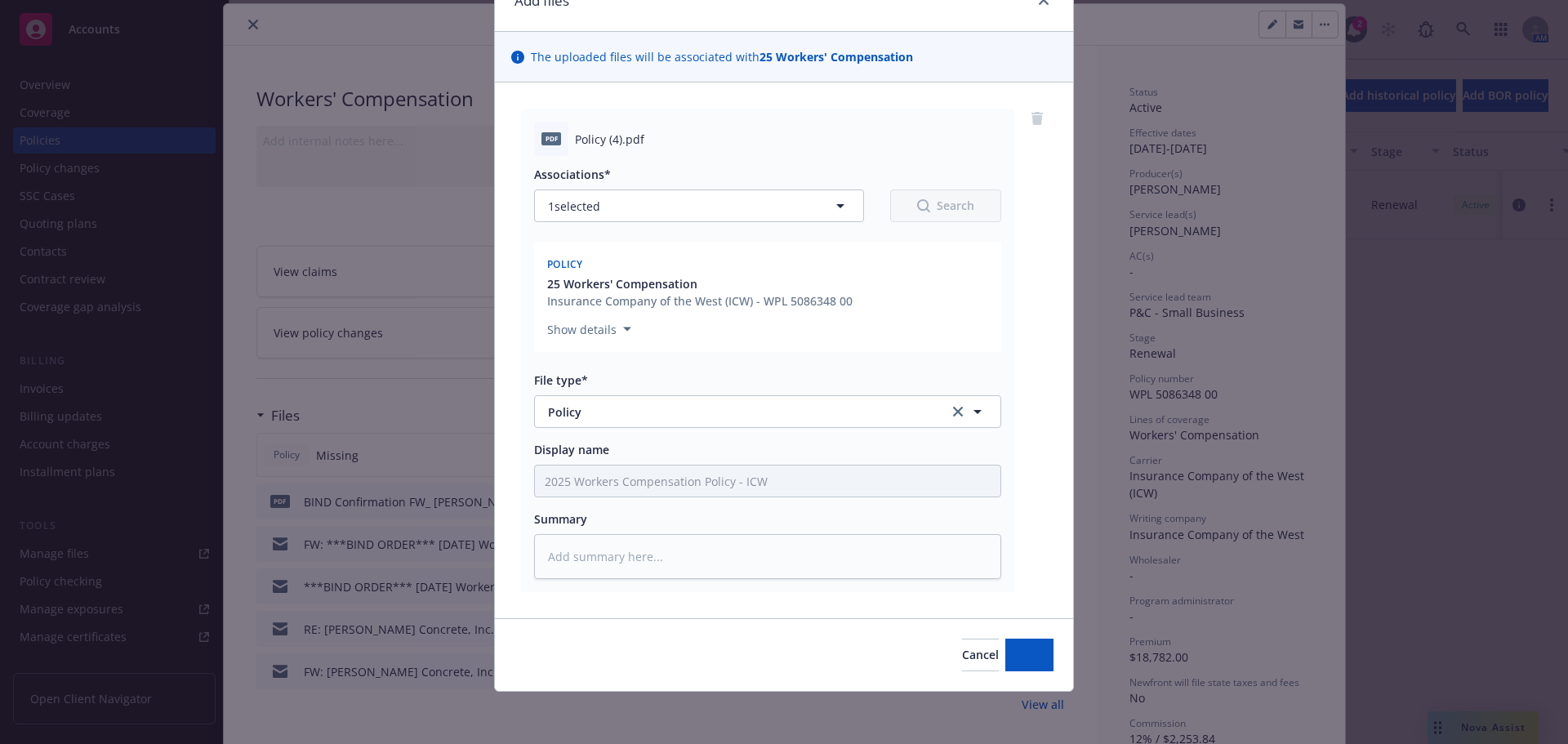
scroll to position [82, 0]
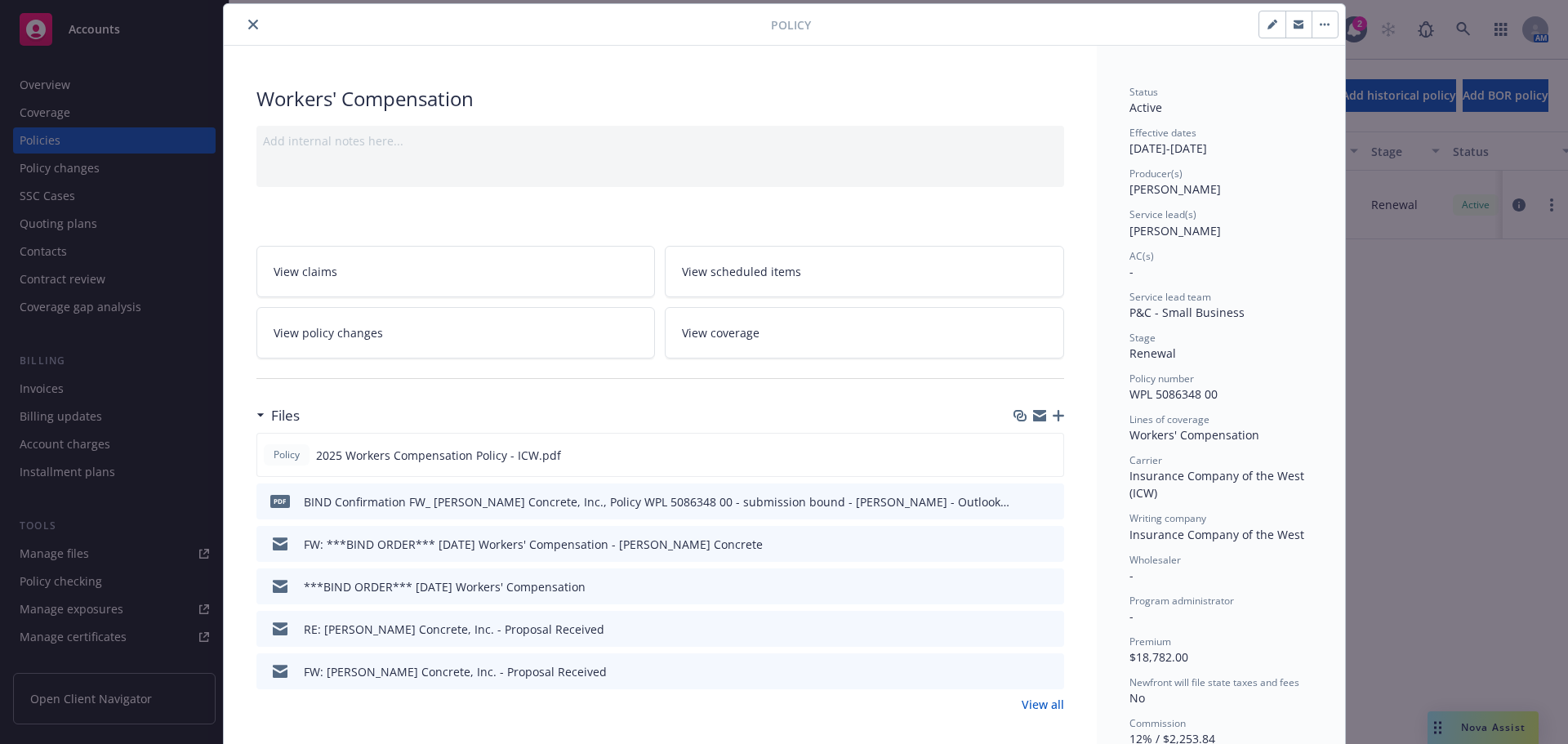
click at [245, 19] on div at bounding box center [500, 25] width 541 height 19
click at [251, 25] on icon "close" at bounding box center [252, 24] width 10 height 10
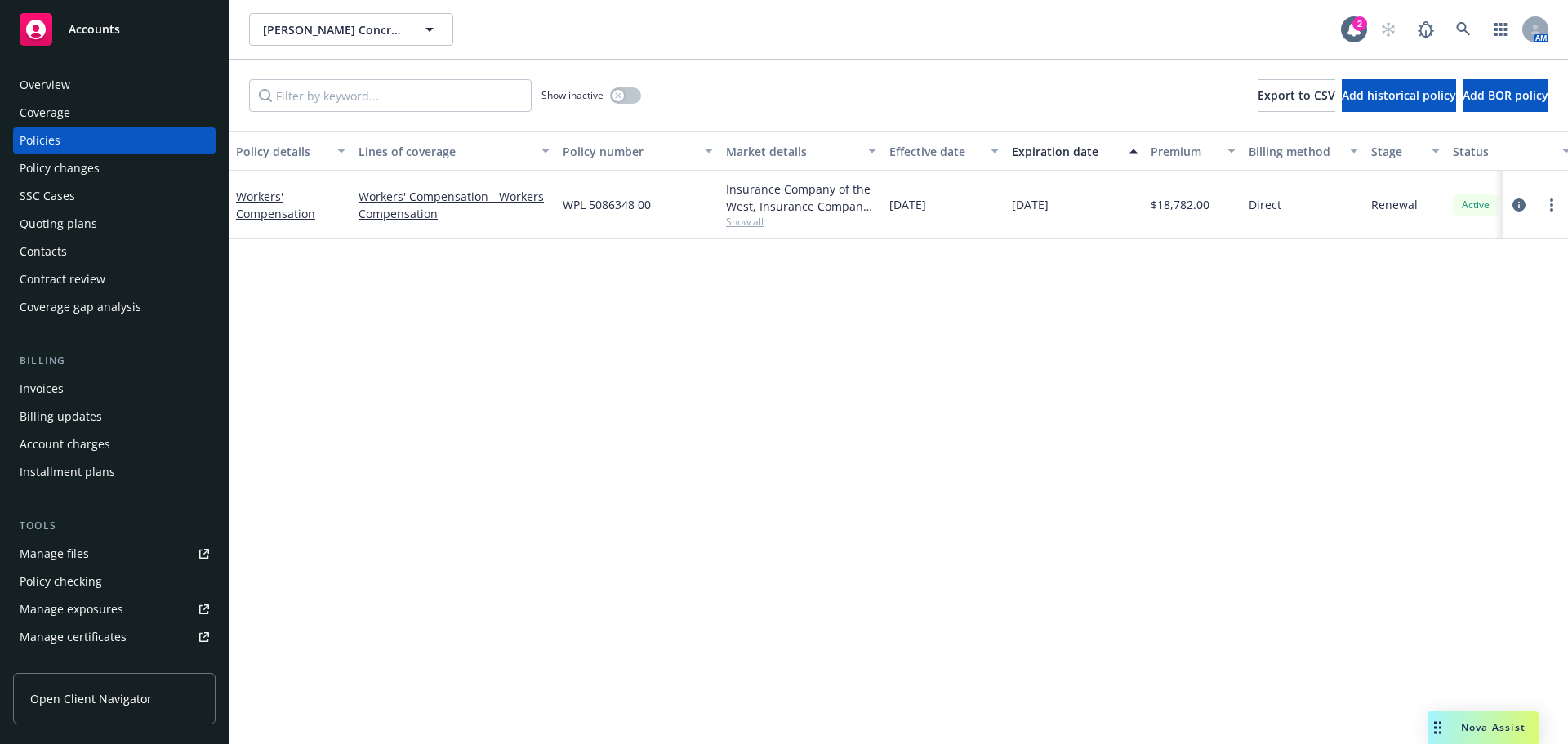
click at [96, 234] on div "Quoting plans" at bounding box center [114, 223] width 189 height 26
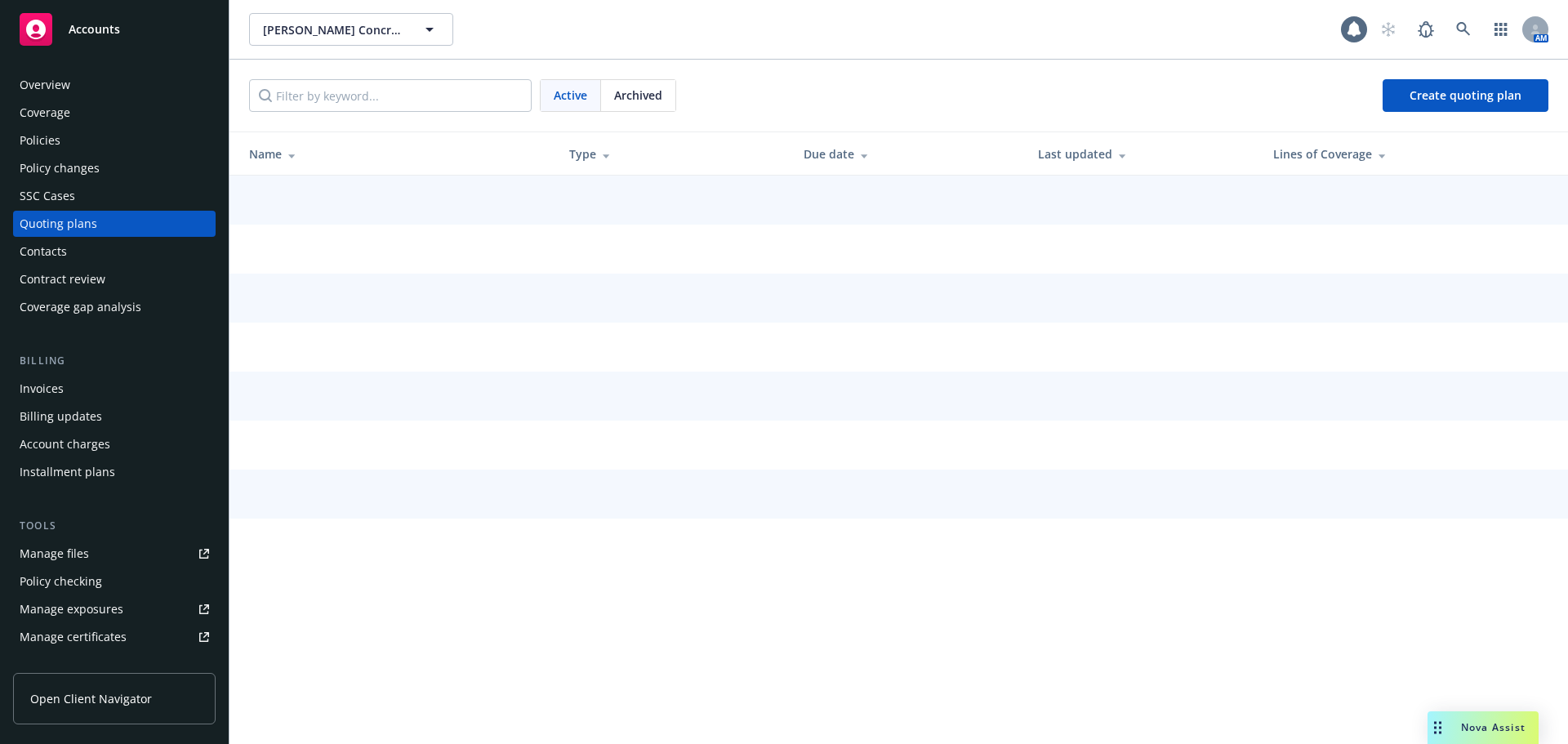
click at [88, 252] on div "Contacts" at bounding box center [114, 252] width 189 height 26
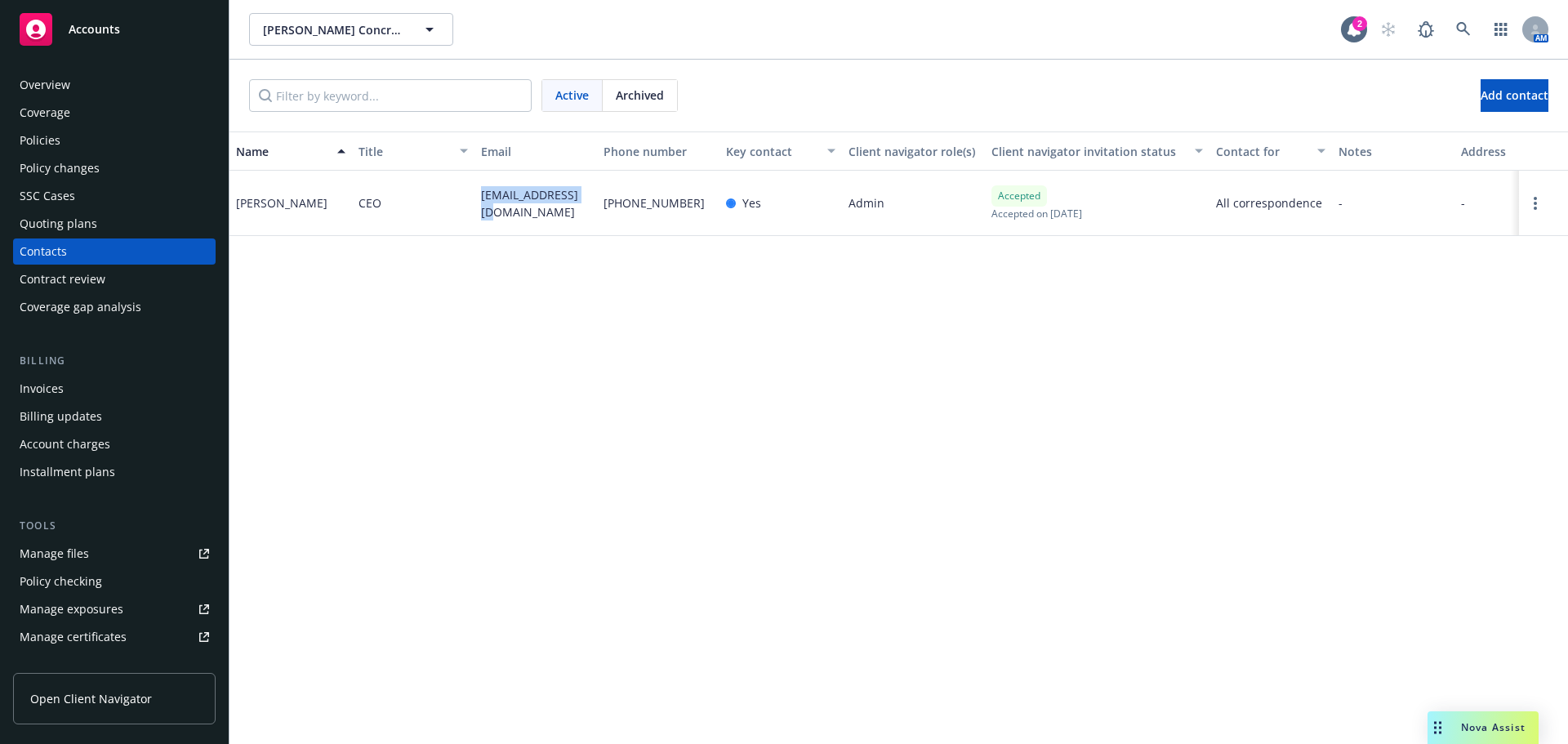
drag, startPoint x: 583, startPoint y: 205, endPoint x: 463, endPoint y: 205, distance: 120.0
click at [463, 205] on div "[PERSON_NAME] CEO [EMAIL_ADDRESS][DOMAIN_NAME] [PHONE_NUMBER] Yes Admin Accepte…" at bounding box center [898, 203] width 1338 height 66
copy div "[EMAIL_ADDRESS][DOMAIN_NAME]"
click at [135, 141] on div "Policies" at bounding box center [114, 140] width 189 height 26
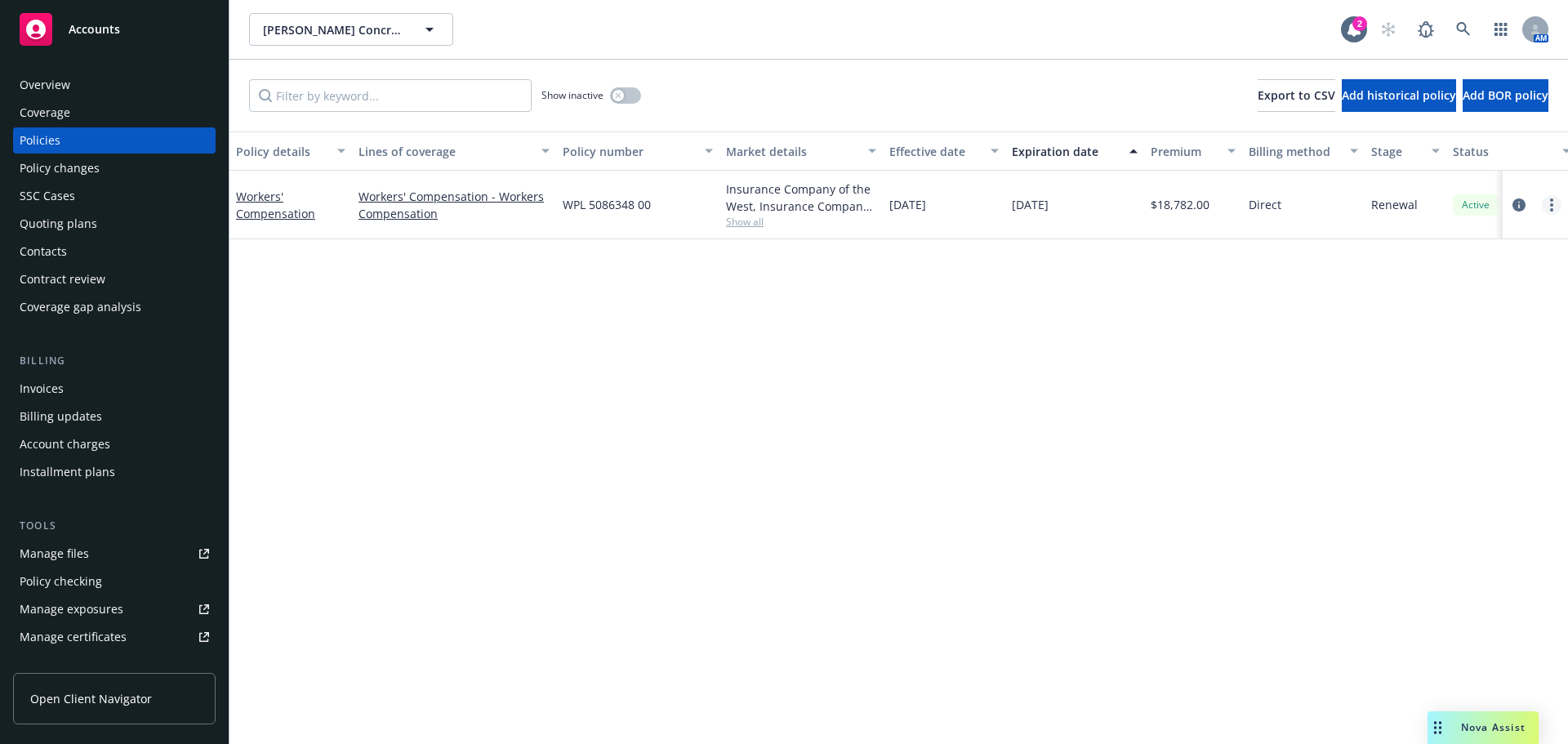
click at [1557, 207] on link "more" at bounding box center [1551, 205] width 19 height 19
click at [1477, 426] on link "Copy logging email" at bounding box center [1464, 434] width 192 height 32
drag, startPoint x: 652, startPoint y: 204, endPoint x: 554, endPoint y: 201, distance: 98.0
click at [554, 201] on div "Workers' Compensation Workers' Compensation - Workers Compensation WPL 5086348 …" at bounding box center [1018, 205] width 1576 height 68
click at [373, 277] on div "Policy details Lines of coverage Policy number Market details Effective date Ex…" at bounding box center [898, 437] width 1338 height 613
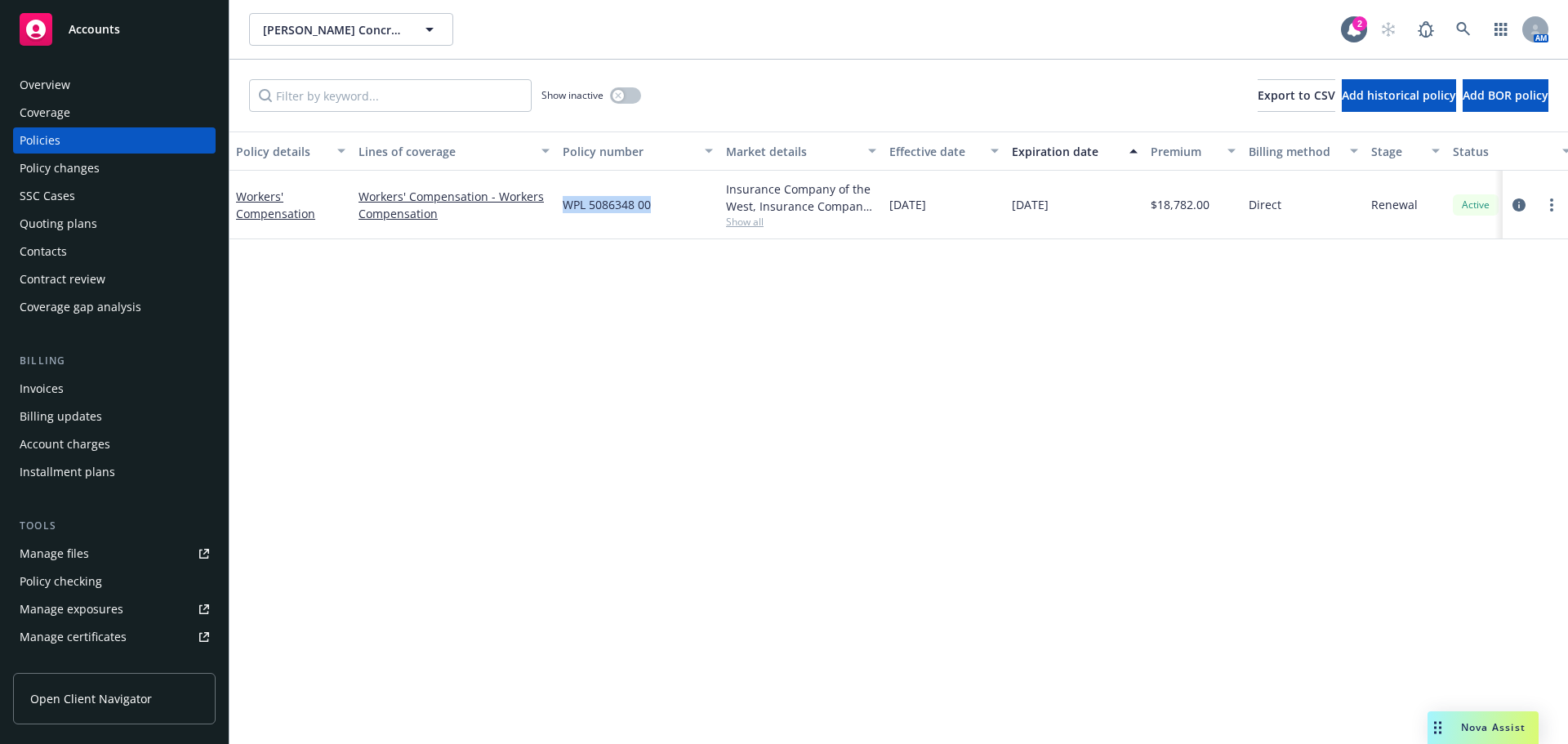
drag, startPoint x: 650, startPoint y: 205, endPoint x: 564, endPoint y: 206, distance: 86.0
click at [564, 206] on span "WPL 5086348 00" at bounding box center [607, 205] width 89 height 18
copy span "WPL 5086348 00"
click at [74, 691] on span "Open Client Navigator" at bounding box center [90, 698] width 122 height 18
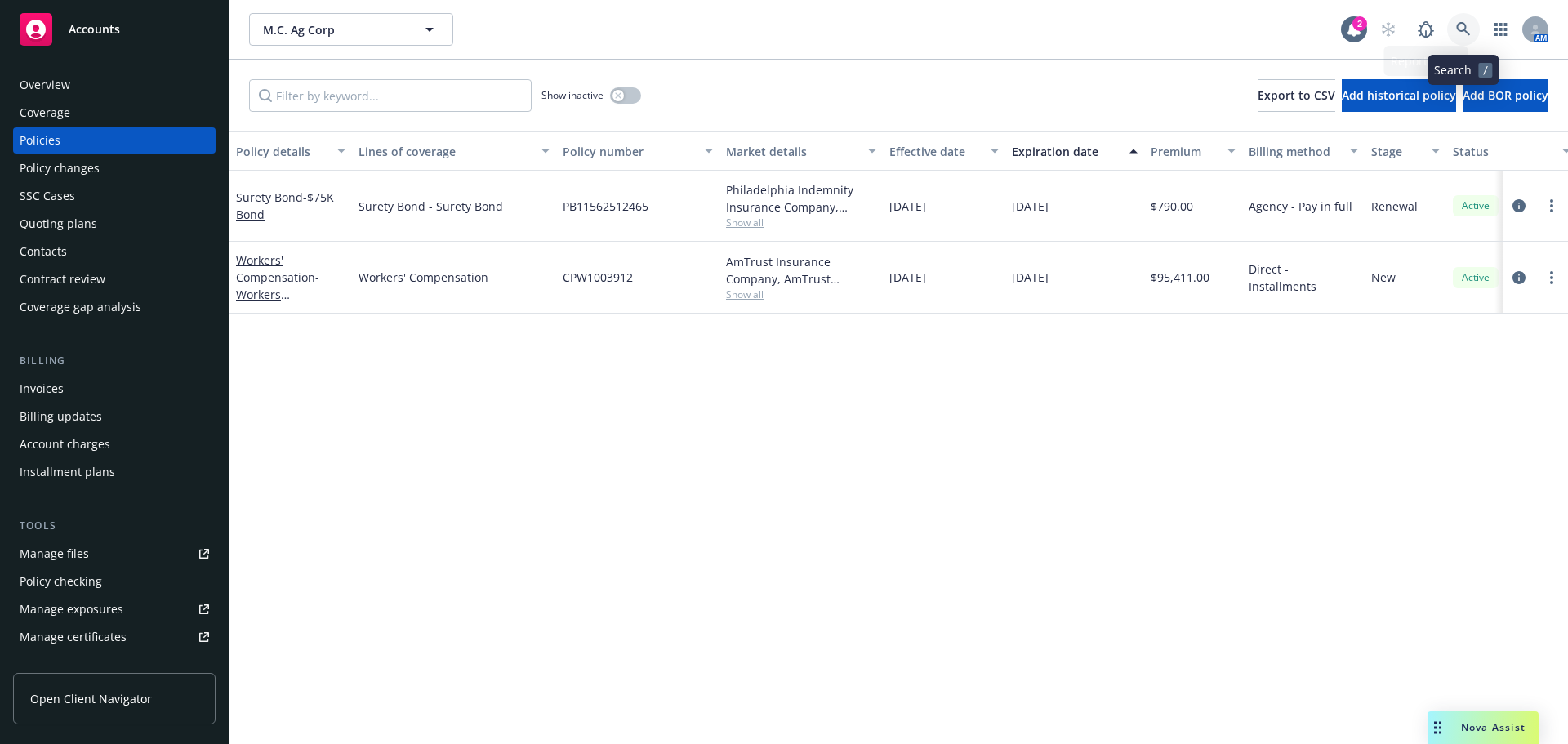
click at [1473, 24] on link at bounding box center [1463, 29] width 32 height 32
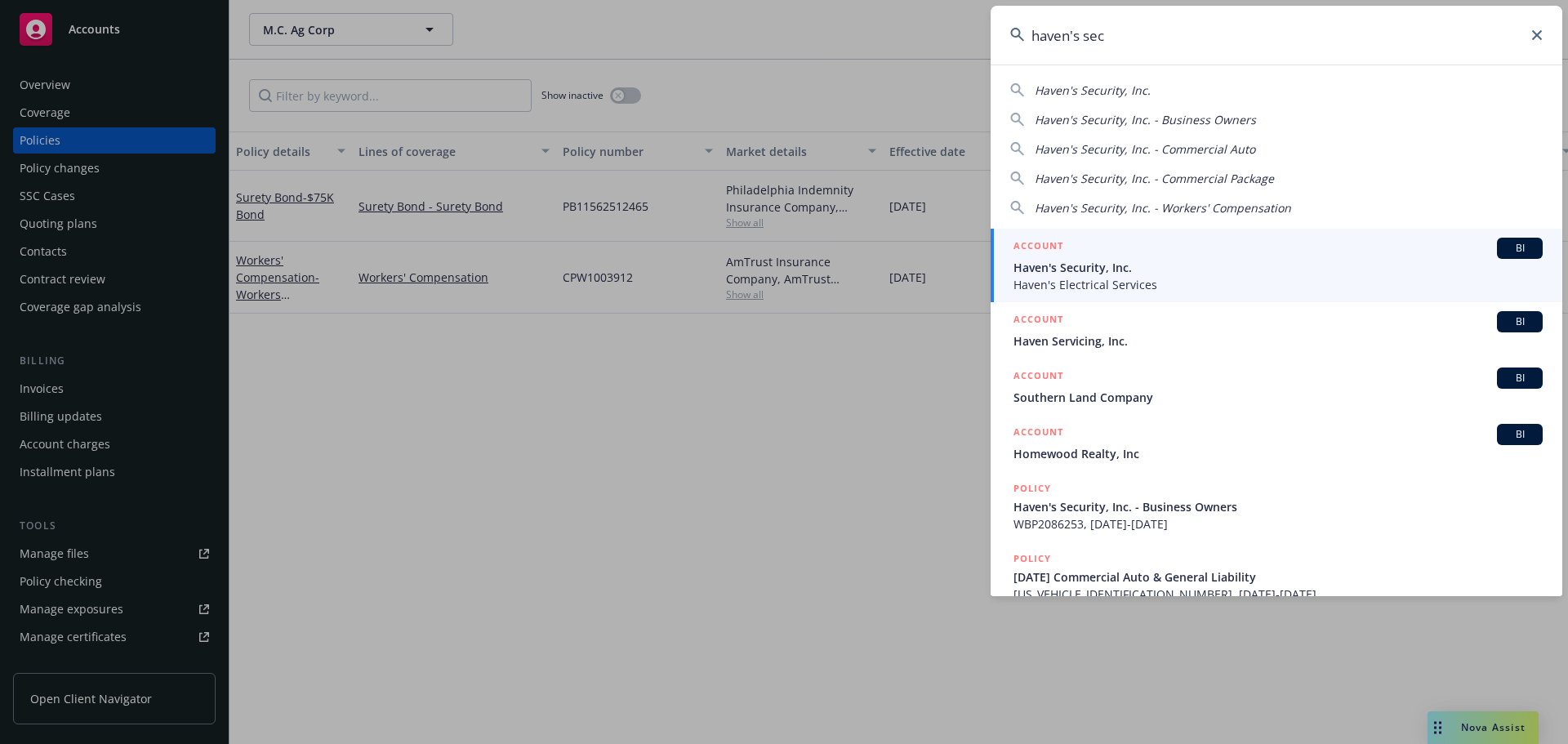
type input "haven's sec"
click at [1087, 256] on div "ACCOUNT BI" at bounding box center [1278, 248] width 529 height 21
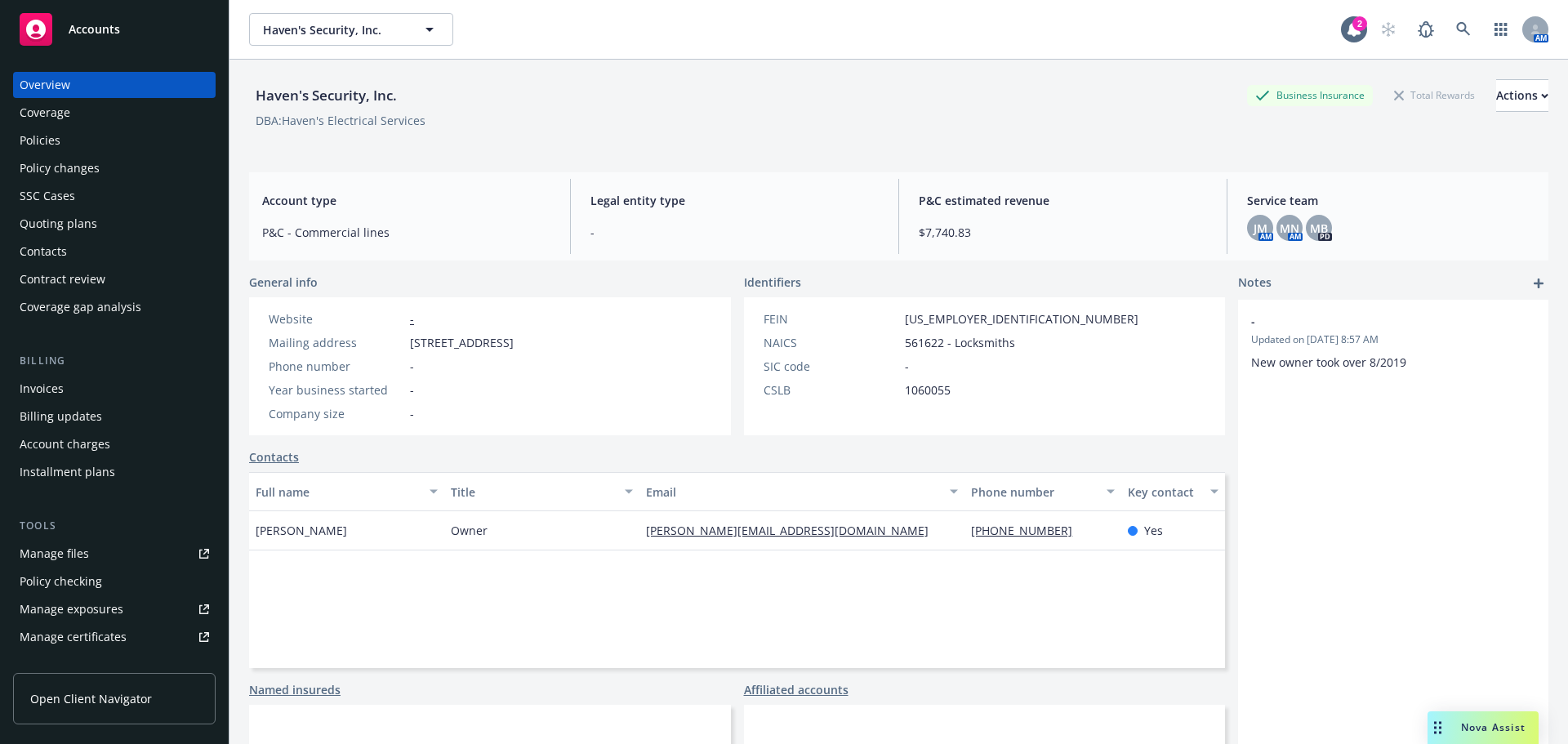
click at [96, 167] on div "Policy changes" at bounding box center [59, 168] width 80 height 26
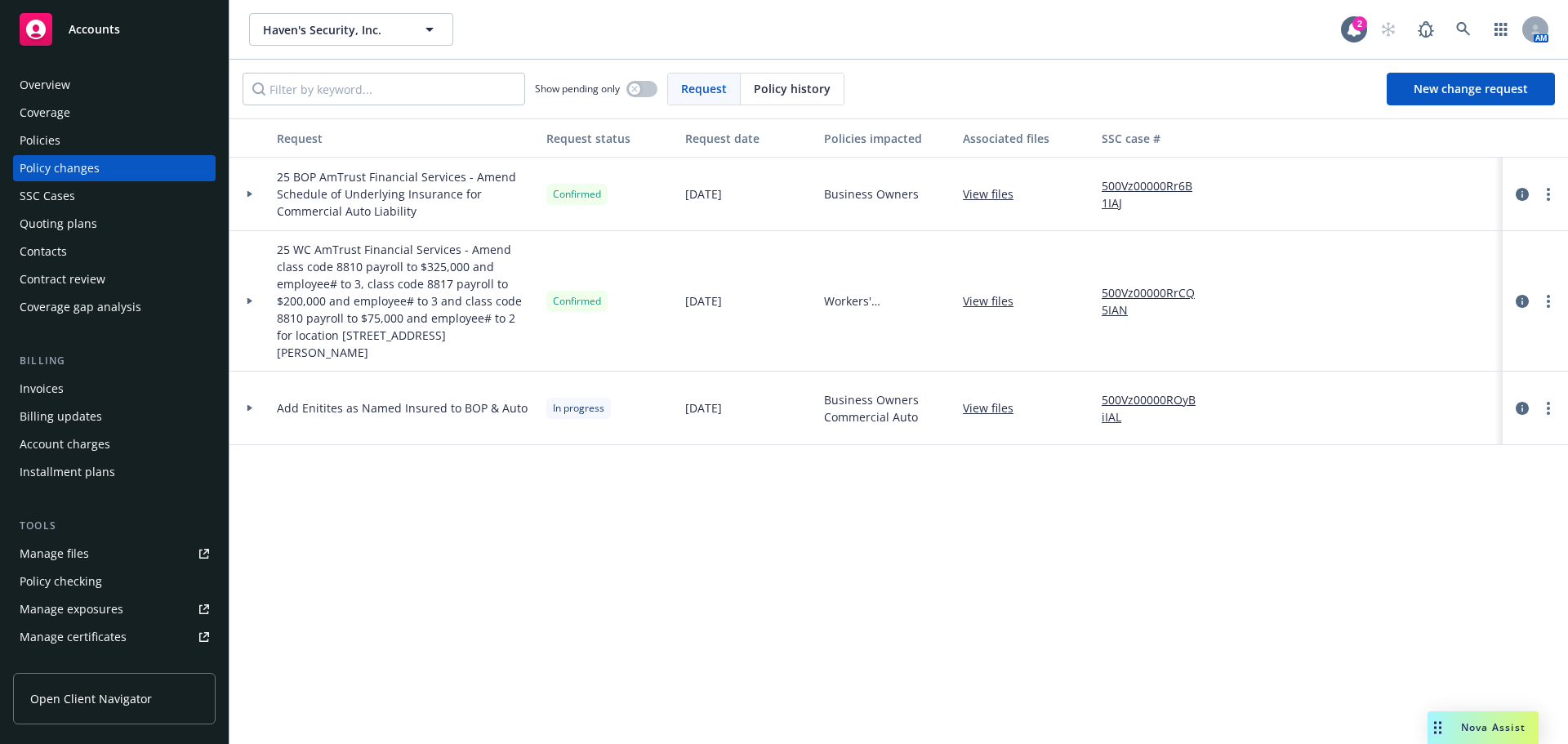
click at [93, 150] on div "Policies" at bounding box center [114, 140] width 189 height 26
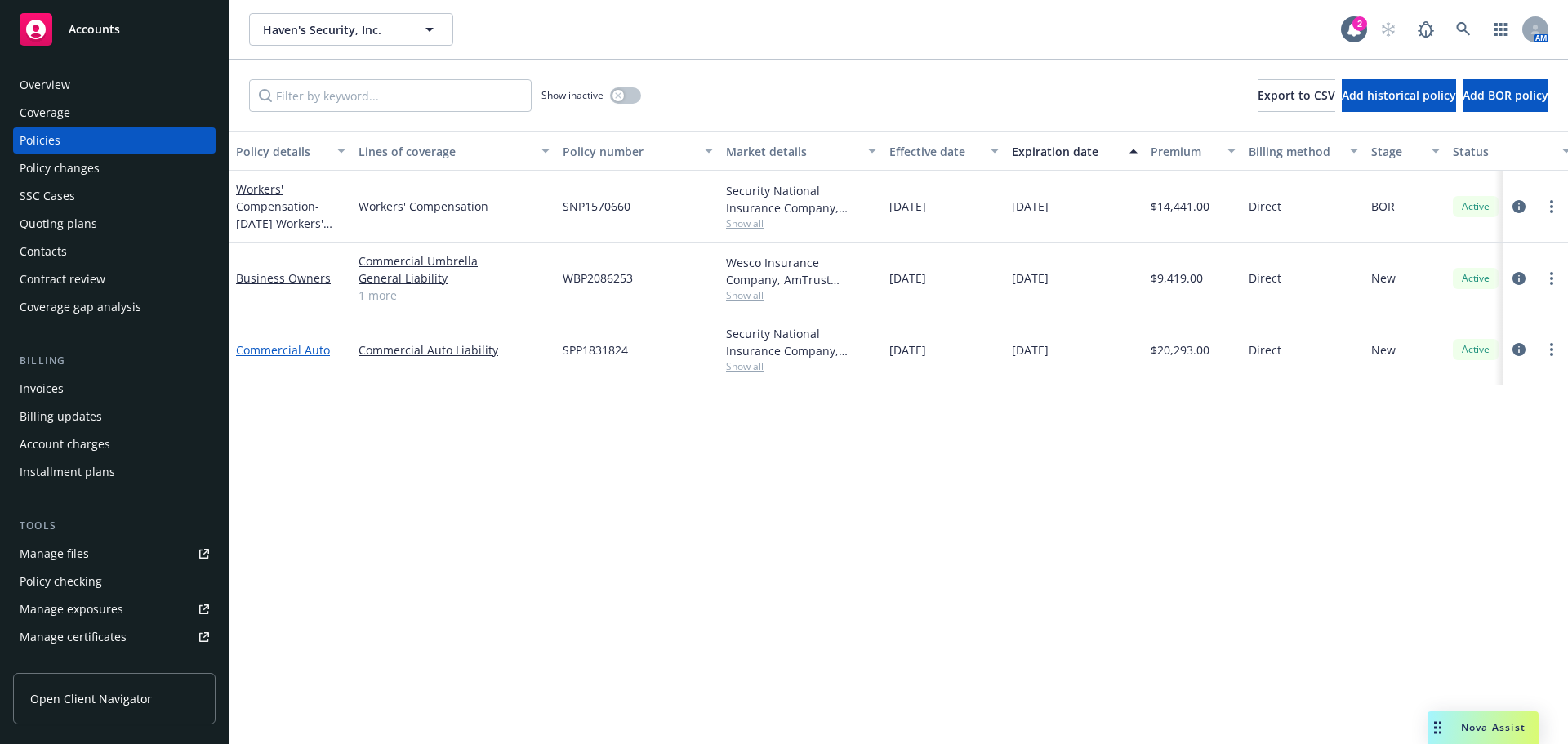
click at [310, 349] on link "Commercial Auto" at bounding box center [282, 350] width 94 height 16
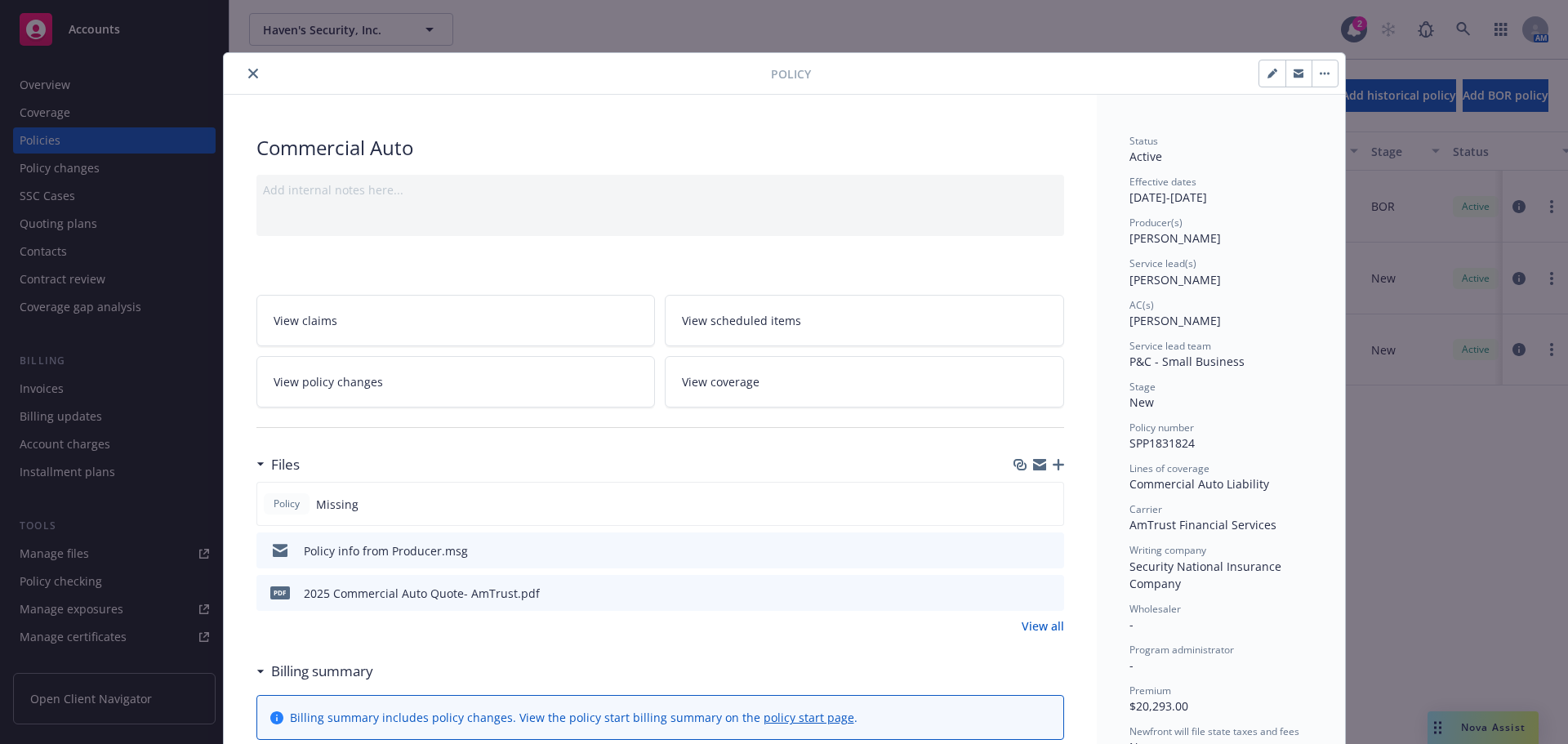
click at [248, 63] on div "Policy" at bounding box center [784, 74] width 1121 height 42
click at [248, 74] on icon "close" at bounding box center [252, 73] width 10 height 10
